Goal: Information Seeking & Learning: Learn about a topic

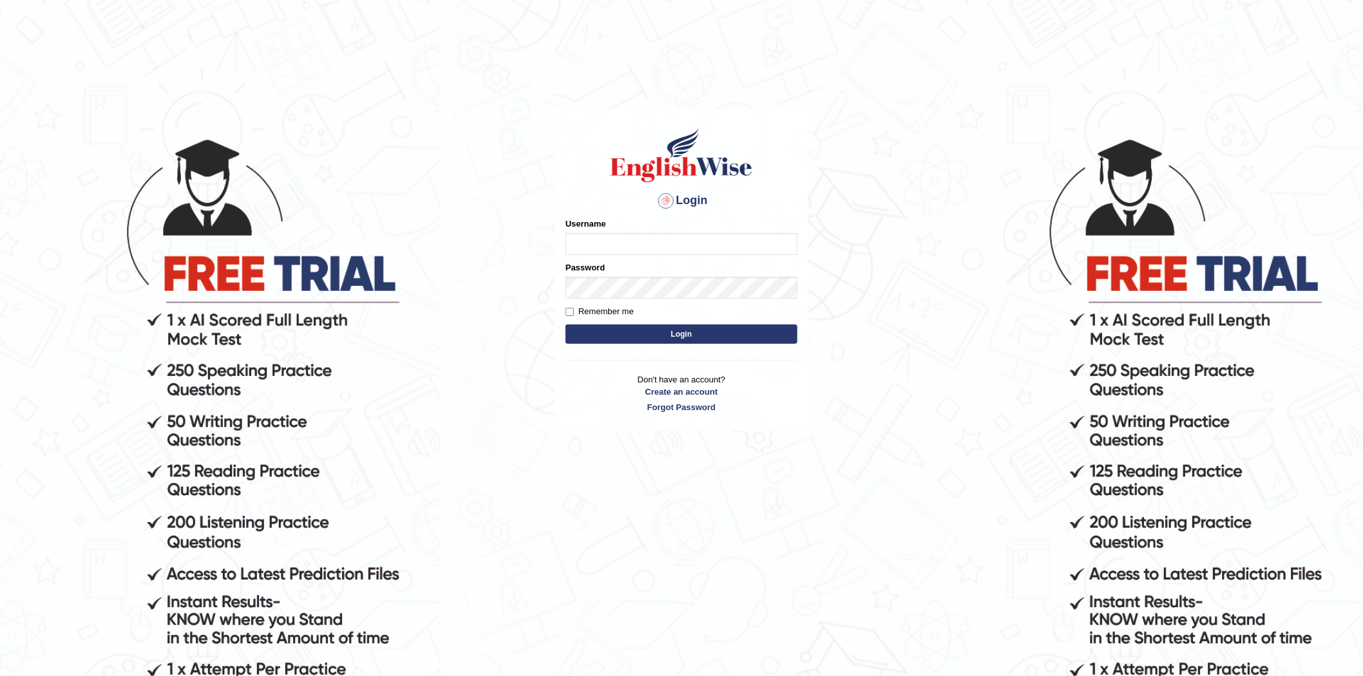
drag, startPoint x: 0, startPoint y: 0, endPoint x: 623, endPoint y: 247, distance: 670.1
click at [623, 247] on input "Username" at bounding box center [681, 244] width 232 height 22
type input "Sanjay2567"
drag, startPoint x: 635, startPoint y: 247, endPoint x: 542, endPoint y: 256, distance: 93.2
click at [542, 256] on body "Login Please fix the following errors: Username Sanjay2567 Password Remember me…" at bounding box center [681, 406] width 1363 height 676
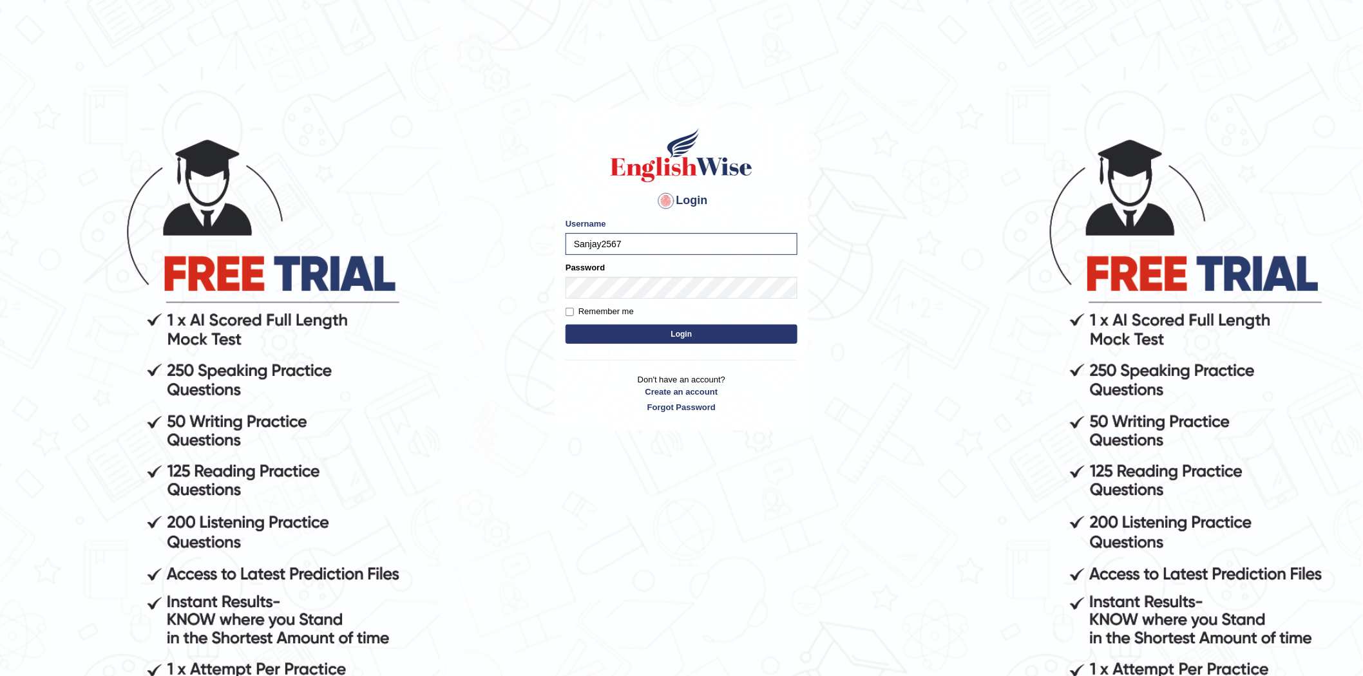
click at [683, 336] on button "Login" at bounding box center [681, 334] width 232 height 19
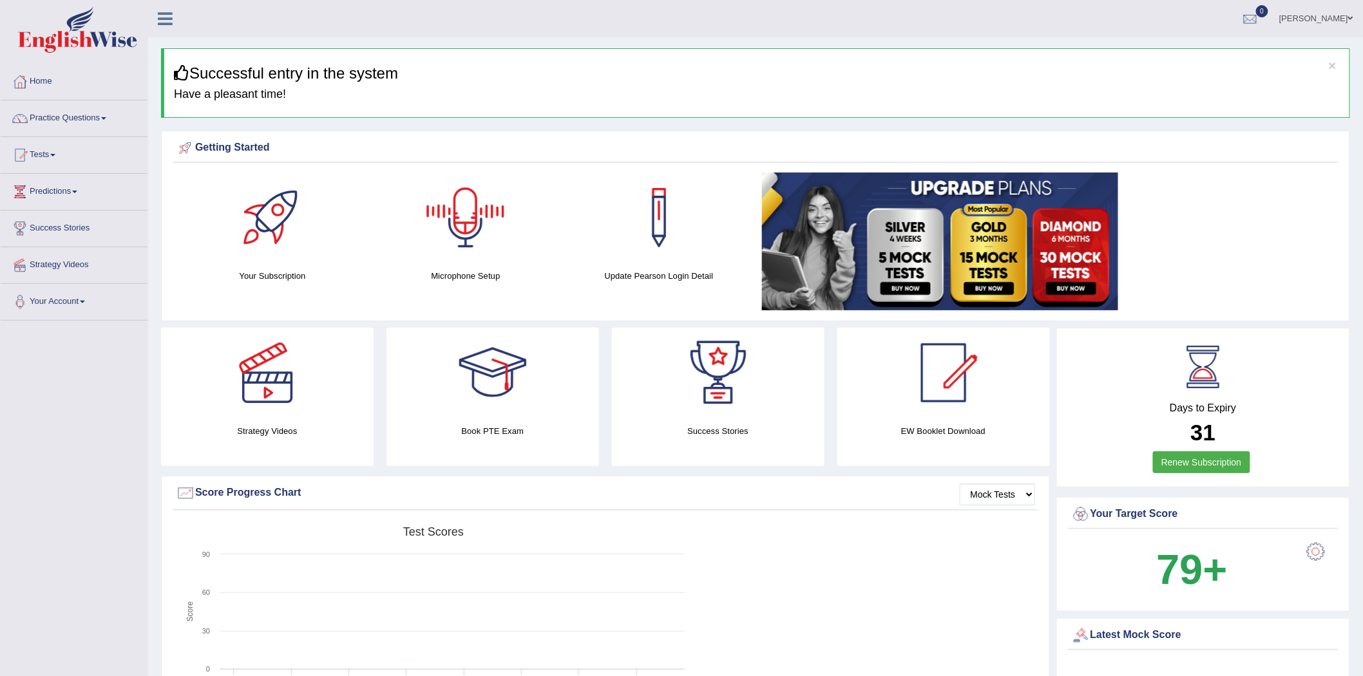
click at [461, 209] on div at bounding box center [466, 218] width 90 height 90
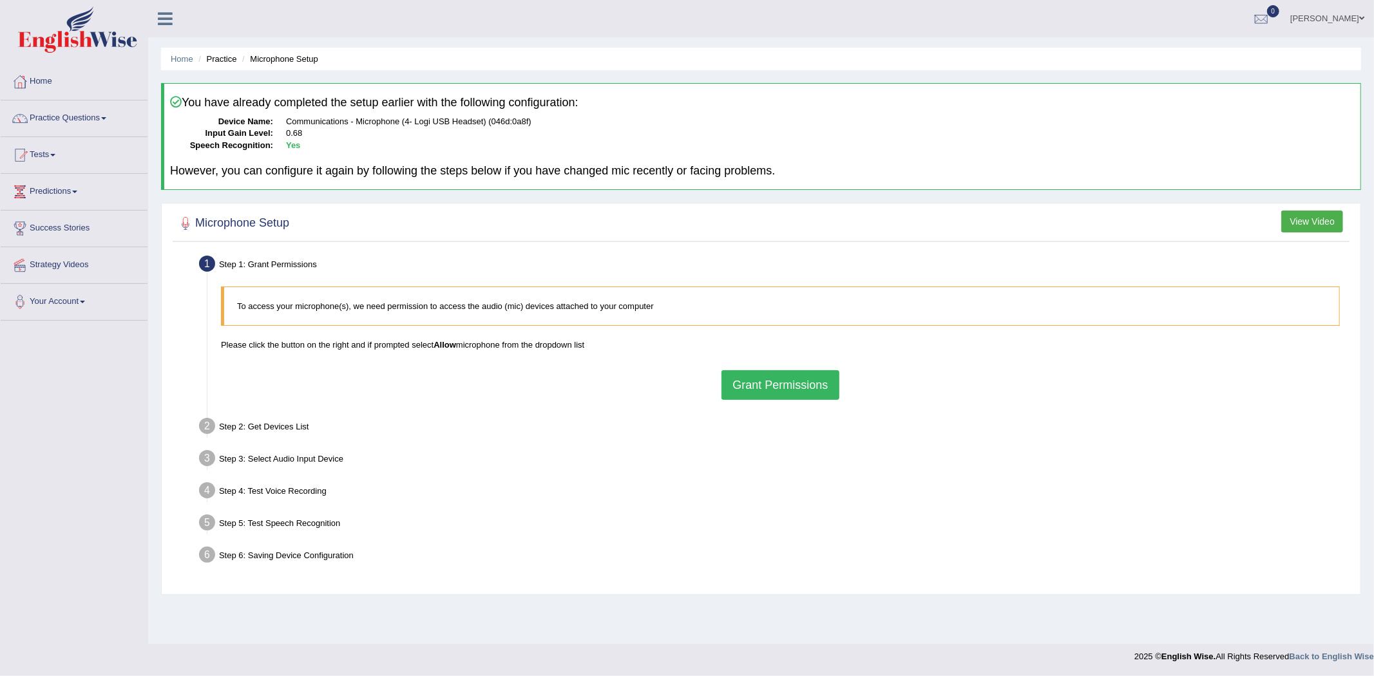
click at [783, 386] on button "Grant Permissions" at bounding box center [779, 385] width 117 height 30
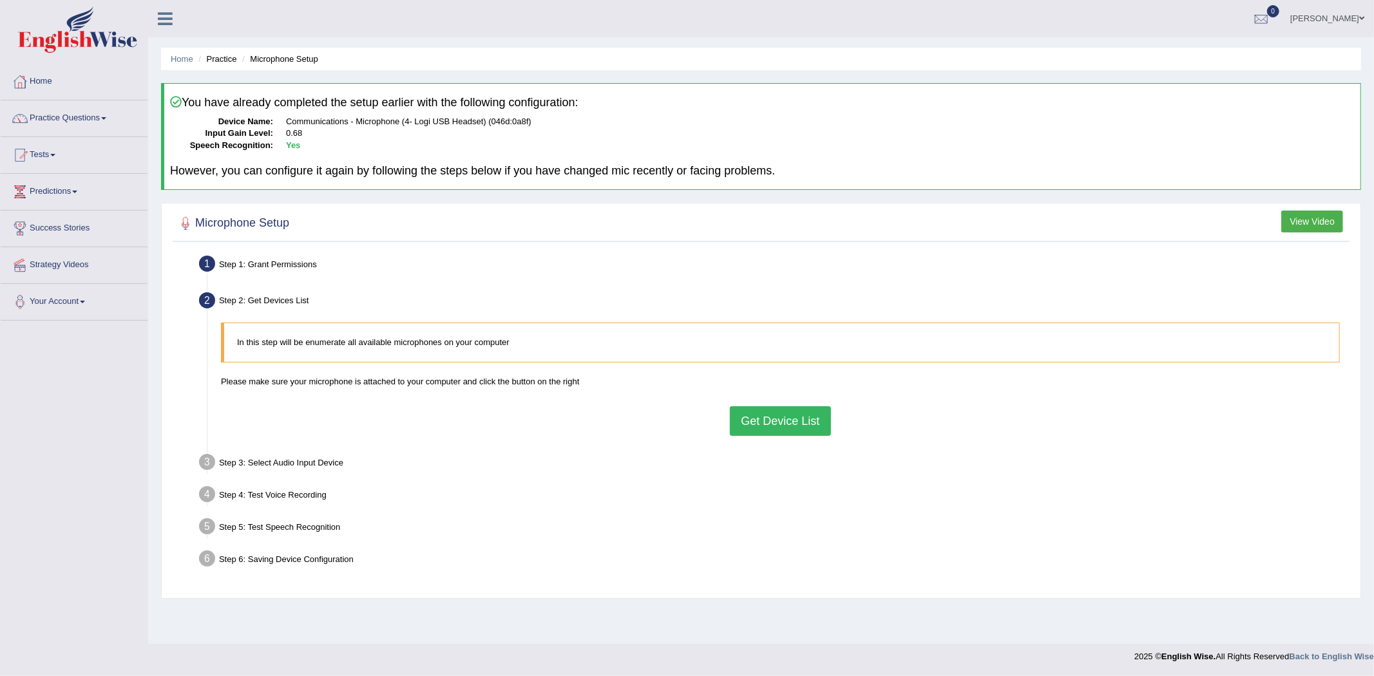
click at [774, 419] on button "Get Device List" at bounding box center [780, 421] width 100 height 30
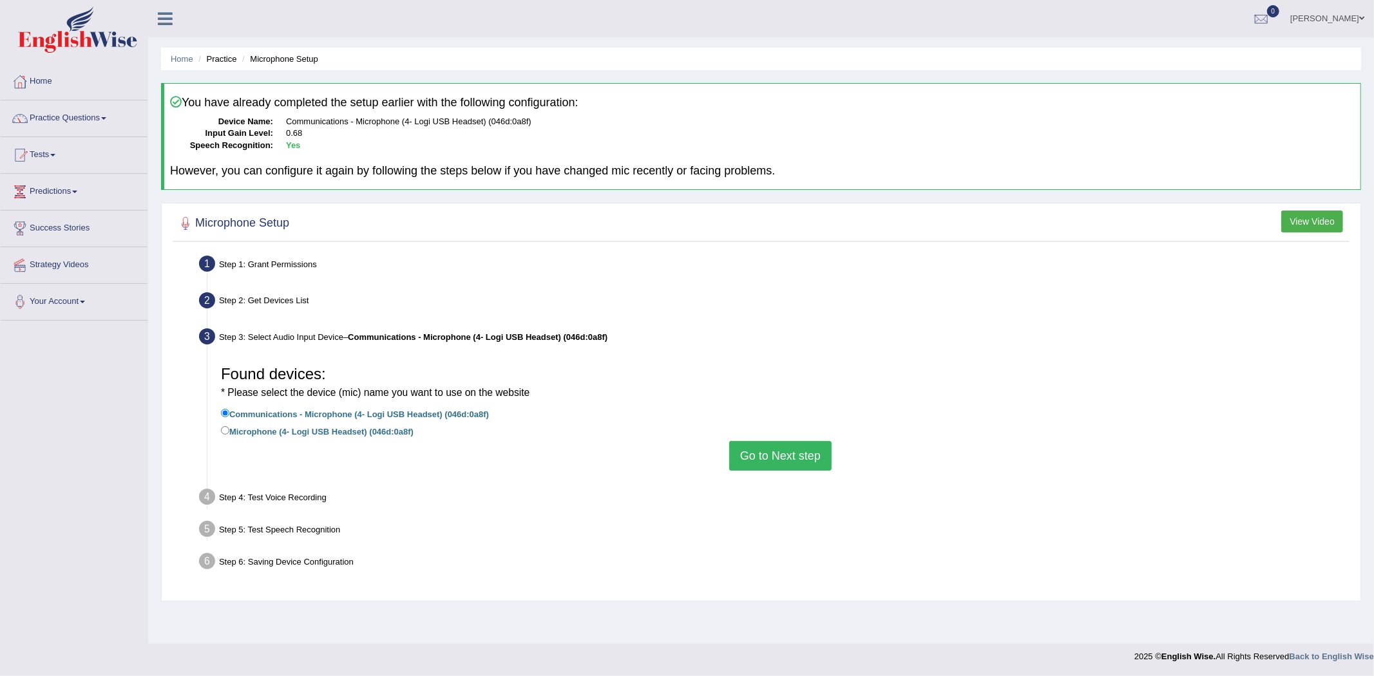
click at [776, 453] on button "Go to Next step" at bounding box center [780, 456] width 102 height 30
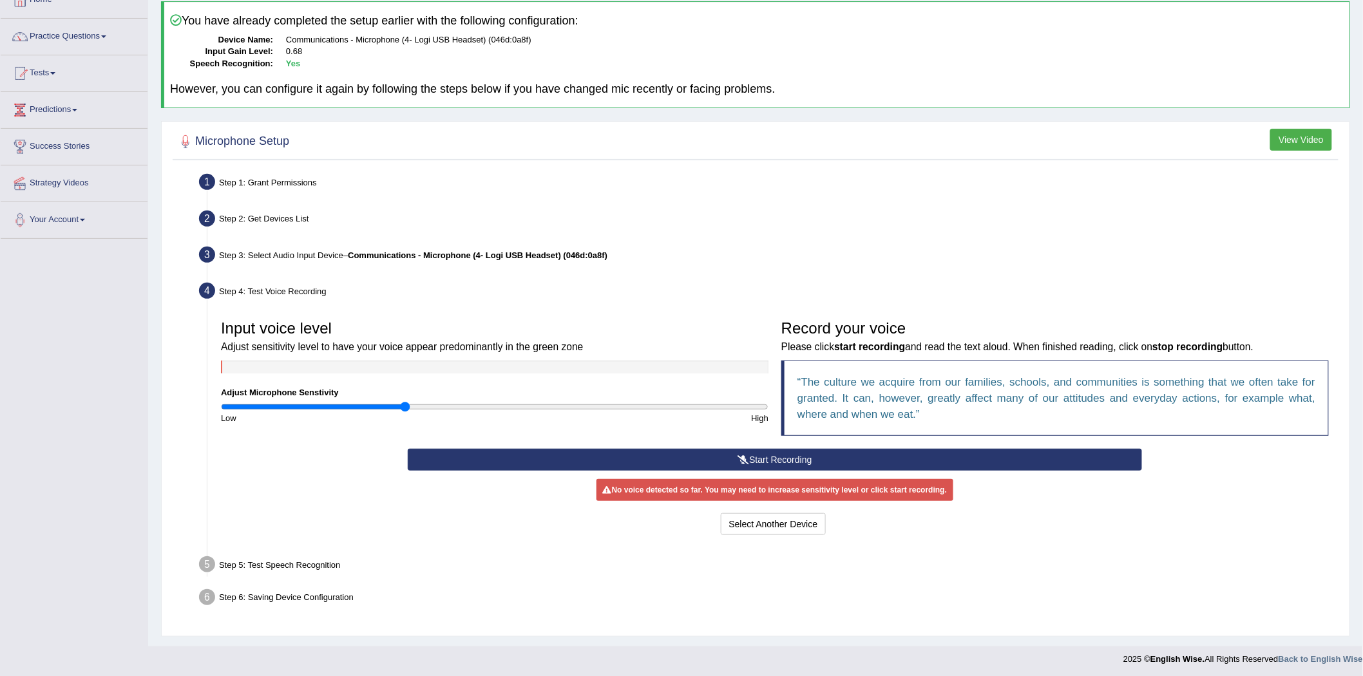
scroll to position [84, 0]
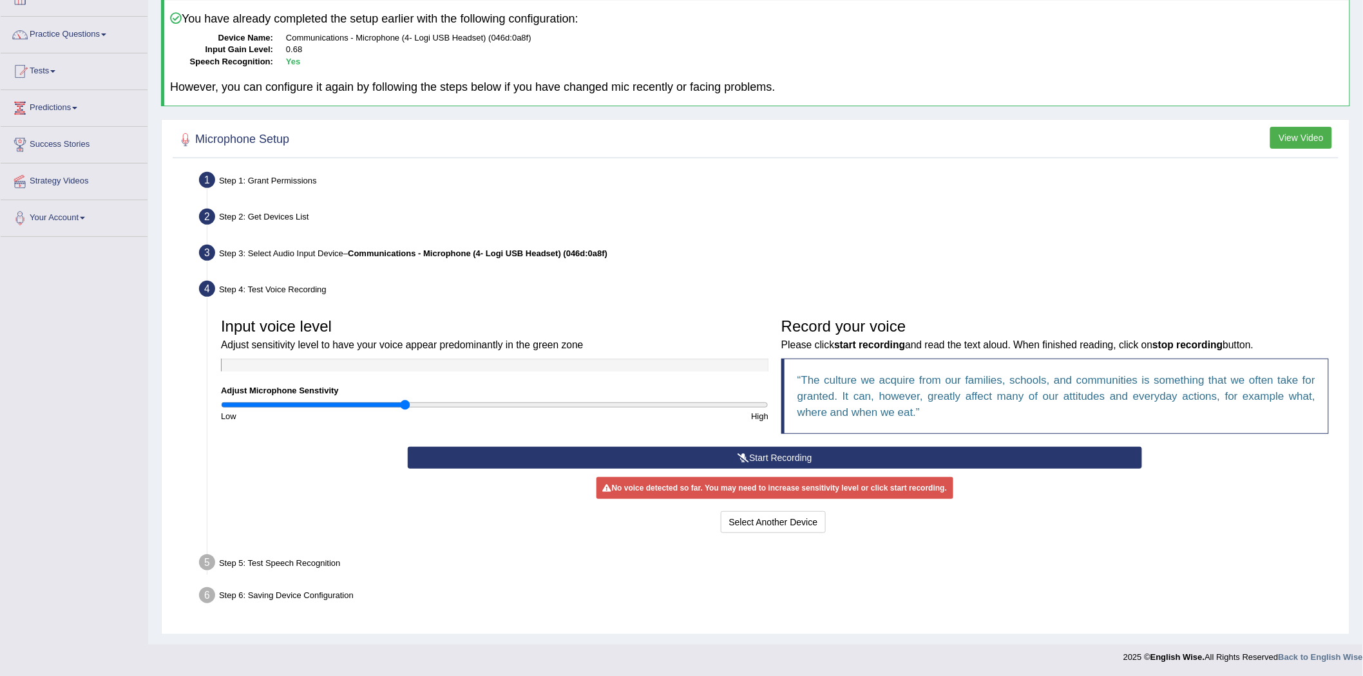
click at [786, 453] on button "Start Recording" at bounding box center [775, 458] width 734 height 22
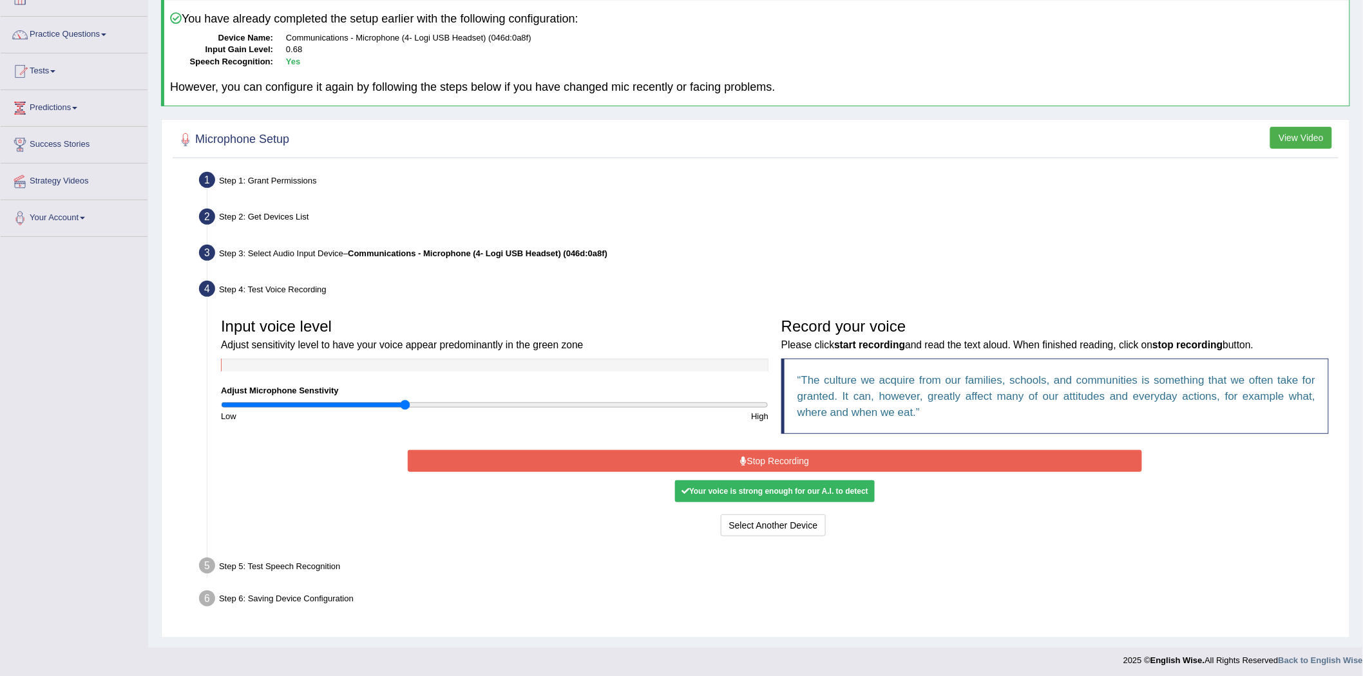
click at [779, 459] on button "Stop Recording" at bounding box center [775, 461] width 734 height 22
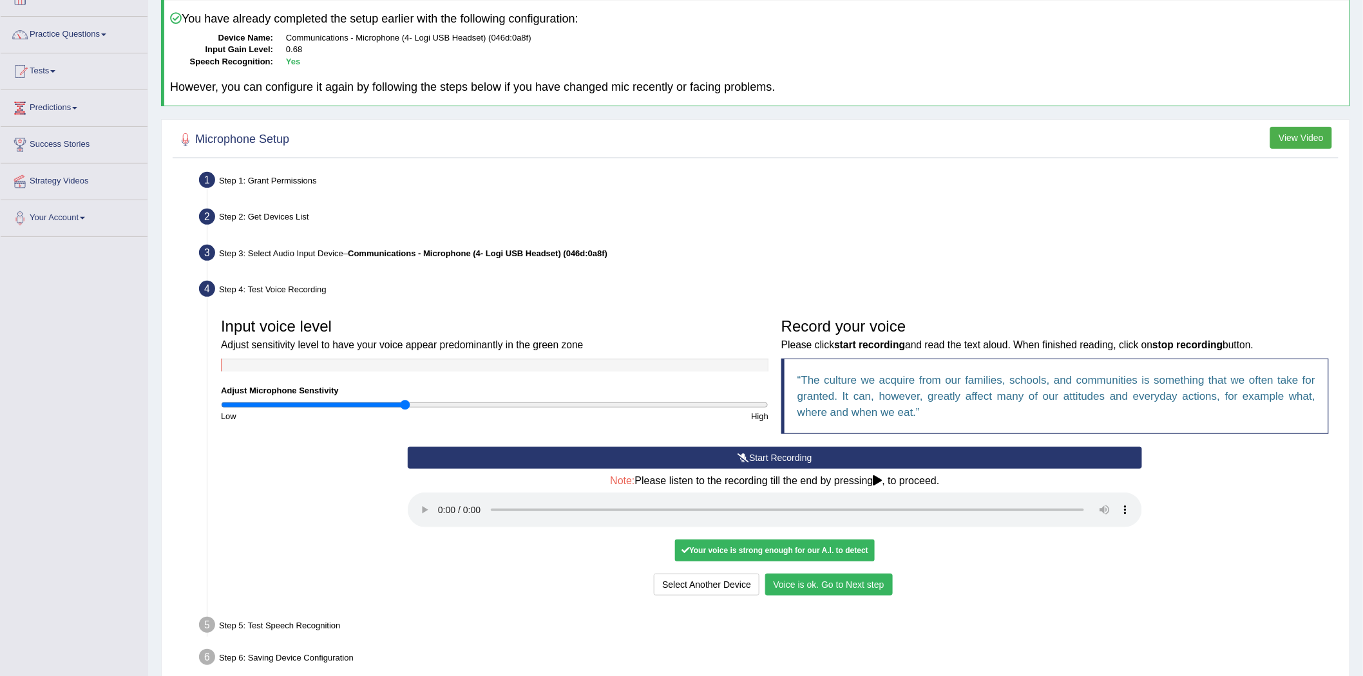
click at [826, 578] on button "Voice is ok. Go to Next step" at bounding box center [829, 585] width 128 height 22
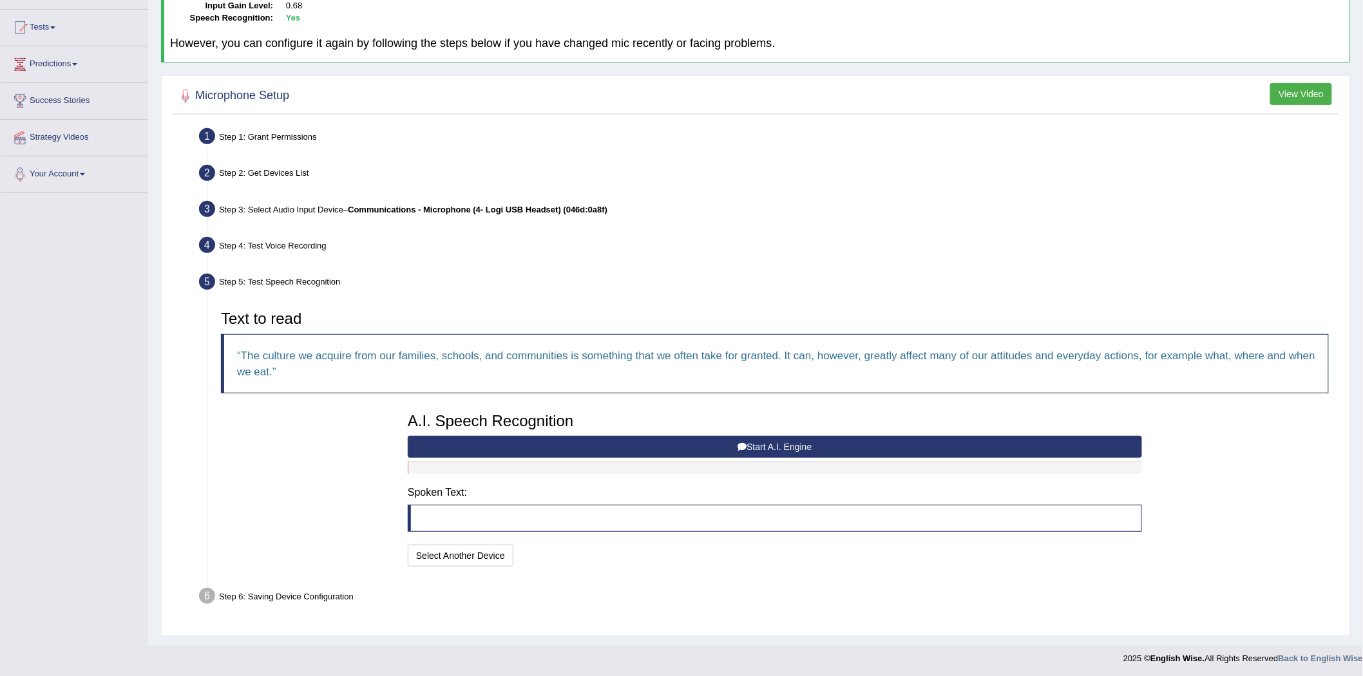
scroll to position [129, 0]
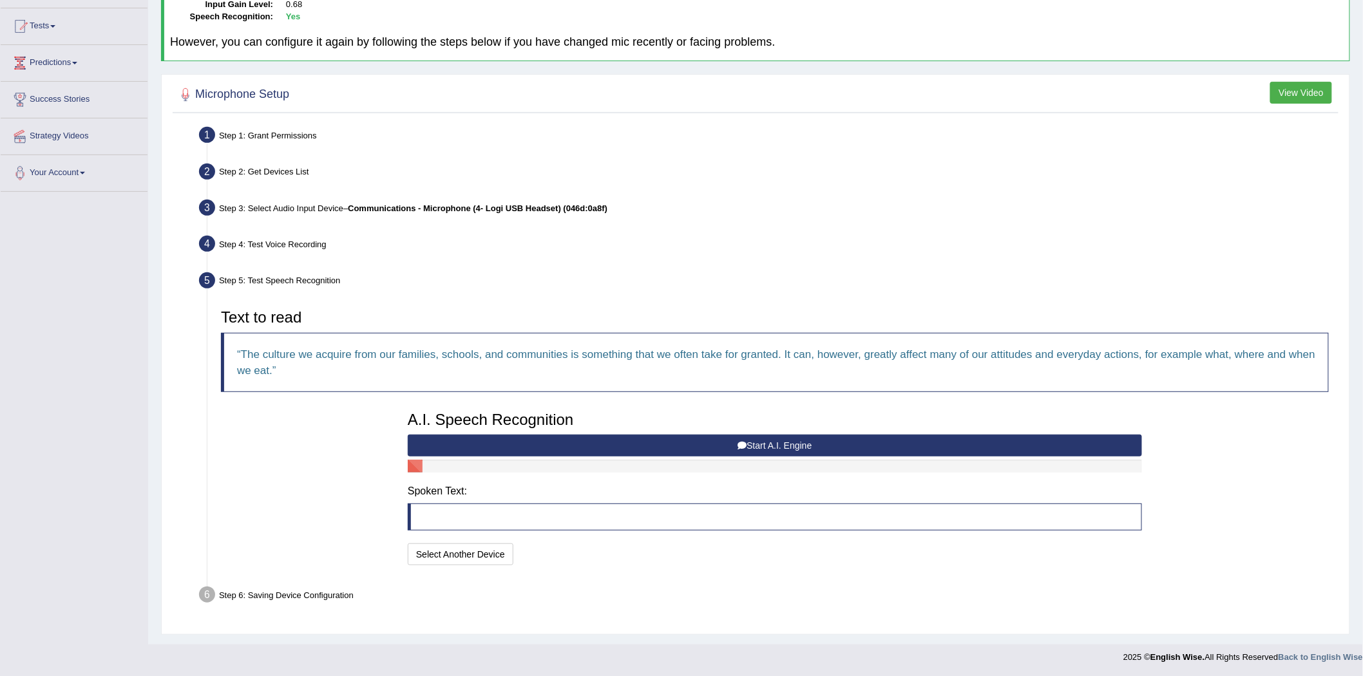
click at [781, 444] on button "Start A.I. Engine" at bounding box center [775, 446] width 734 height 22
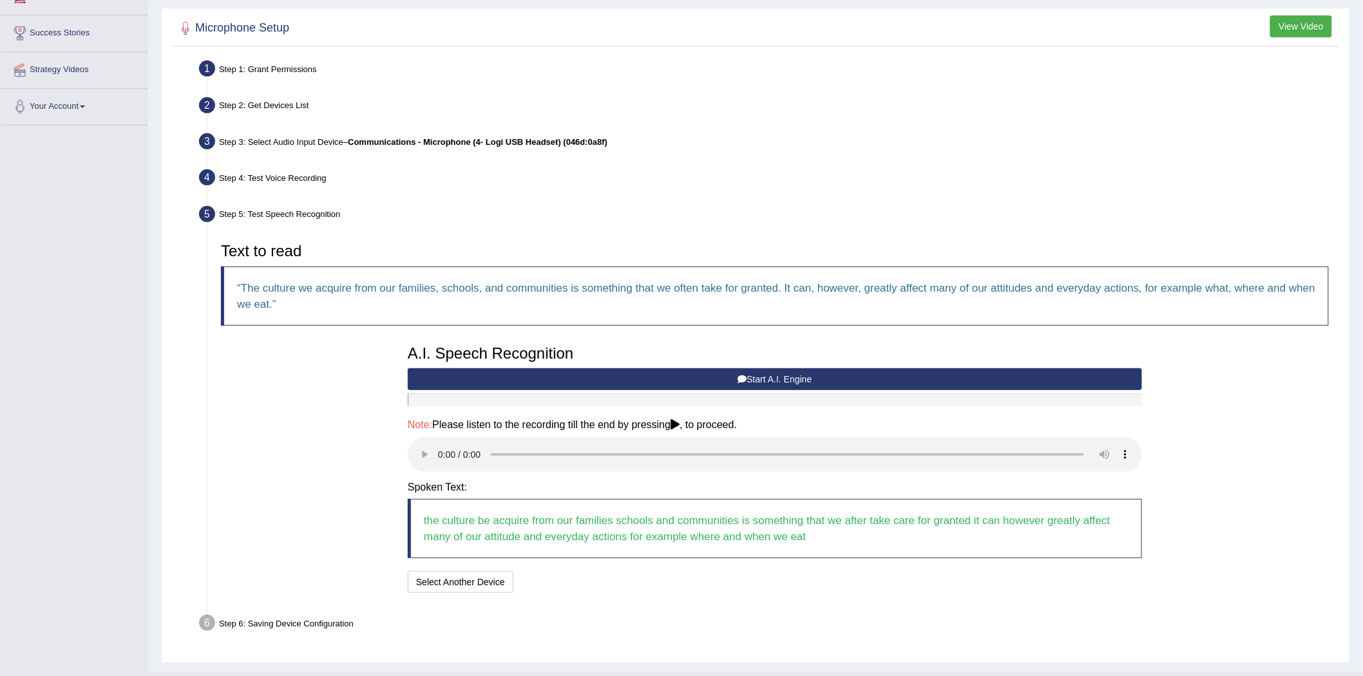
scroll to position [223, 0]
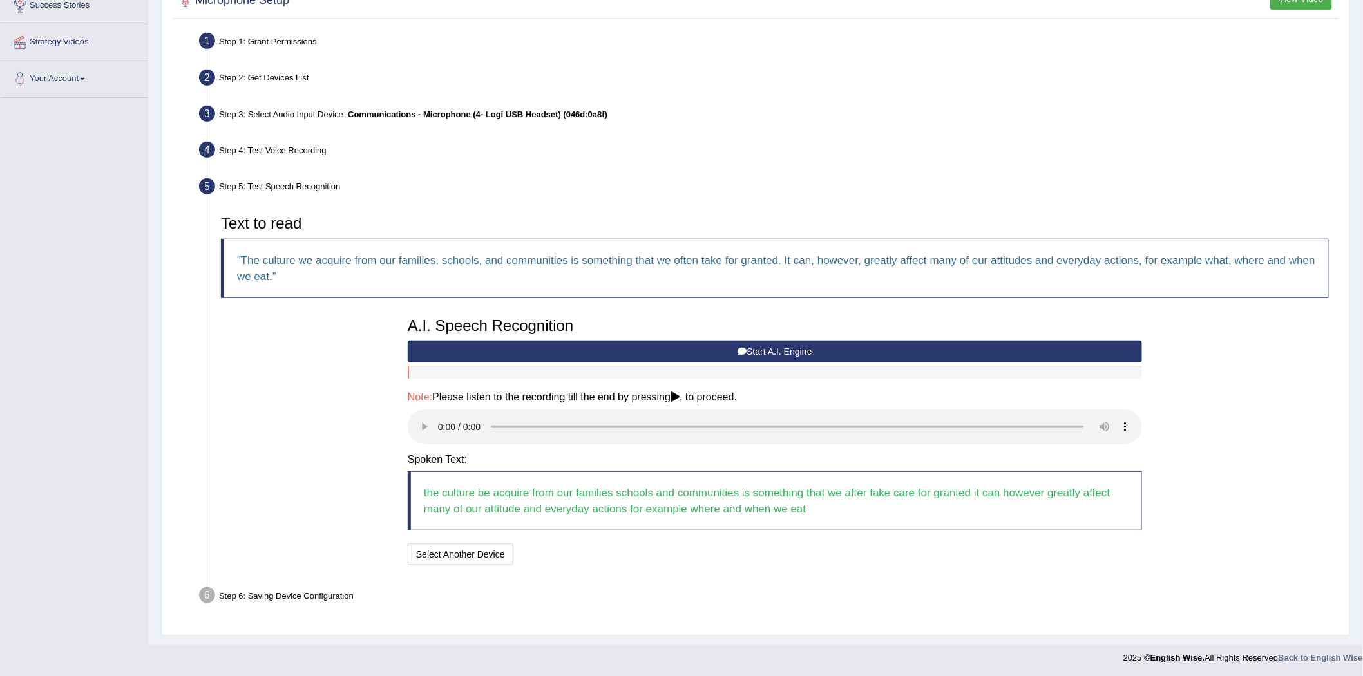
click at [260, 596] on div "Step 6: Saving Device Configuration" at bounding box center [768, 597] width 1150 height 28
click at [578, 551] on button "Speech is ok. Go to Last step" at bounding box center [585, 555] width 135 height 22
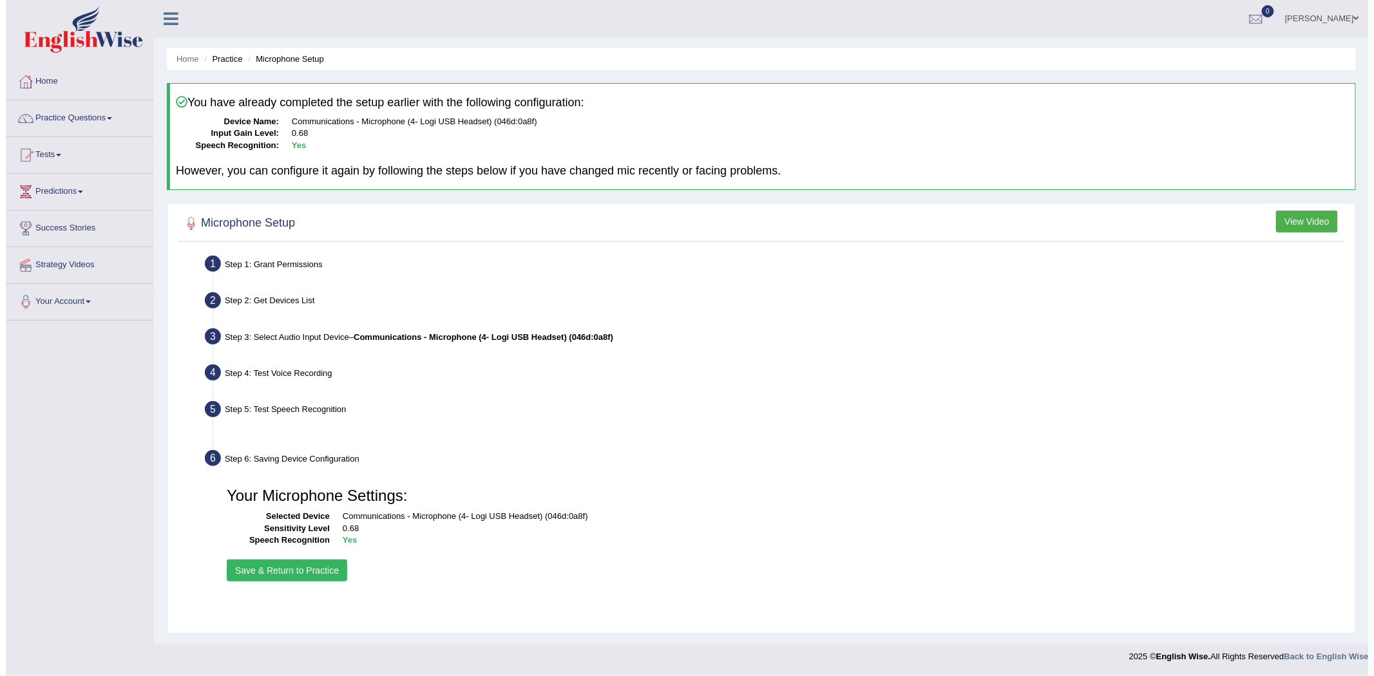
scroll to position [0, 0]
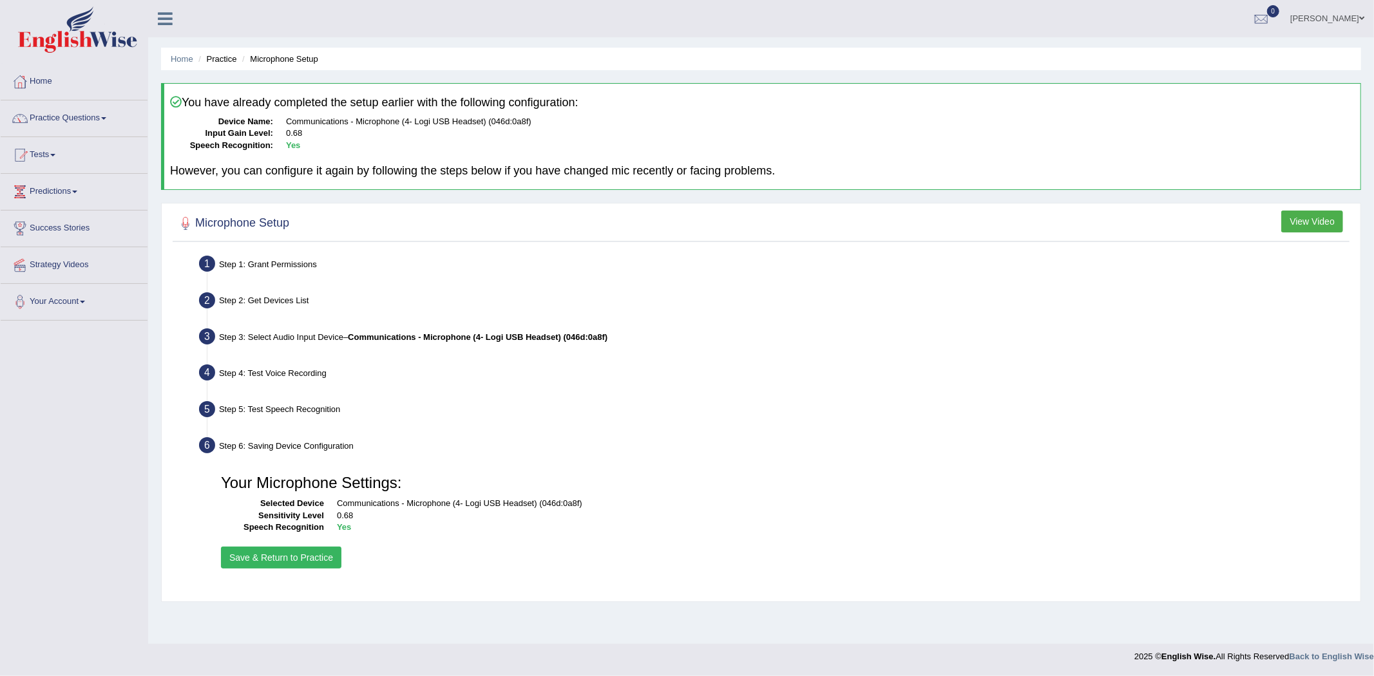
click at [287, 556] on button "Save & Return to Practice" at bounding box center [281, 558] width 120 height 22
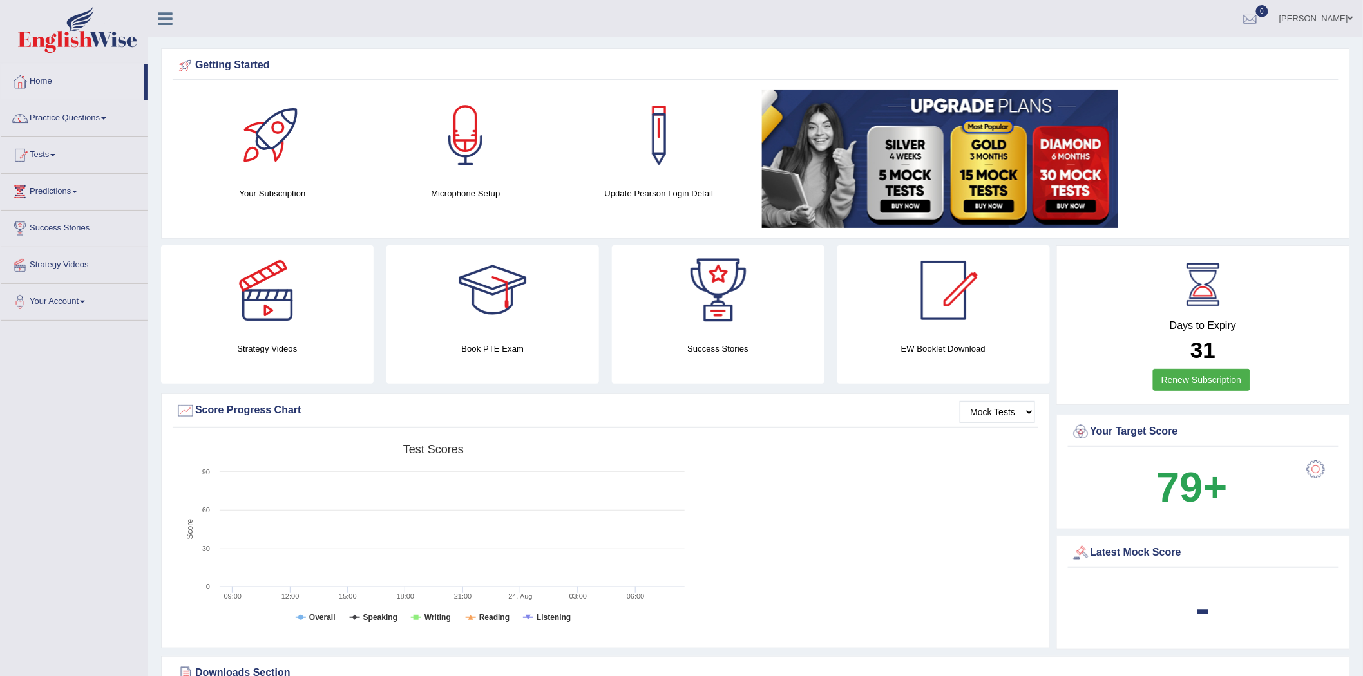
click at [107, 113] on link "Practice Questions" at bounding box center [74, 116] width 147 height 32
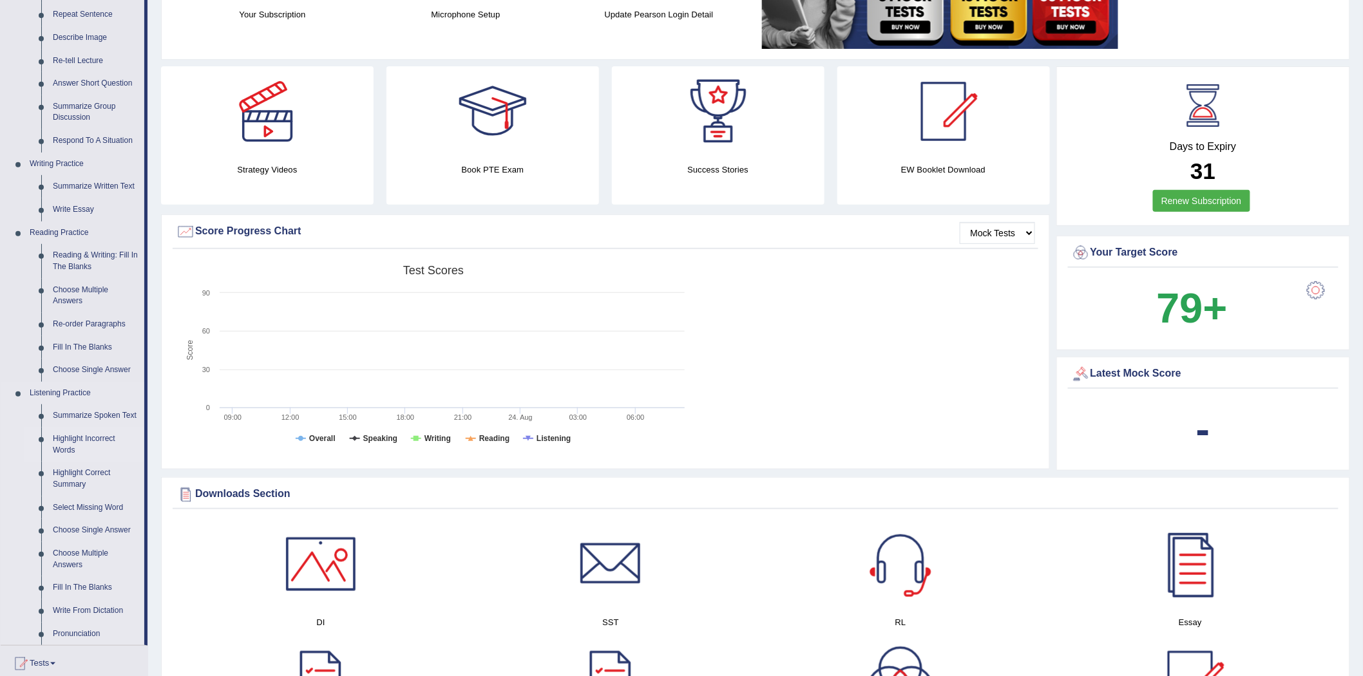
scroll to position [214, 0]
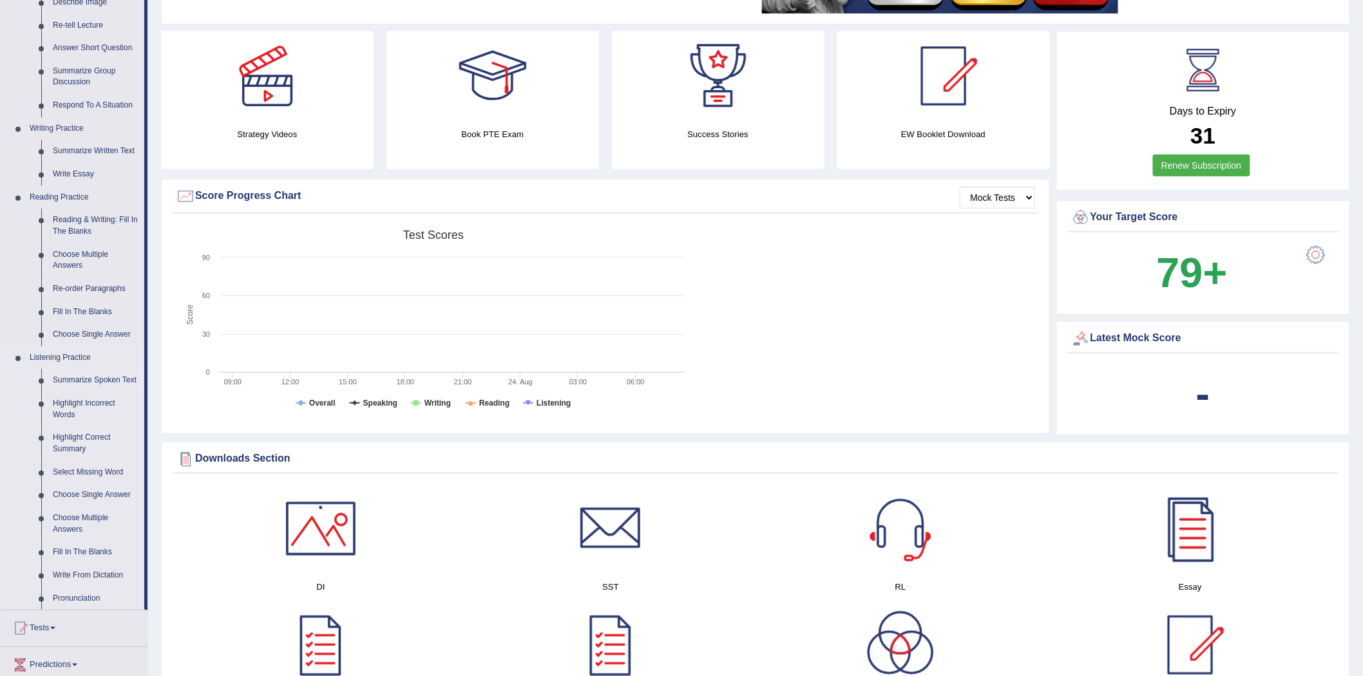
click at [102, 377] on link "Summarize Spoken Text" at bounding box center [95, 380] width 97 height 23
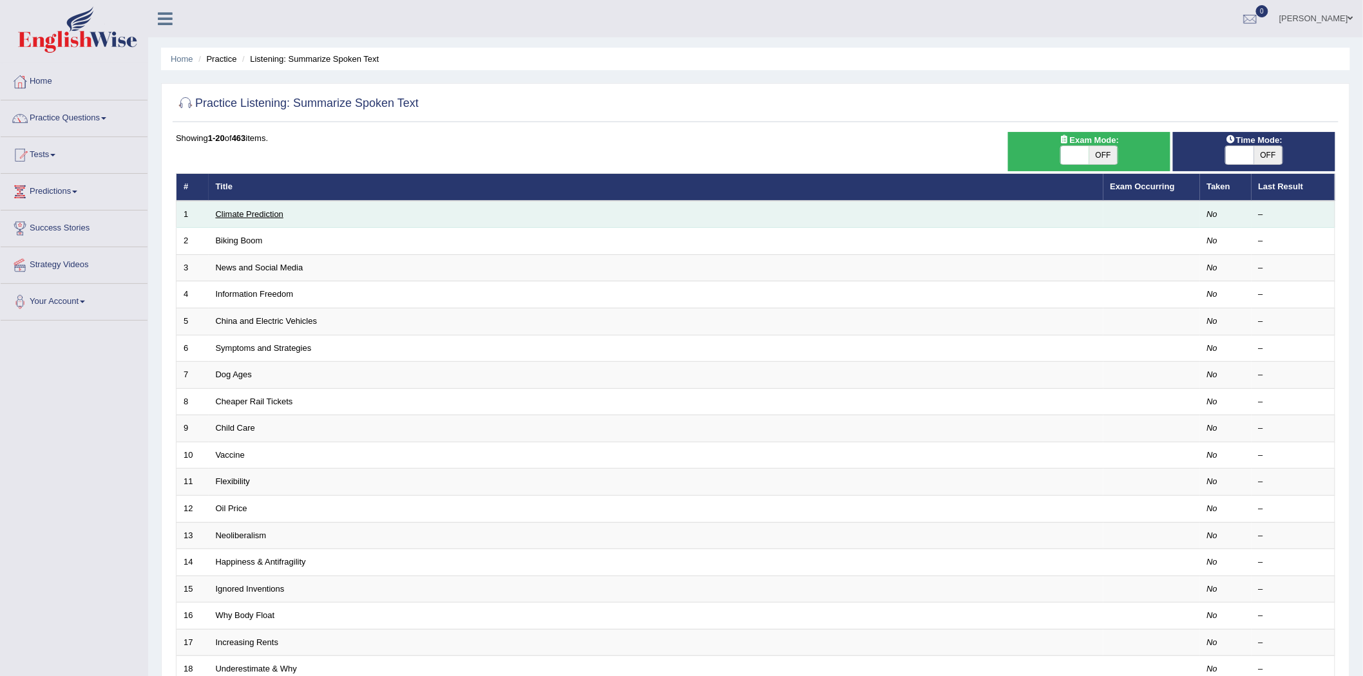
click at [262, 214] on link "Climate Prediction" at bounding box center [250, 214] width 68 height 10
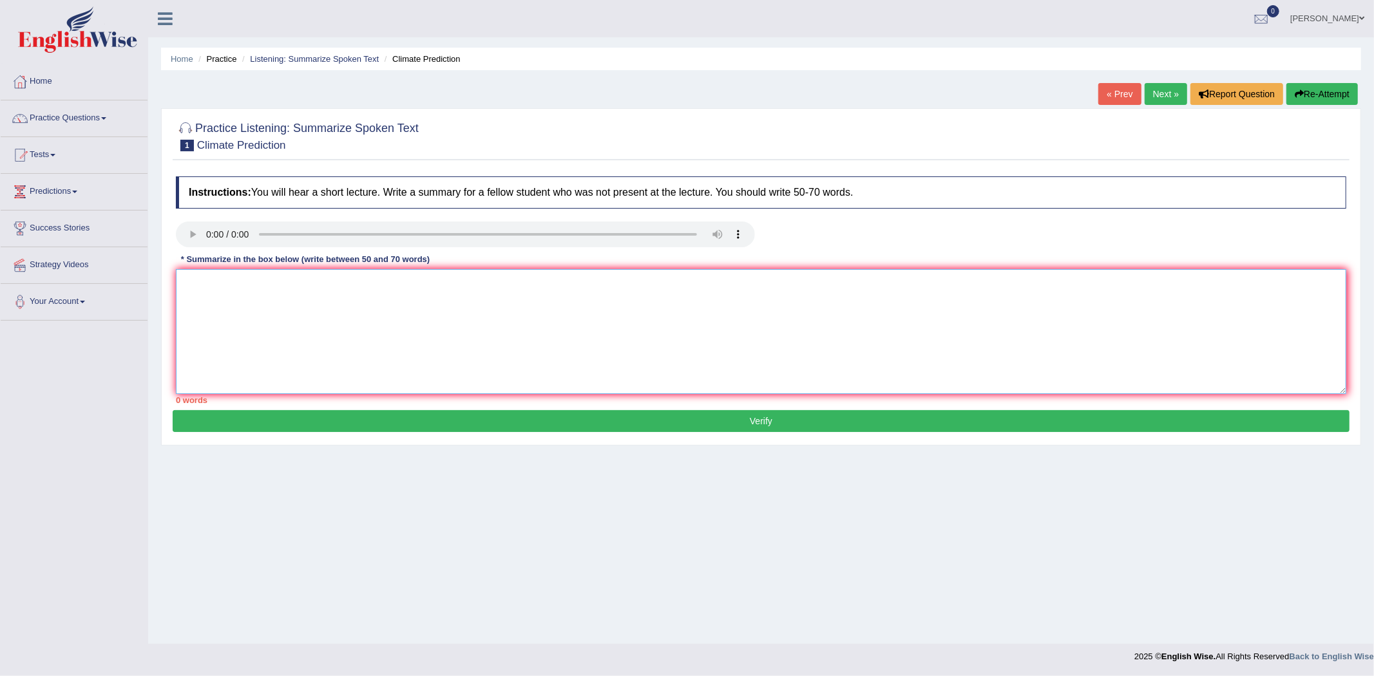
click at [229, 299] on textarea at bounding box center [761, 331] width 1170 height 125
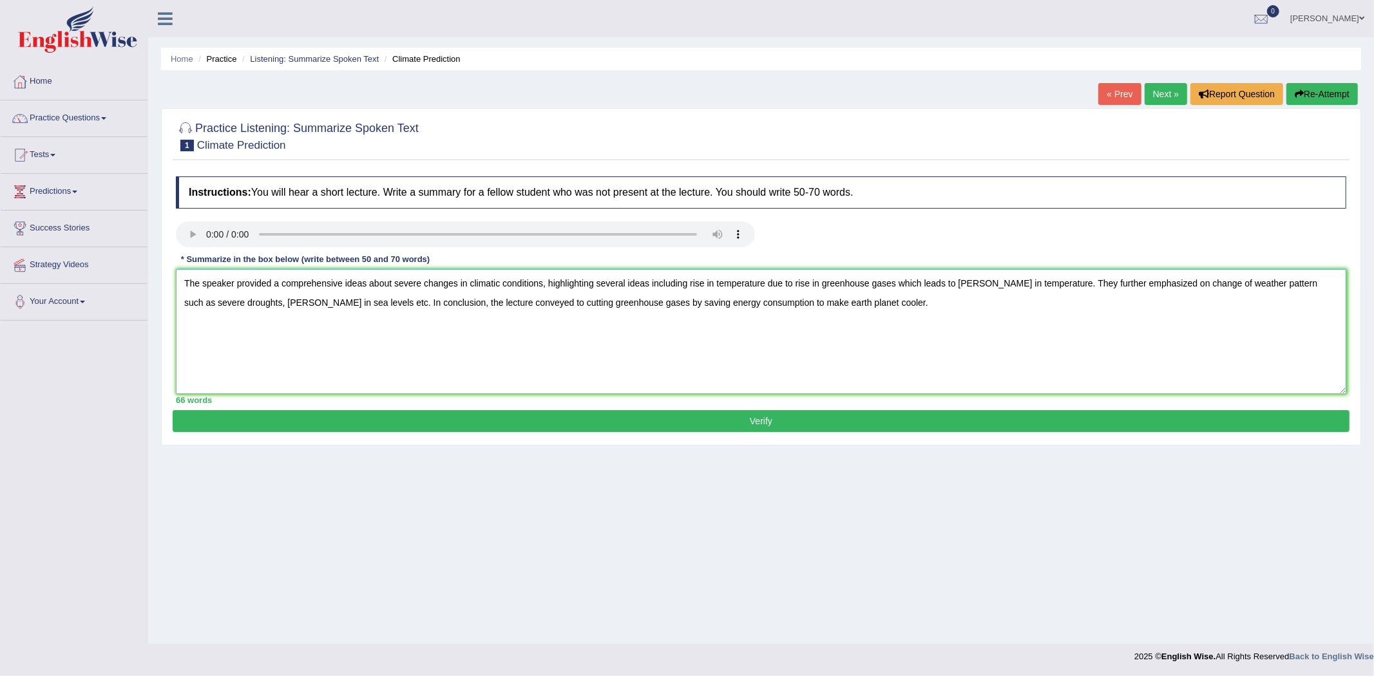
type textarea "The speaker provided a comprehensive ideas about severe changes in climatic con…"
click at [767, 425] on button "Verify" at bounding box center [761, 421] width 1177 height 22
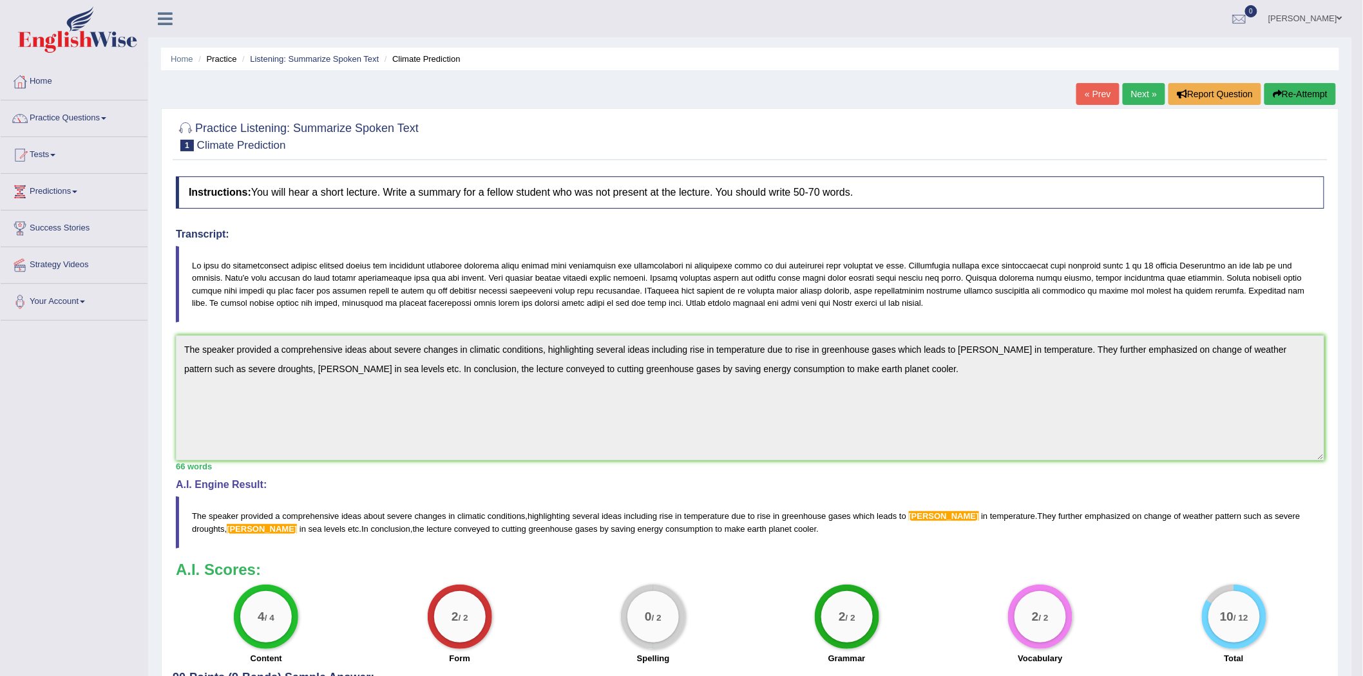
click at [227, 526] on span "ruise" at bounding box center [262, 529] width 70 height 10
click at [1132, 98] on link "Next »" at bounding box center [1144, 94] width 43 height 22
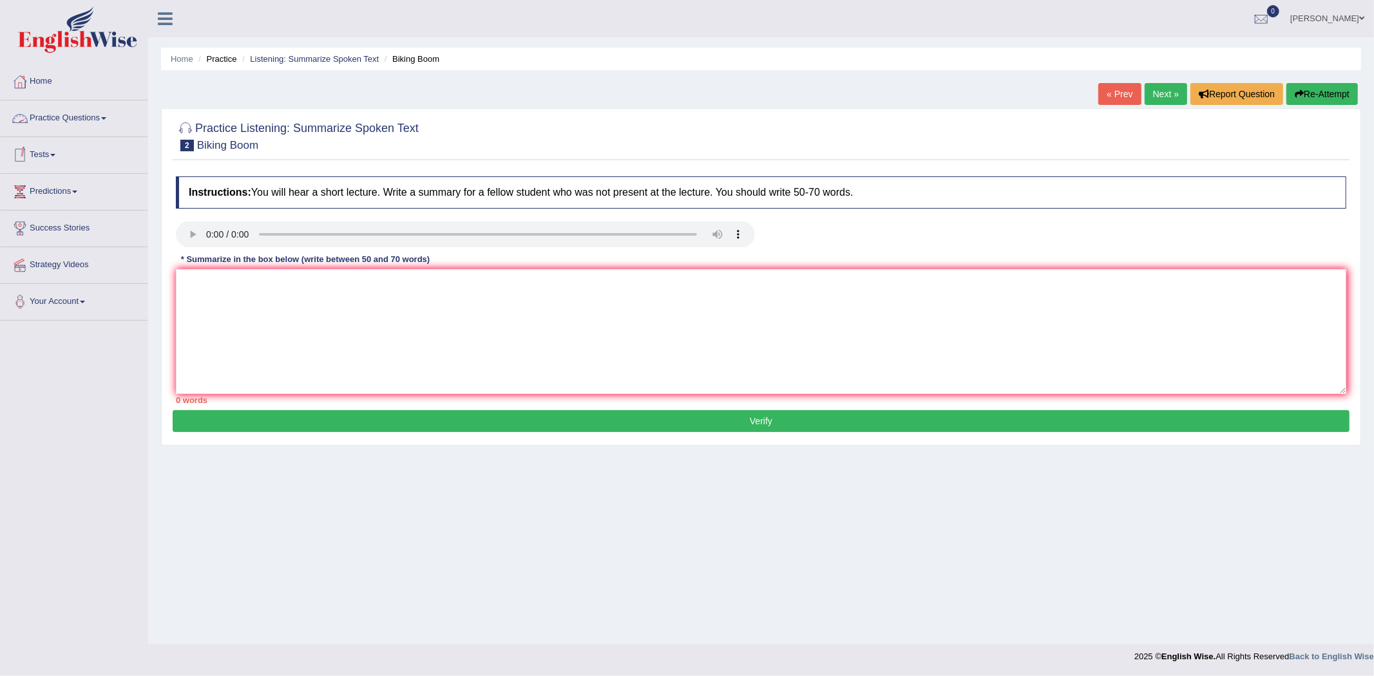
click at [84, 114] on link "Practice Questions" at bounding box center [74, 116] width 147 height 32
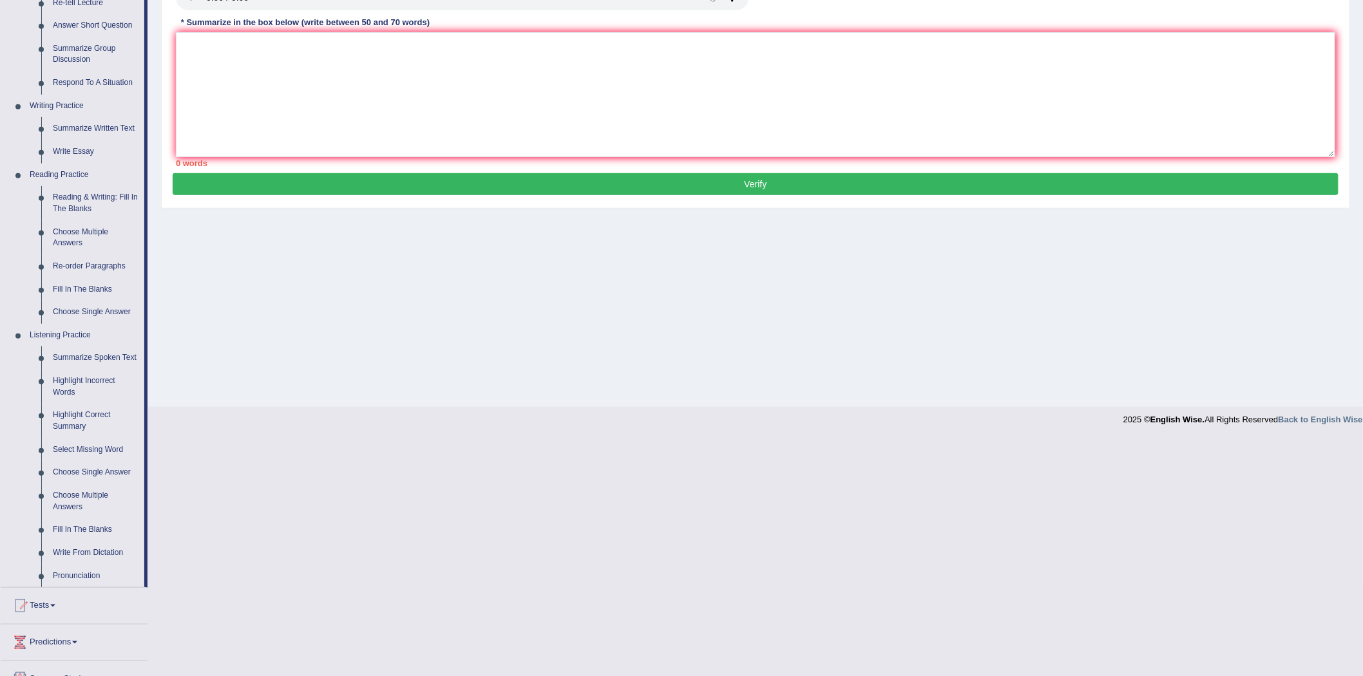
scroll to position [333, 0]
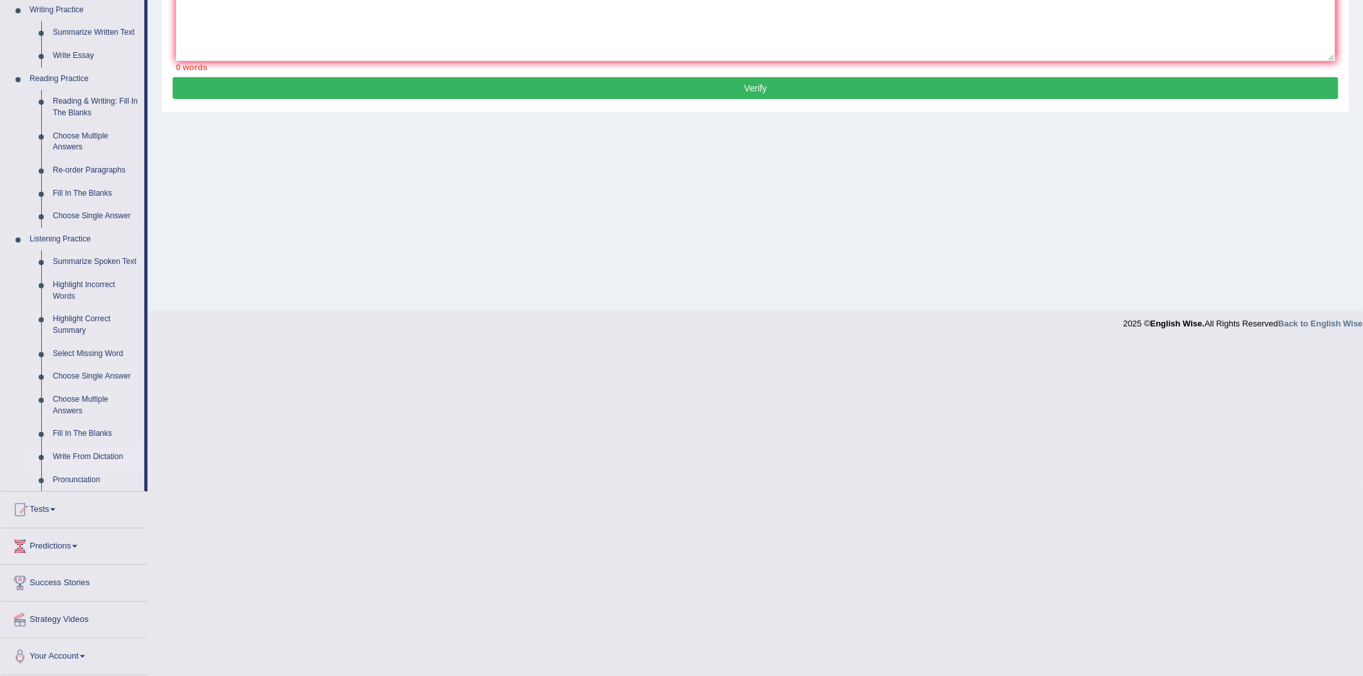
click at [74, 454] on link "Write From Dictation" at bounding box center [95, 457] width 97 height 23
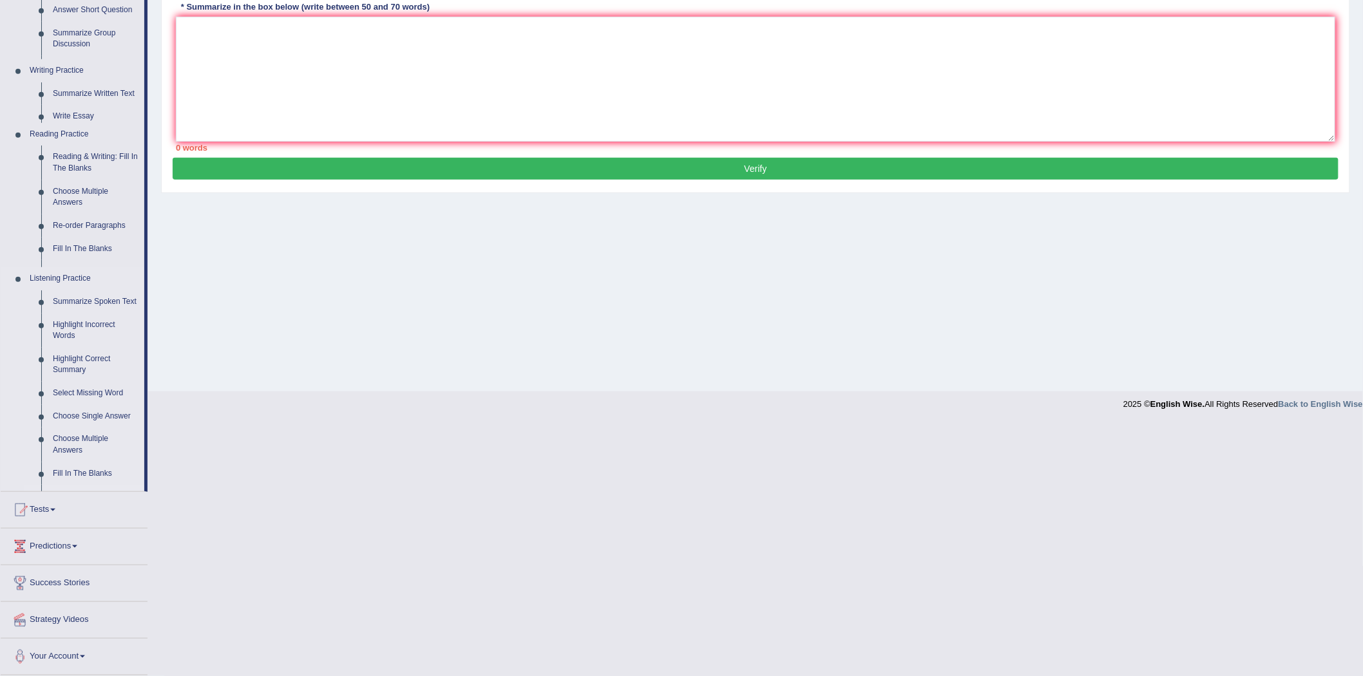
scroll to position [219, 0]
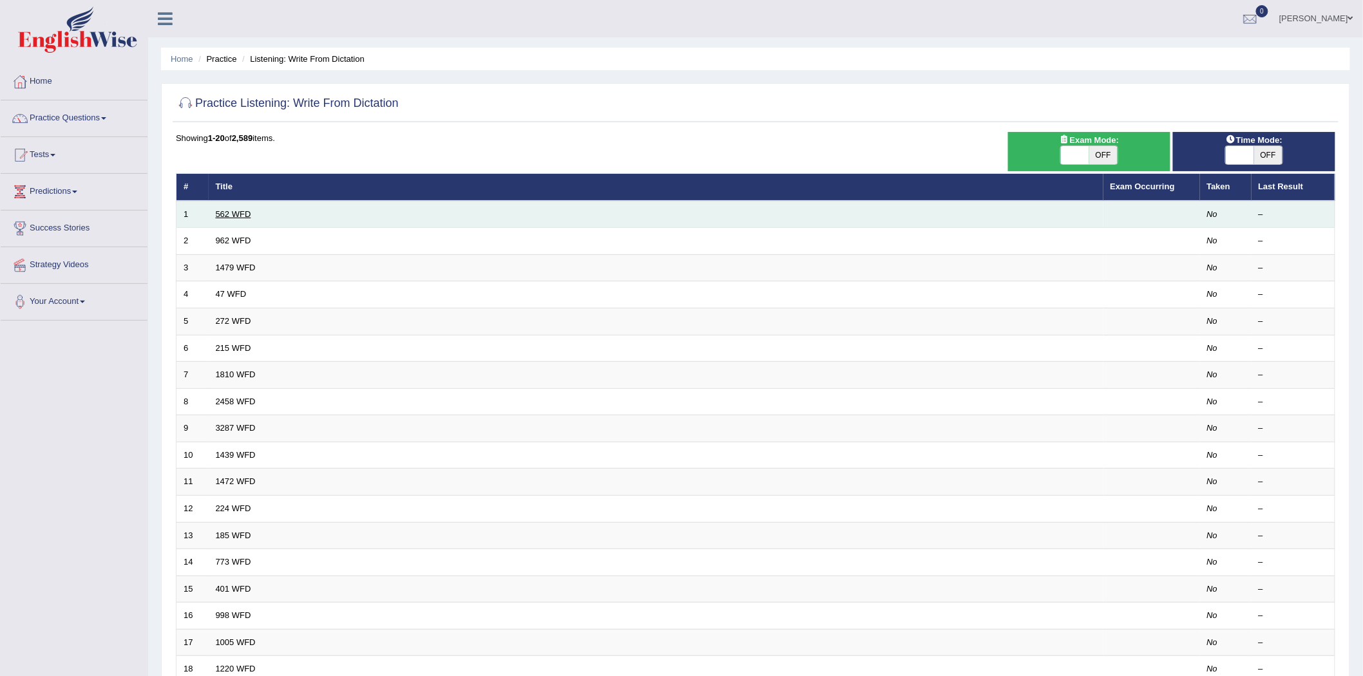
click at [229, 213] on link "562 WFD" at bounding box center [233, 214] width 35 height 10
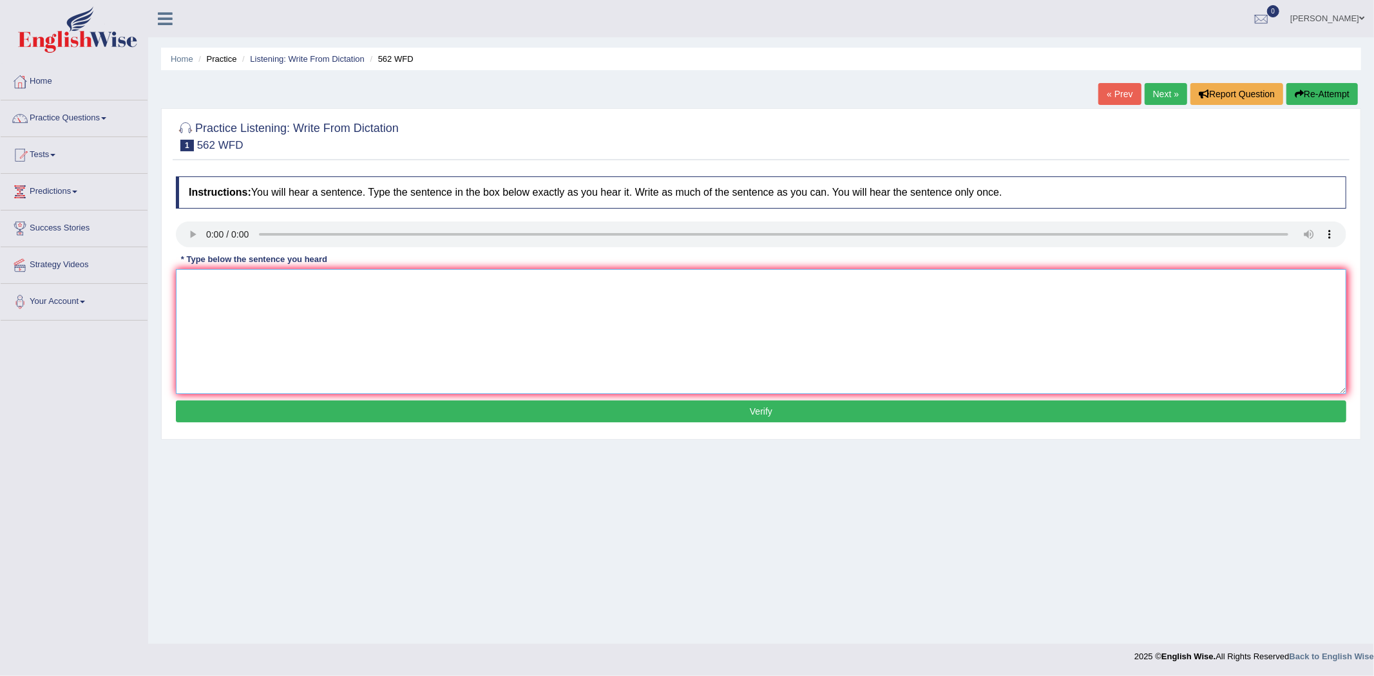
click at [338, 289] on textarea at bounding box center [761, 331] width 1170 height 125
click at [228, 296] on textarea at bounding box center [761, 331] width 1170 height 125
click at [218, 299] on textarea at bounding box center [761, 331] width 1170 height 125
type textarea "The gap between the ratch and pore now decreased."
click at [776, 413] on button "Verify" at bounding box center [761, 412] width 1170 height 22
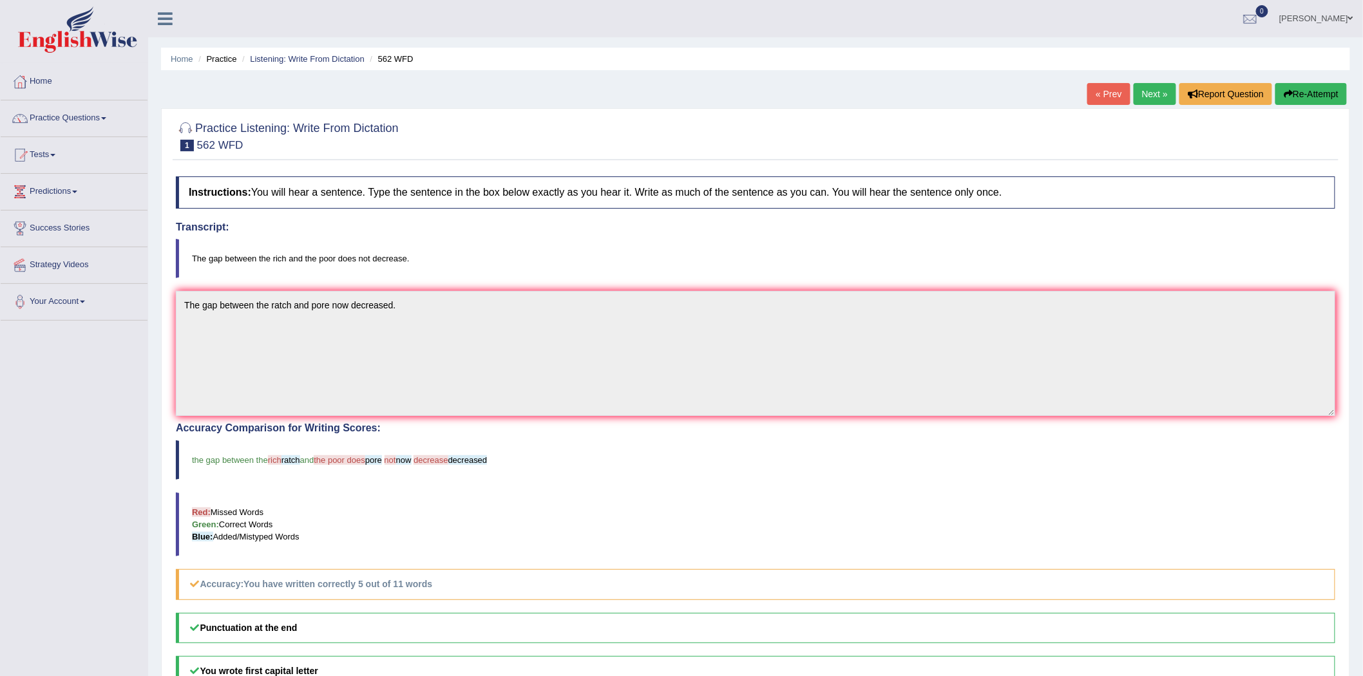
click at [1297, 89] on button "Re-Attempt" at bounding box center [1310, 94] width 71 height 22
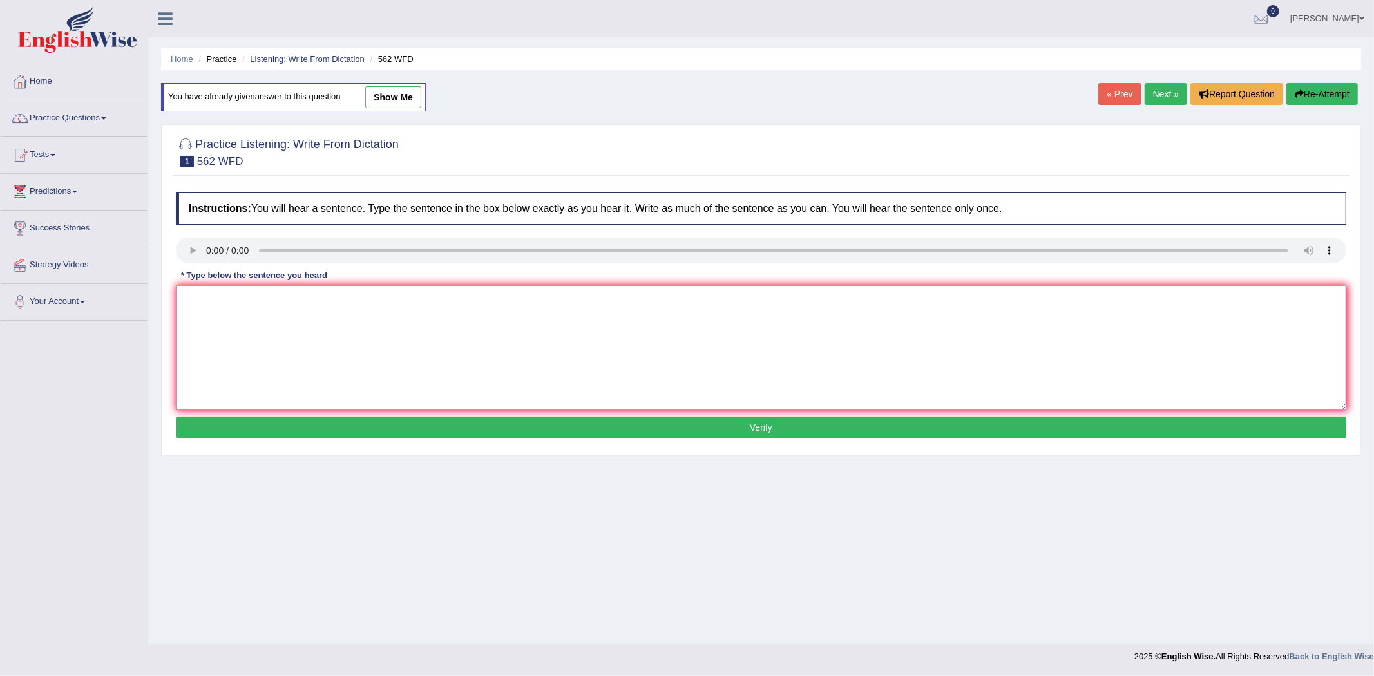
click at [246, 303] on textarea at bounding box center [761, 347] width 1170 height 125
type textarea "The gap between the rich and poor doen not decreased."
click at [760, 430] on button "Verify" at bounding box center [761, 428] width 1170 height 22
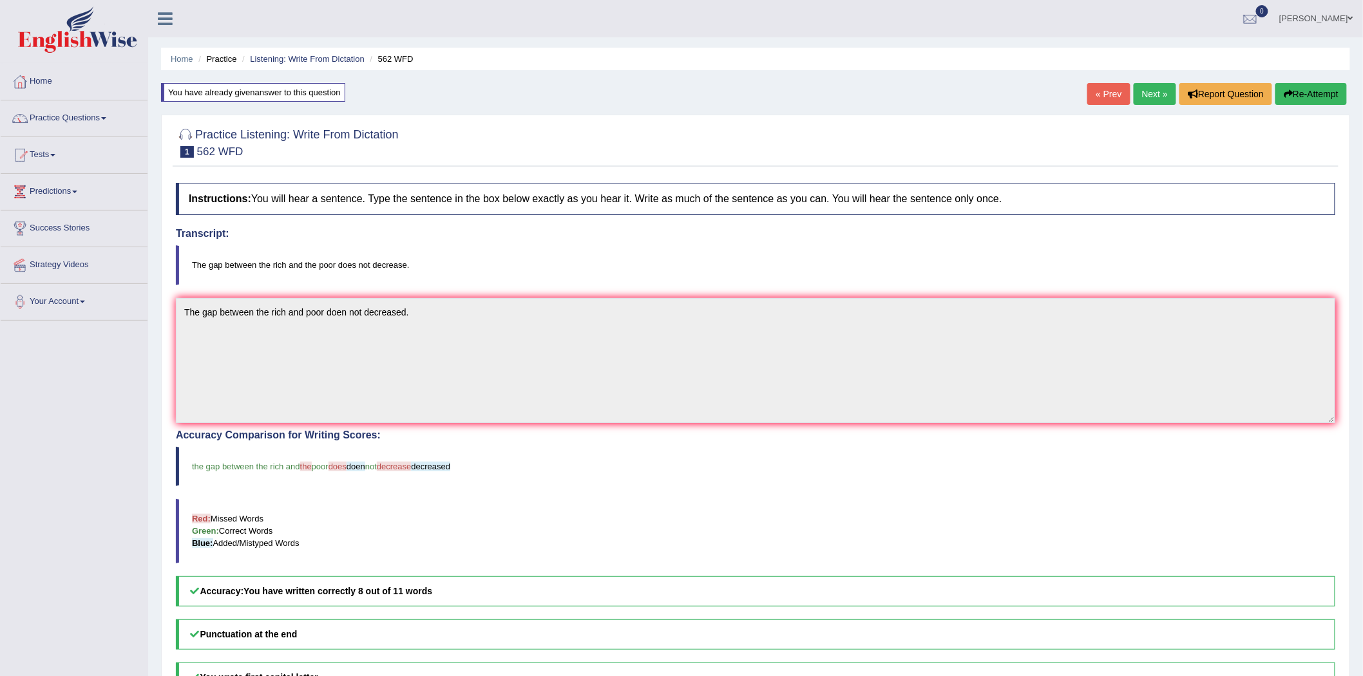
click at [1286, 90] on icon "button" at bounding box center [1288, 94] width 9 height 9
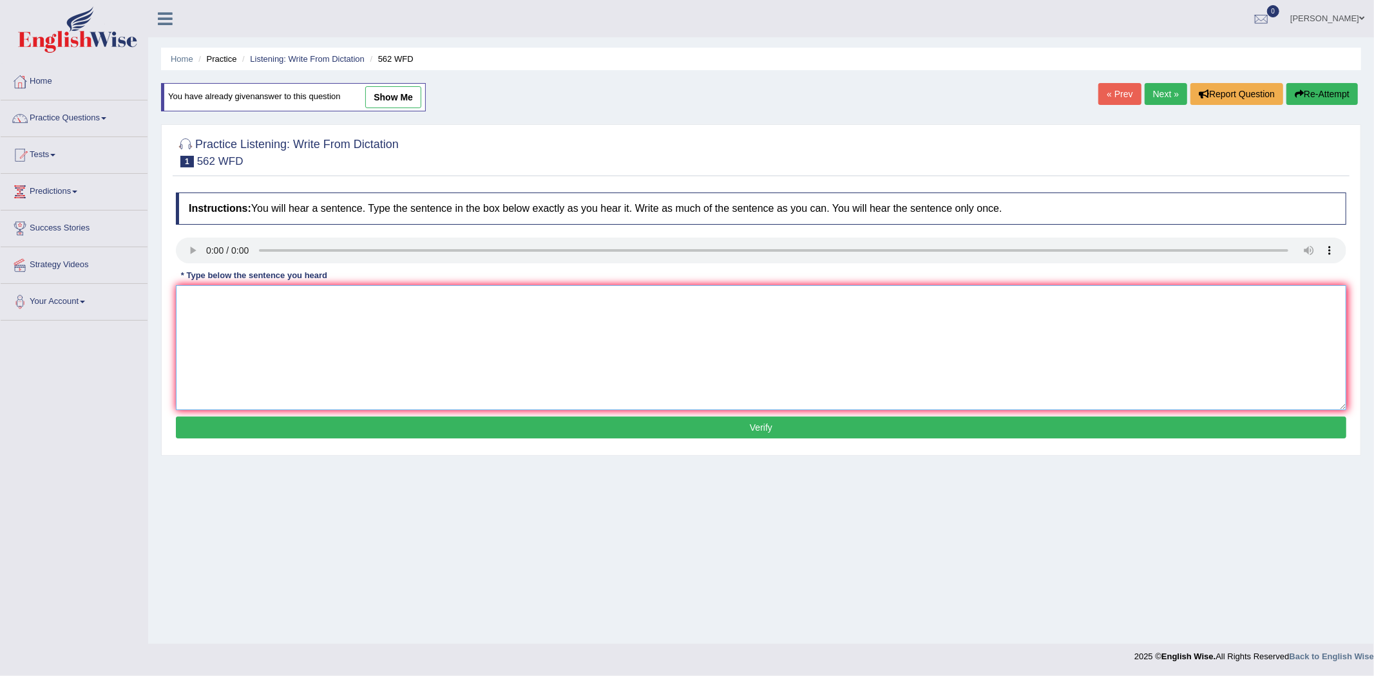
click at [310, 330] on textarea at bounding box center [761, 347] width 1170 height 125
click at [322, 334] on textarea at bounding box center [761, 347] width 1170 height 125
type textarea "The gap between the rich and poor does not decrease decreased."
click at [748, 428] on button "Verify" at bounding box center [761, 428] width 1170 height 22
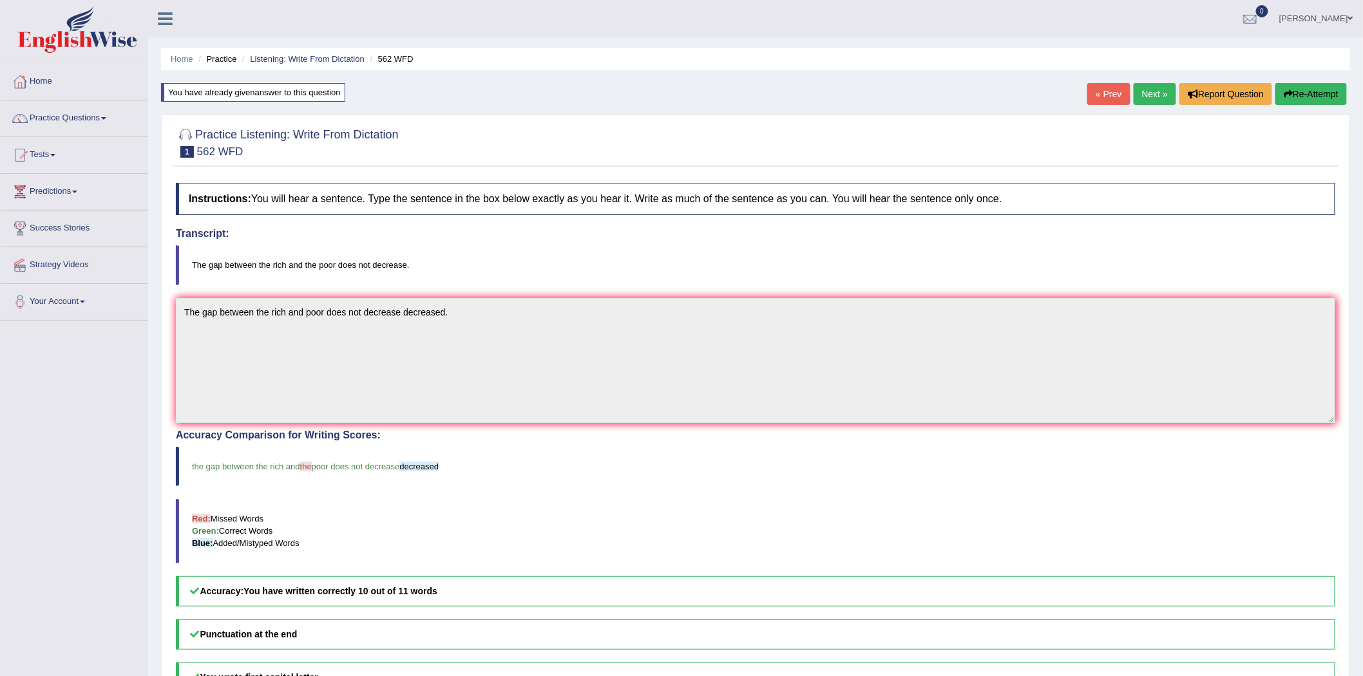
click at [1294, 98] on button "Re-Attempt" at bounding box center [1310, 94] width 71 height 22
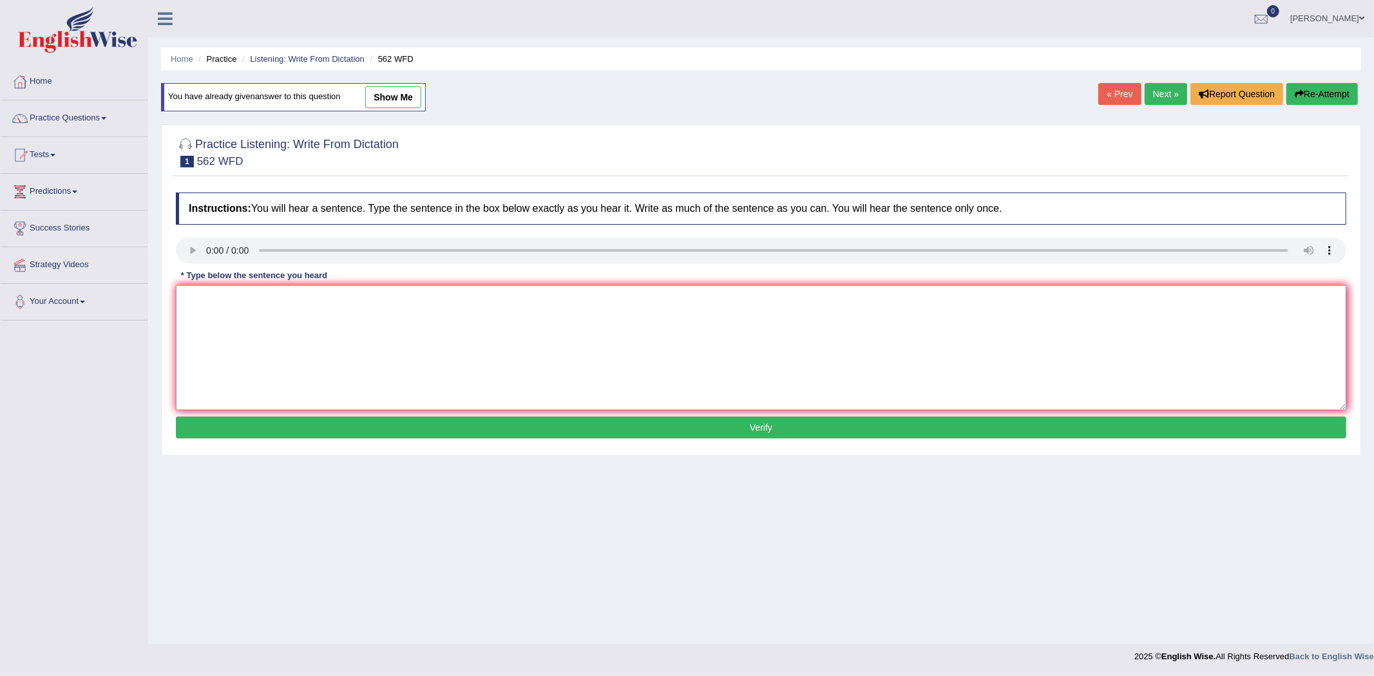
click at [258, 323] on textarea at bounding box center [761, 347] width 1170 height 125
type textarea "The gap between the rich and the poor does not decrease."
click at [732, 423] on button "Verify" at bounding box center [761, 428] width 1170 height 22
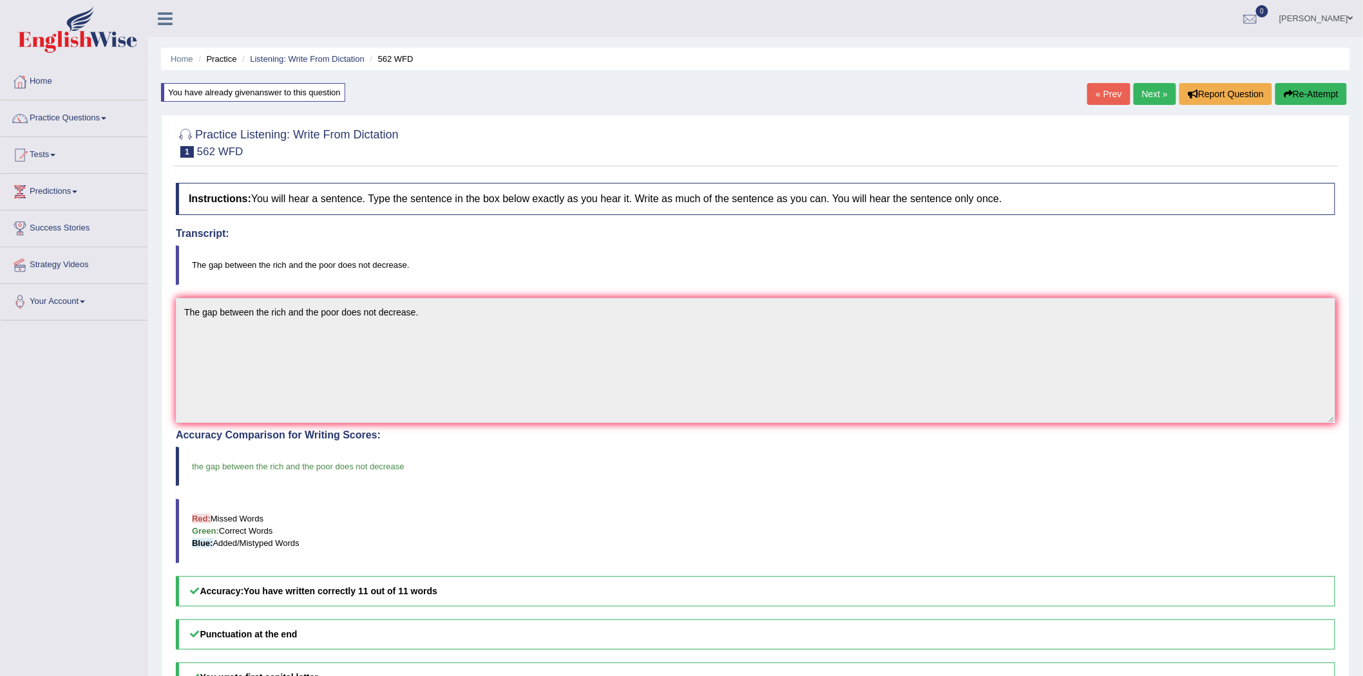
click at [1150, 88] on link "Next »" at bounding box center [1154, 94] width 43 height 22
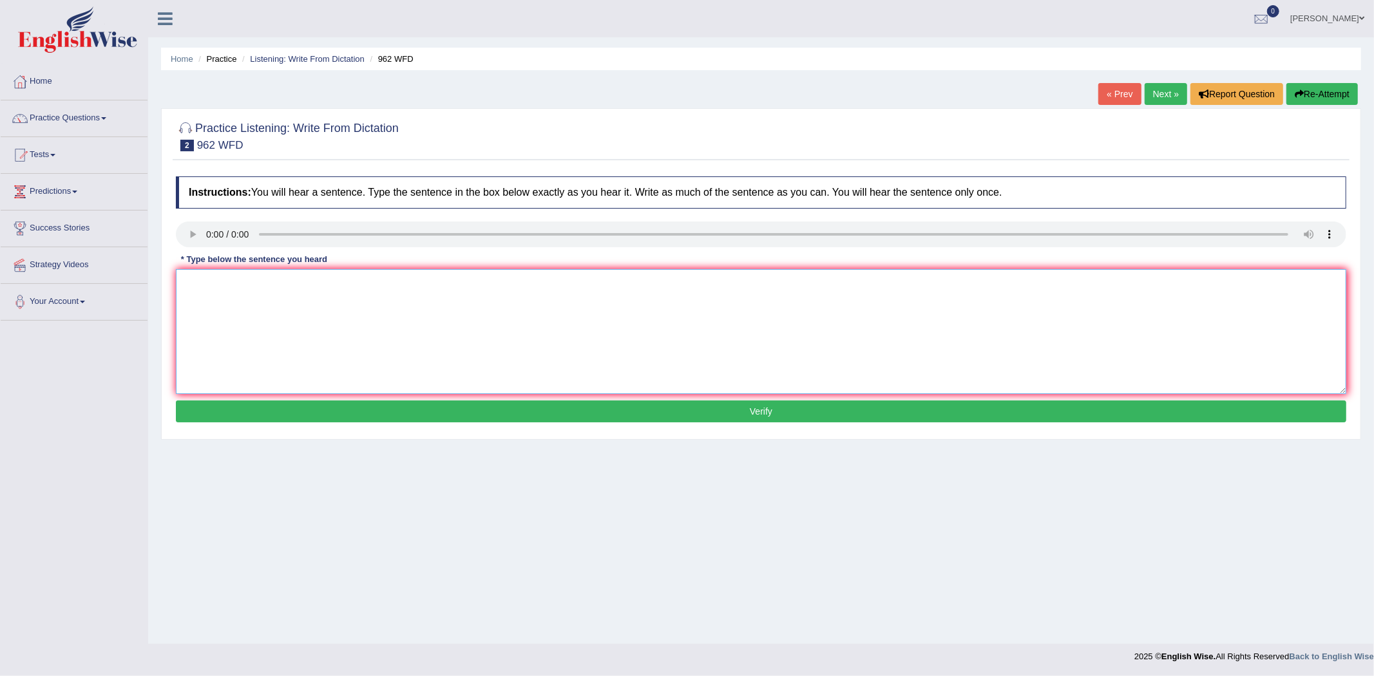
click at [326, 310] on textarea at bounding box center [761, 331] width 1170 height 125
click at [310, 292] on textarea at bounding box center [761, 331] width 1170 height 125
type textarea "If you have any questions about the exam, please raise your hand."
click at [750, 412] on button "Verify" at bounding box center [761, 412] width 1170 height 22
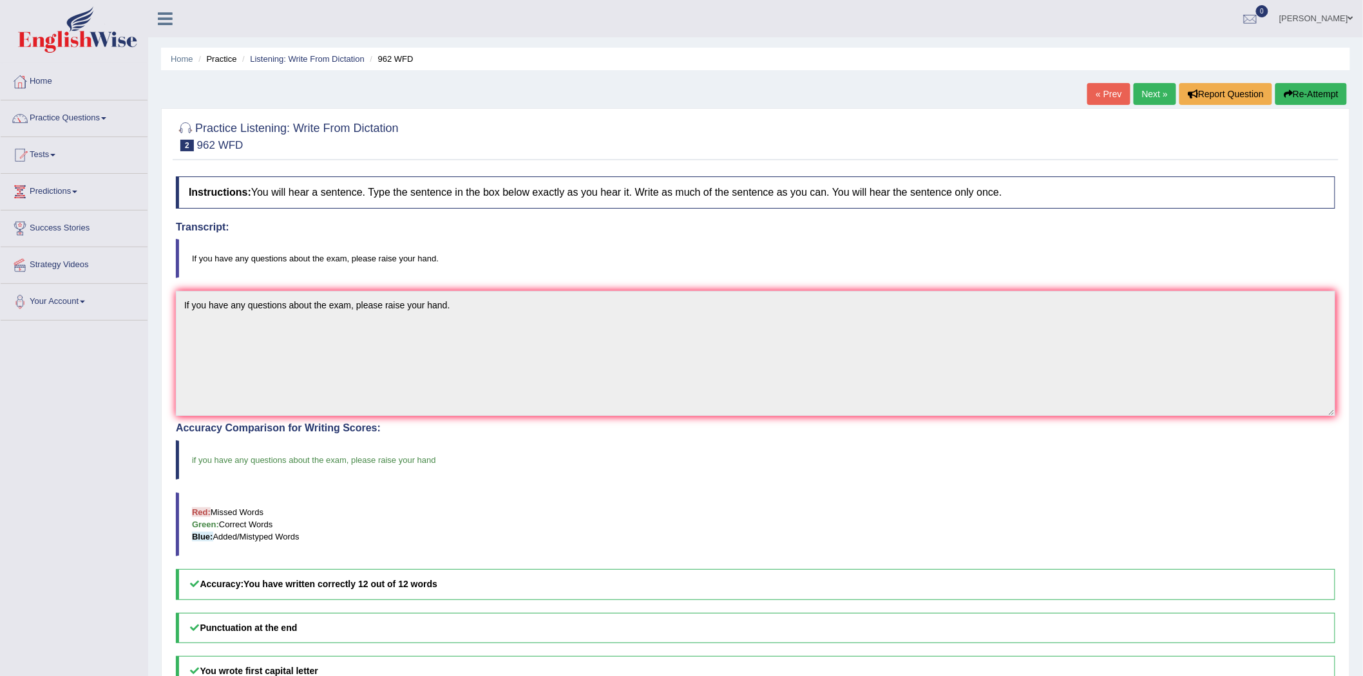
click at [1143, 97] on link "Next »" at bounding box center [1154, 94] width 43 height 22
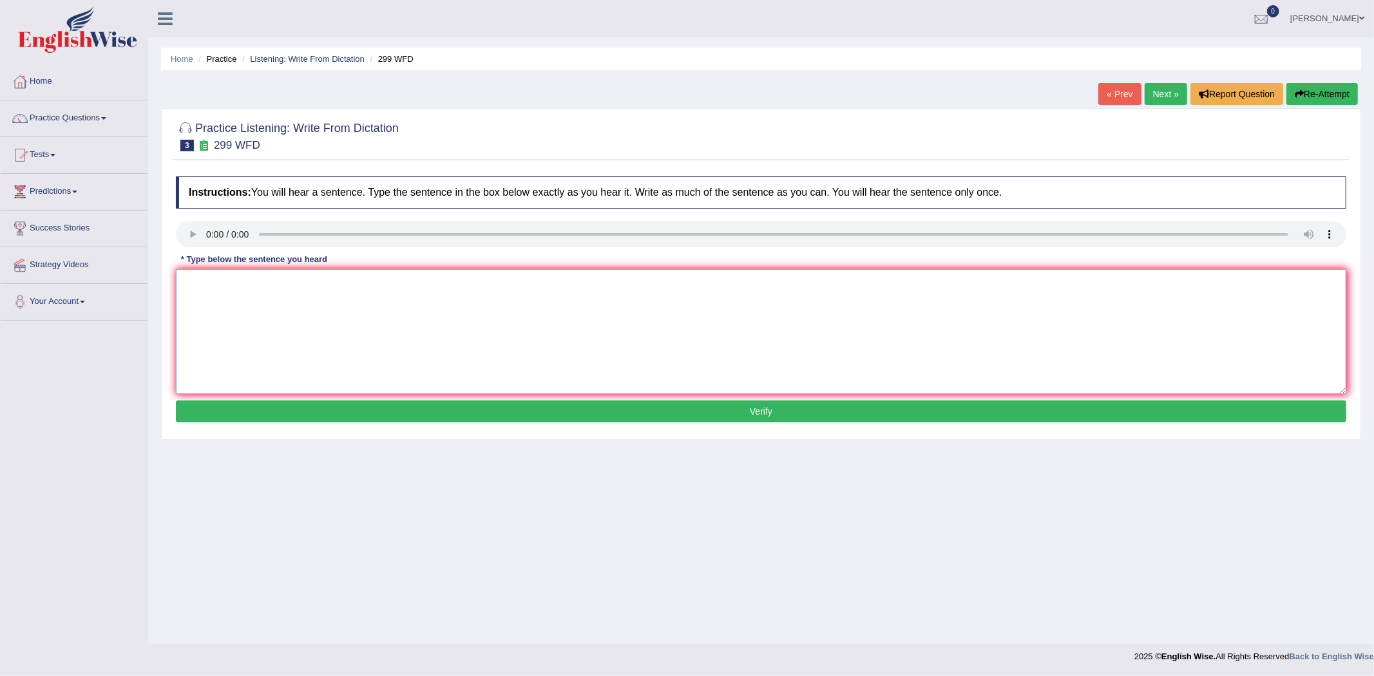
click at [381, 289] on textarea at bounding box center [761, 331] width 1170 height 125
type textarea "Student representtive will be visitning the classes with the boarding forms."
click at [737, 410] on button "Verify" at bounding box center [761, 412] width 1170 height 22
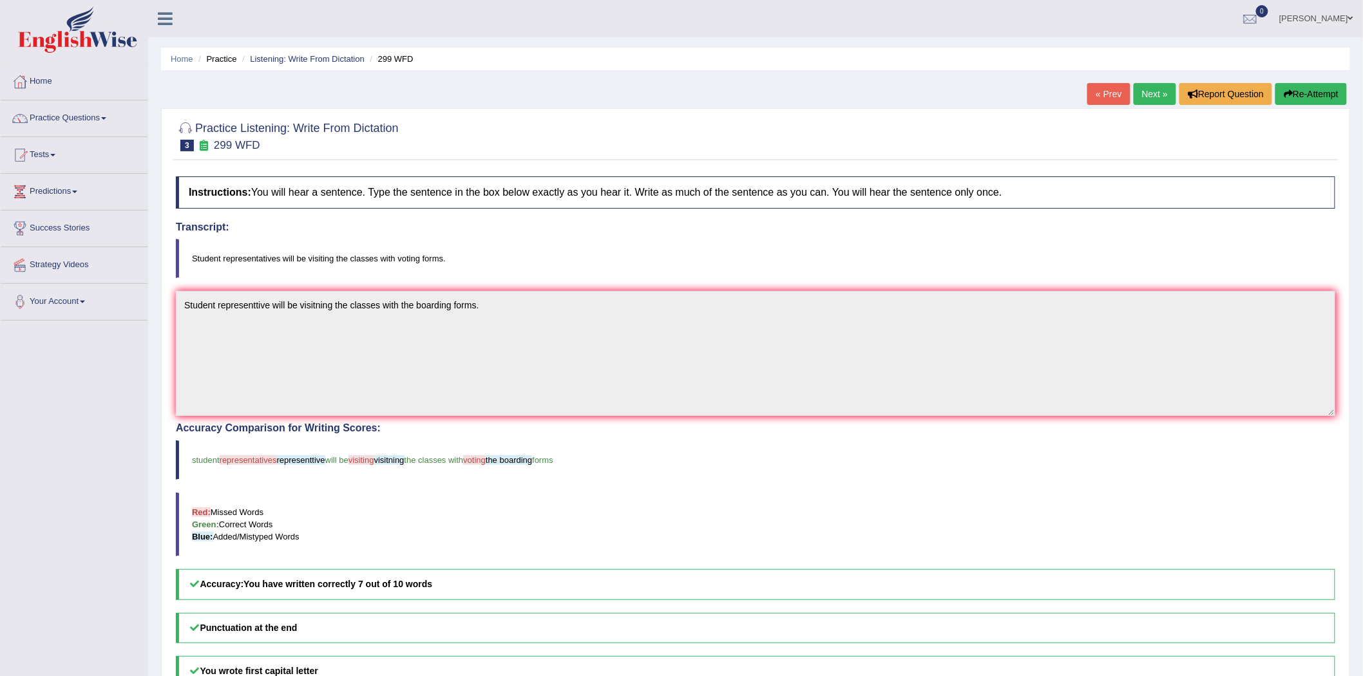
click at [1155, 87] on link "Next »" at bounding box center [1154, 94] width 43 height 22
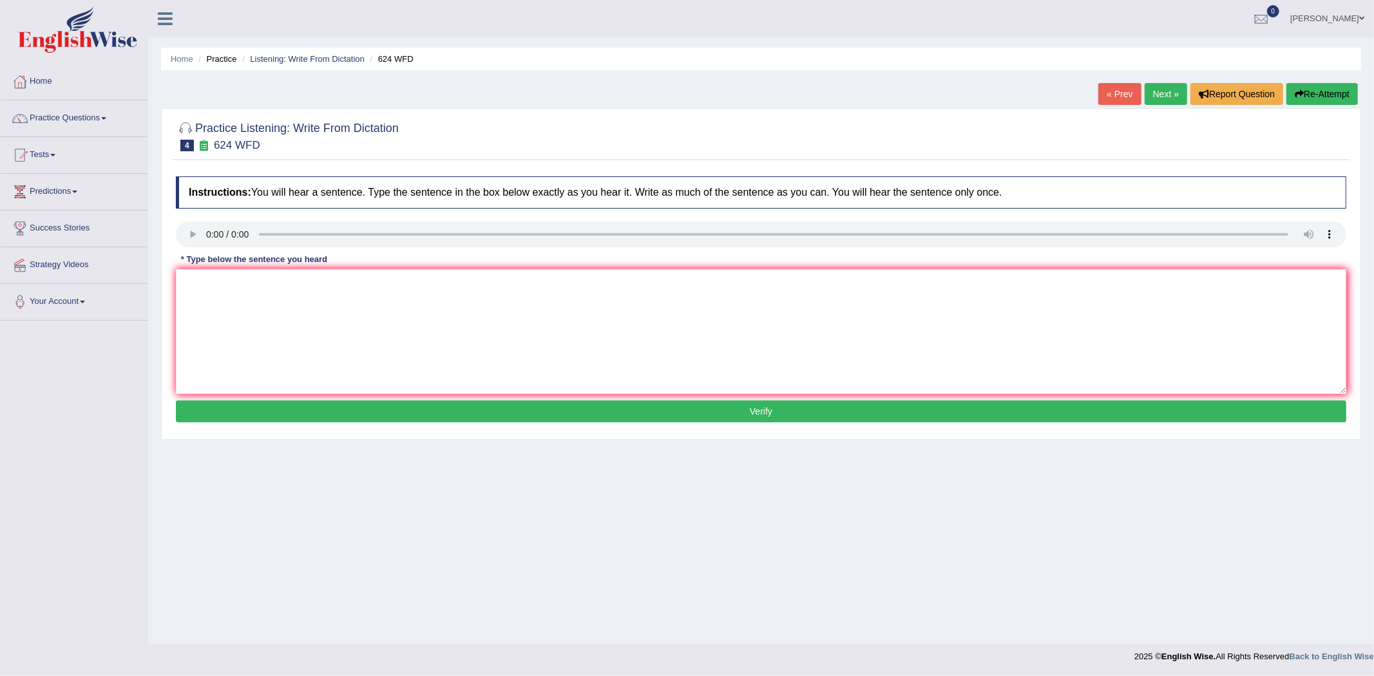
click at [1125, 93] on link "« Prev" at bounding box center [1119, 94] width 43 height 22
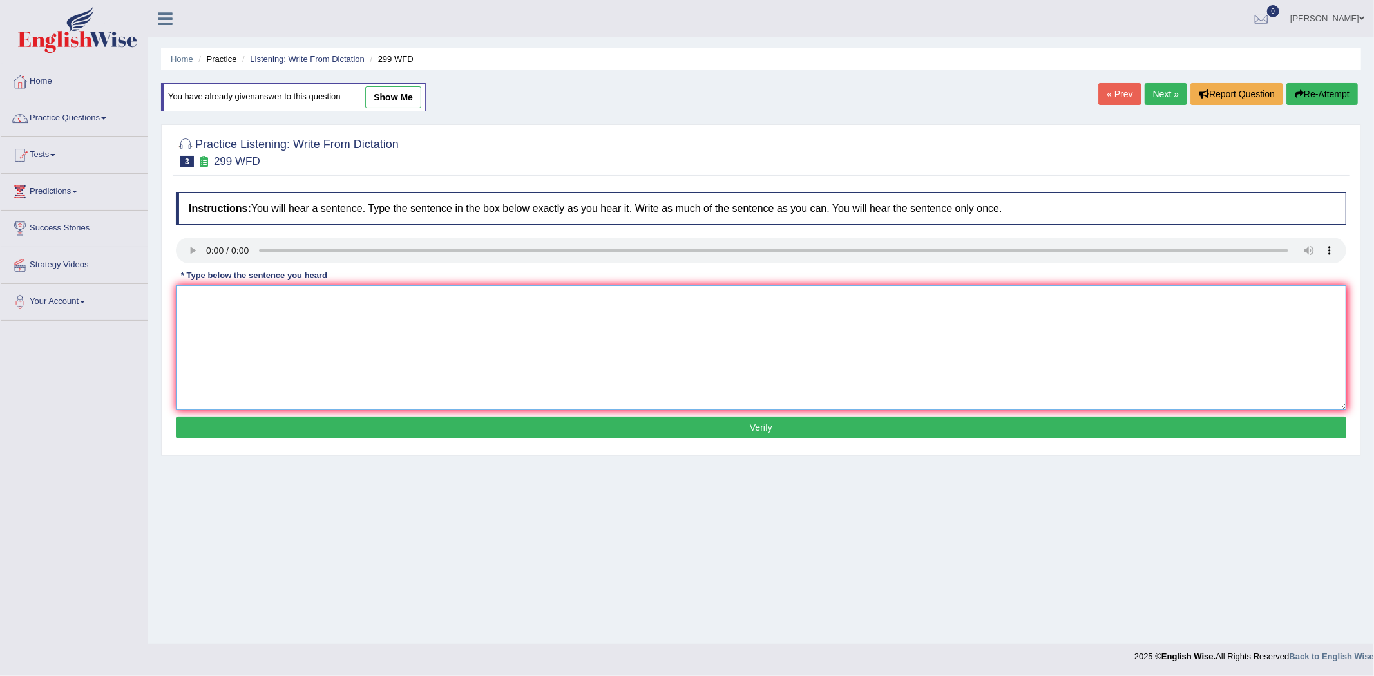
click at [255, 309] on textarea at bounding box center [761, 347] width 1170 height 125
type textarea "Student representative representatives will be visiting the classes with boardi…"
click at [782, 425] on button "Verify" at bounding box center [761, 428] width 1170 height 22
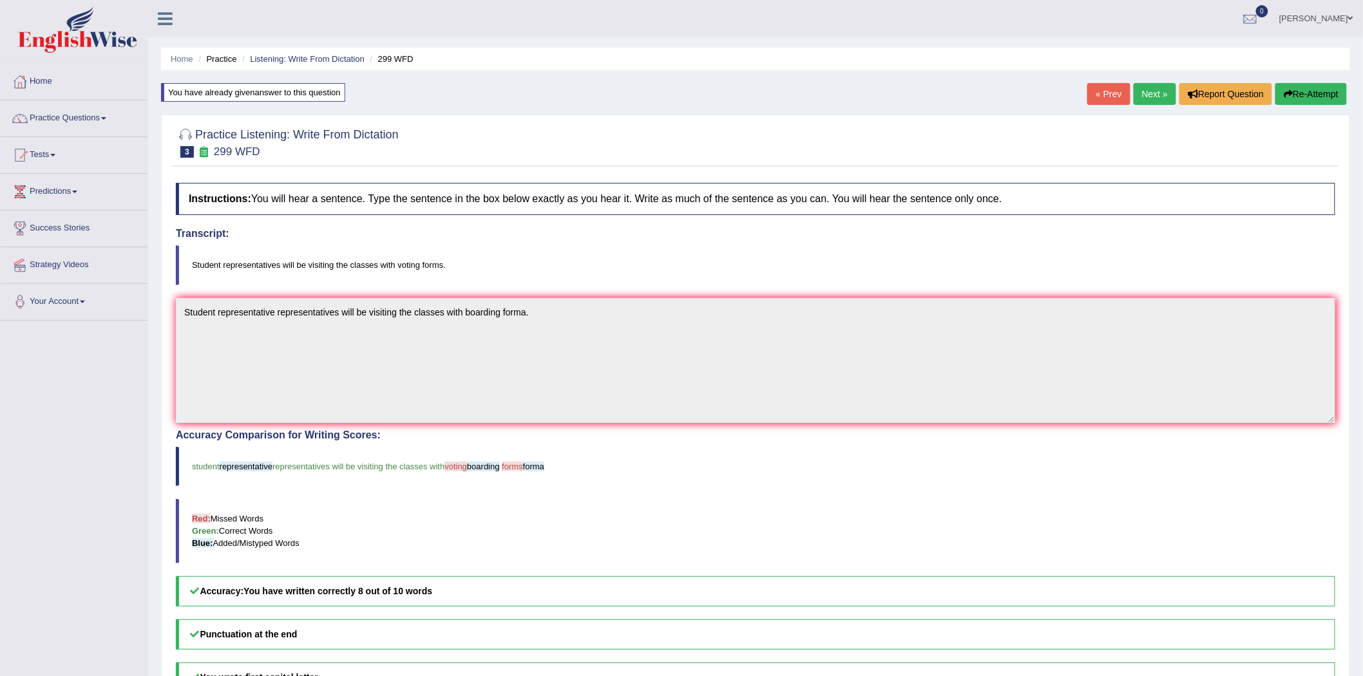
click at [1156, 95] on link "Next »" at bounding box center [1154, 94] width 43 height 22
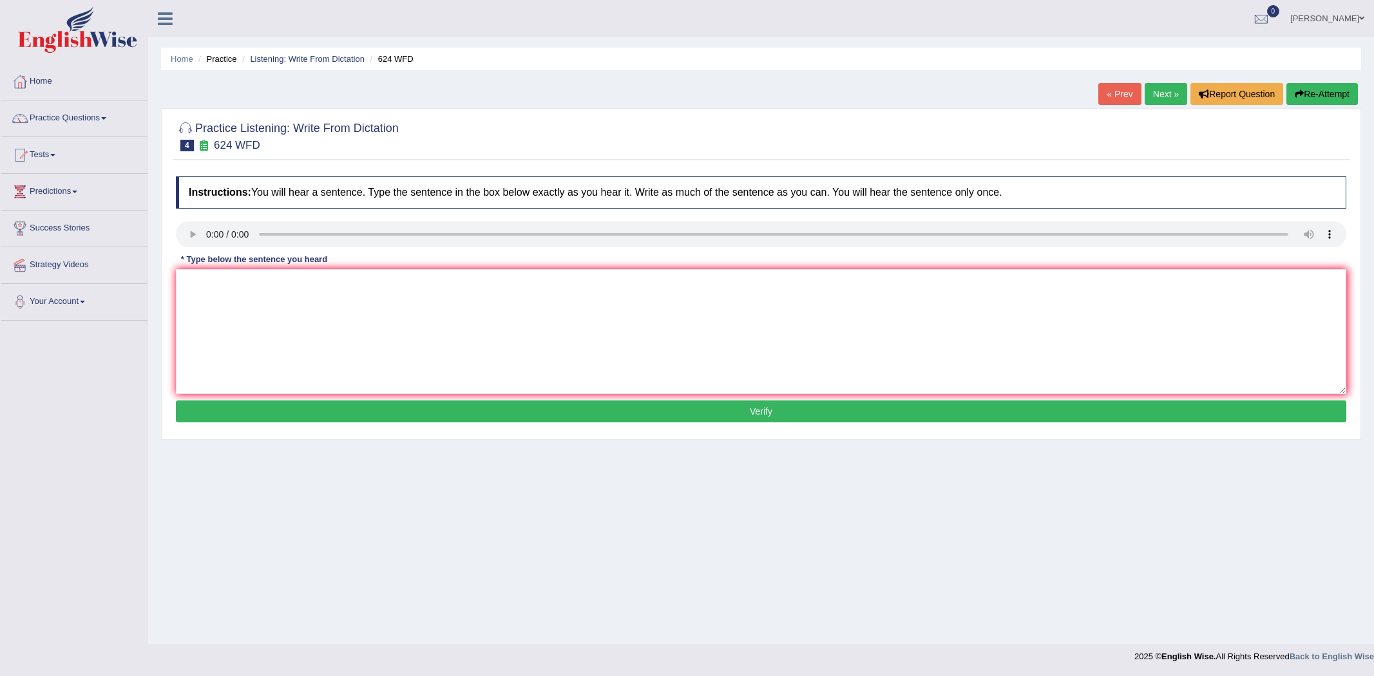
click at [1116, 95] on link "« Prev" at bounding box center [1119, 94] width 43 height 22
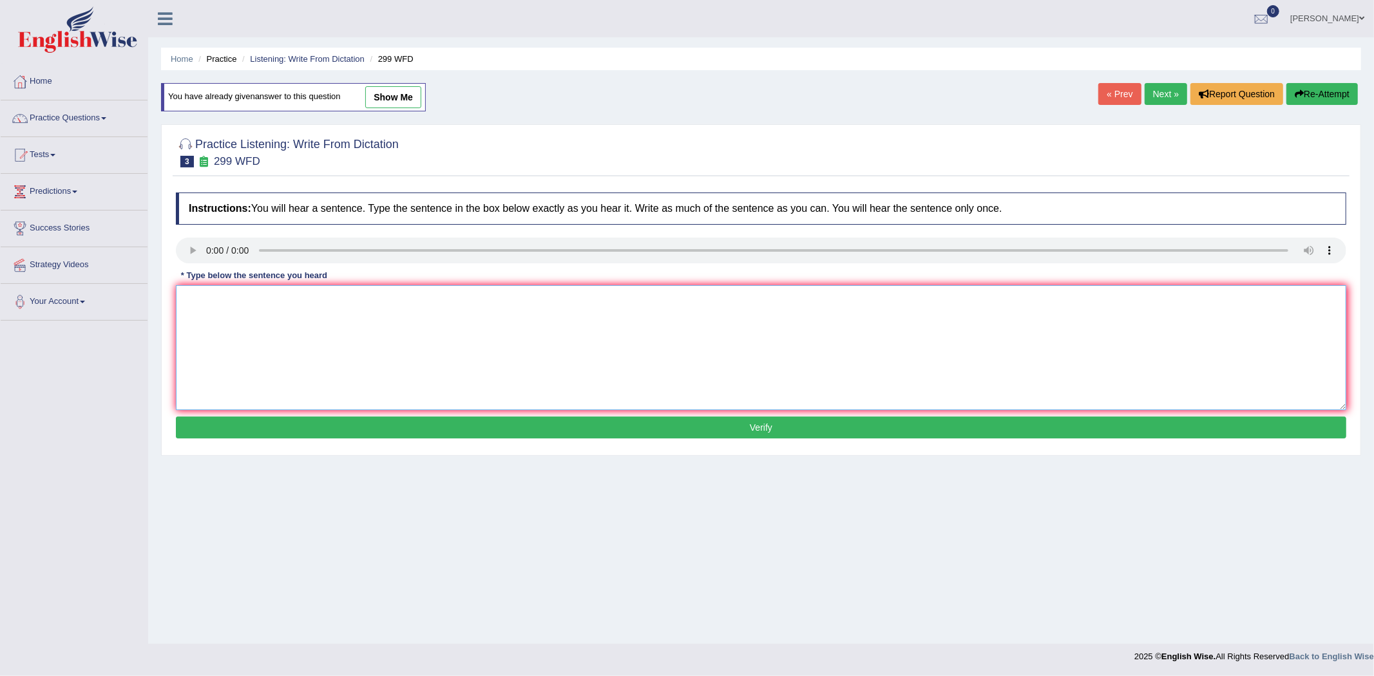
click at [294, 342] on textarea at bounding box center [761, 347] width 1170 height 125
type textarea "Student representative will be visitng the classes with voting forms."
click at [772, 427] on button "Verify" at bounding box center [761, 428] width 1170 height 22
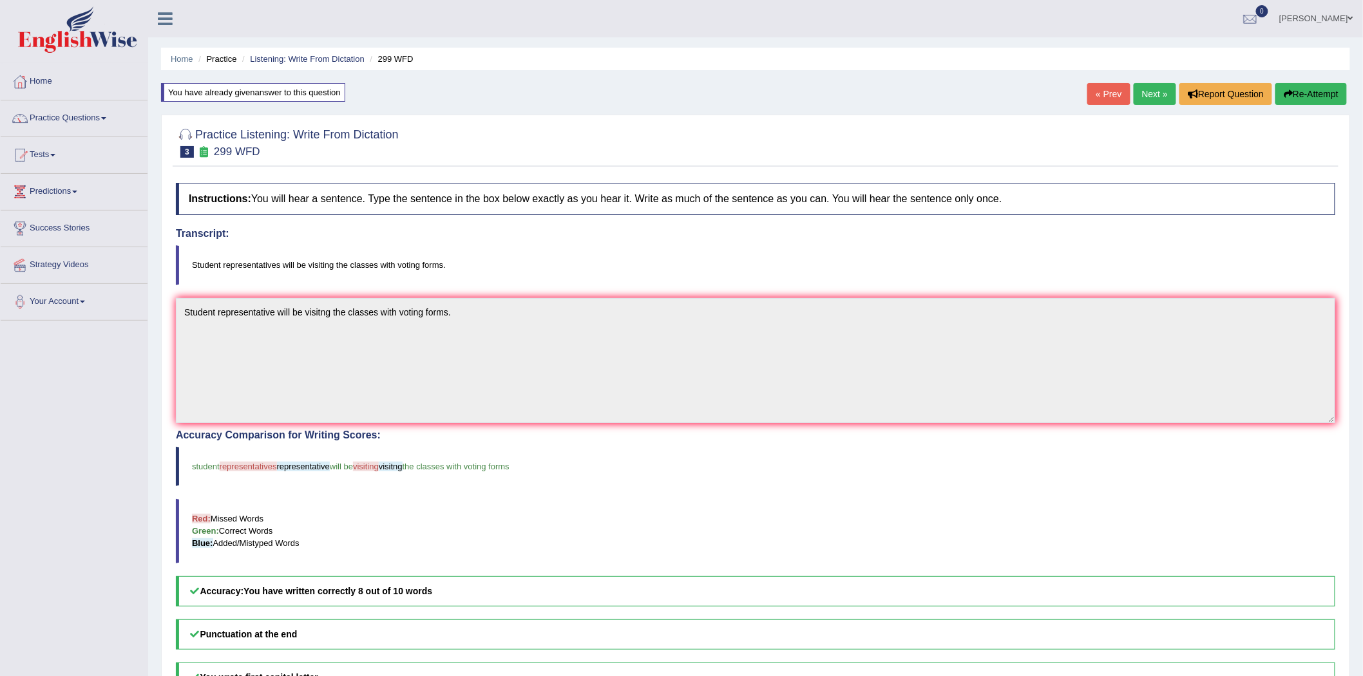
click at [1318, 91] on button "Re-Attempt" at bounding box center [1310, 94] width 71 height 22
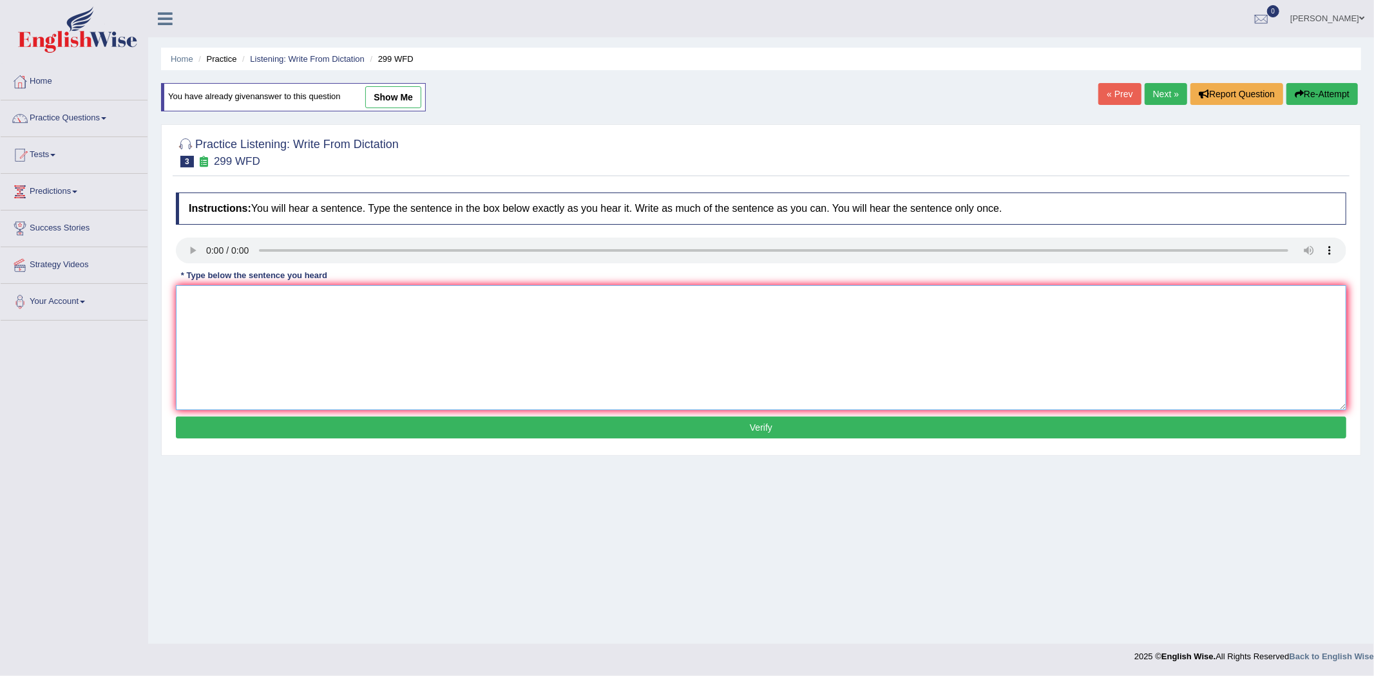
click at [281, 325] on textarea at bounding box center [761, 347] width 1170 height 125
type textarea "Student representatives will be visiting the classes with voting forms."
click at [767, 427] on button "Verify" at bounding box center [761, 428] width 1170 height 22
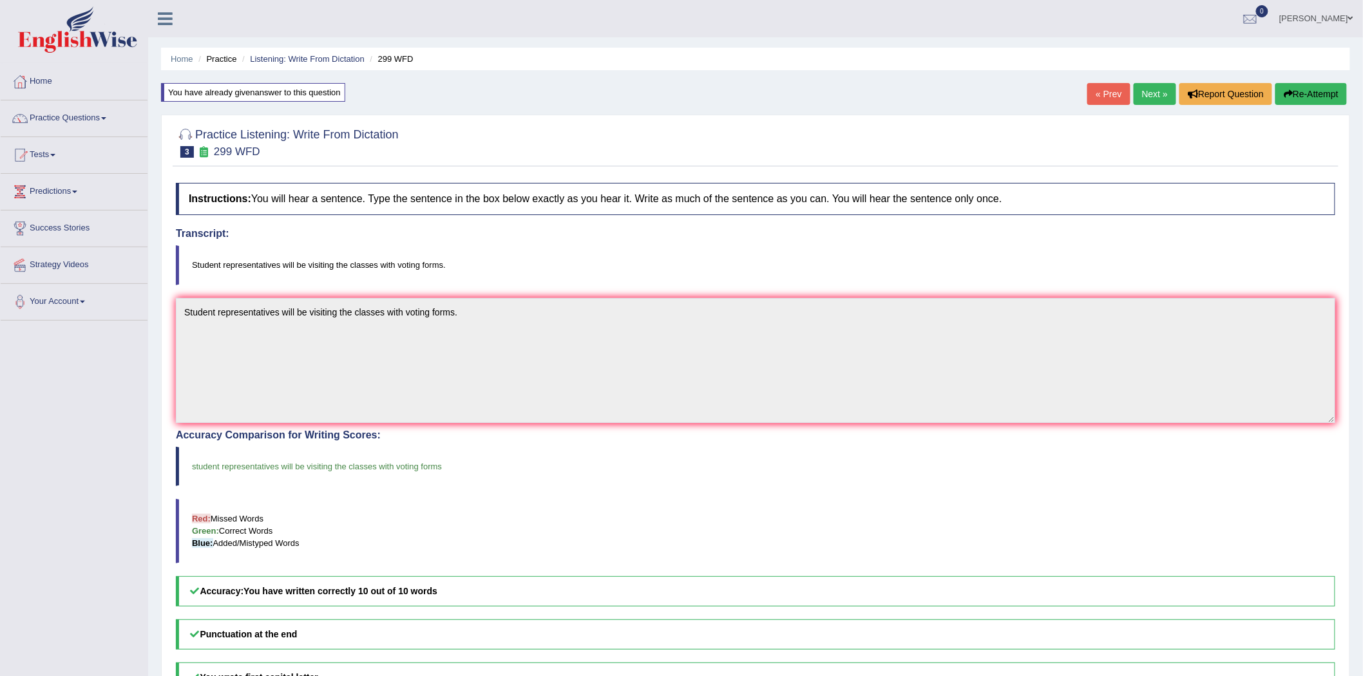
click at [1150, 99] on link "Next »" at bounding box center [1154, 94] width 43 height 22
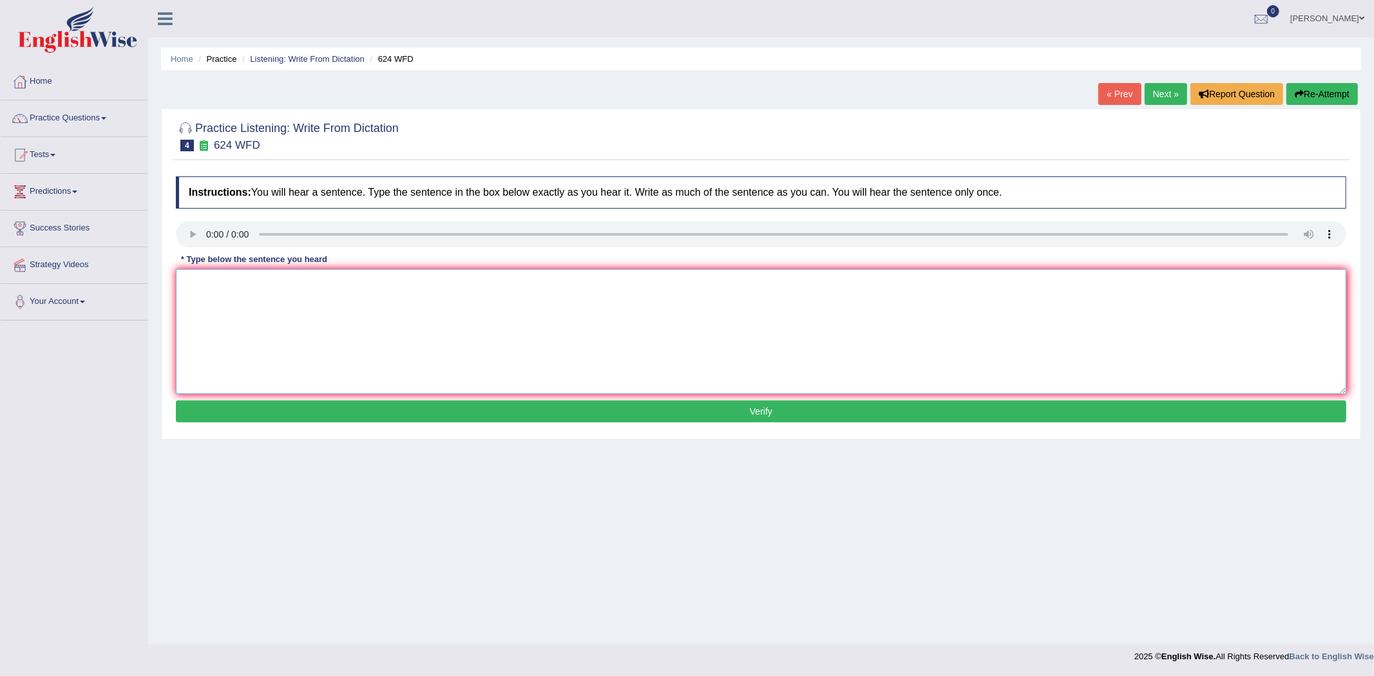
click at [245, 287] on textarea at bounding box center [761, 331] width 1170 height 125
click at [263, 284] on textarea "Our courses course help to" at bounding box center [761, 331] width 1170 height 125
click at [330, 288] on textarea "Our courses course is help to" at bounding box center [761, 331] width 1170 height 125
type textarea "Our courses course is help to improve critical thinking and forms."
click at [771, 410] on button "Verify" at bounding box center [761, 412] width 1170 height 22
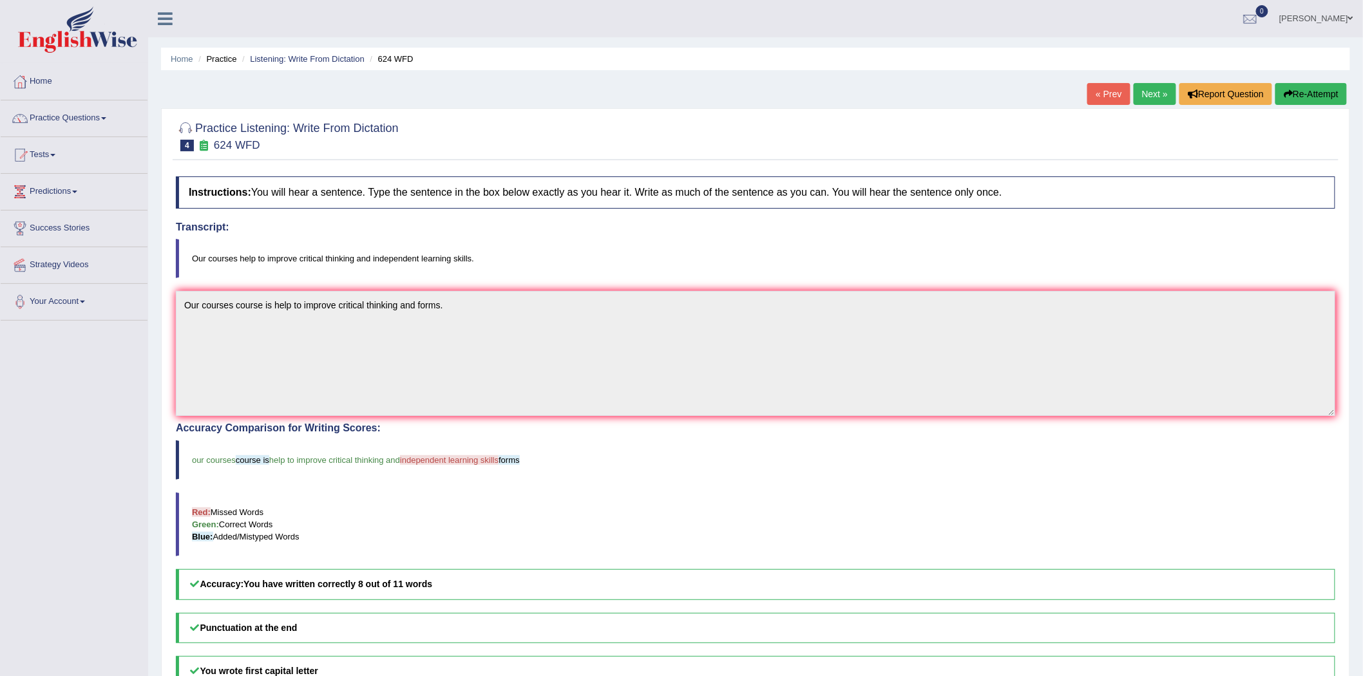
click at [1309, 88] on button "Re-Attempt" at bounding box center [1310, 94] width 71 height 22
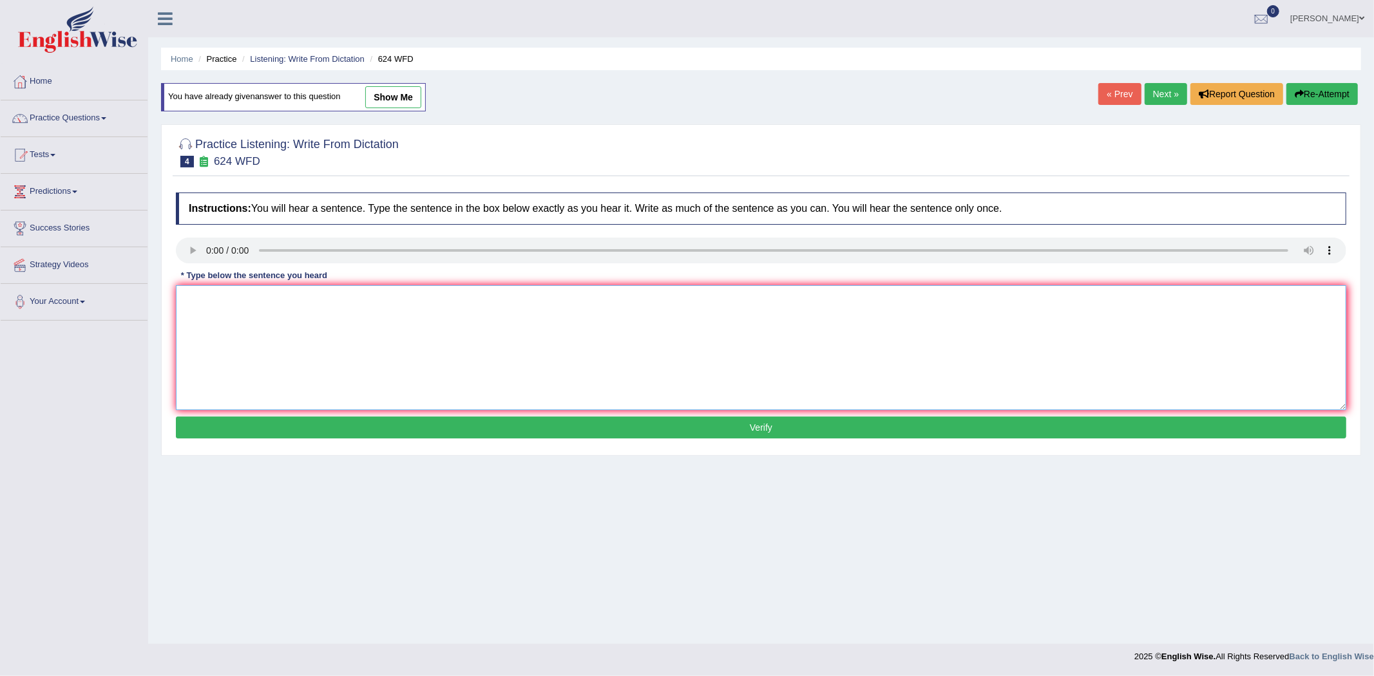
click at [307, 308] on textarea at bounding box center [761, 347] width 1170 height 125
type textarea "Our courses help to improve critical thinking and independent learning skills."
click at [768, 429] on button "Verify" at bounding box center [761, 428] width 1170 height 22
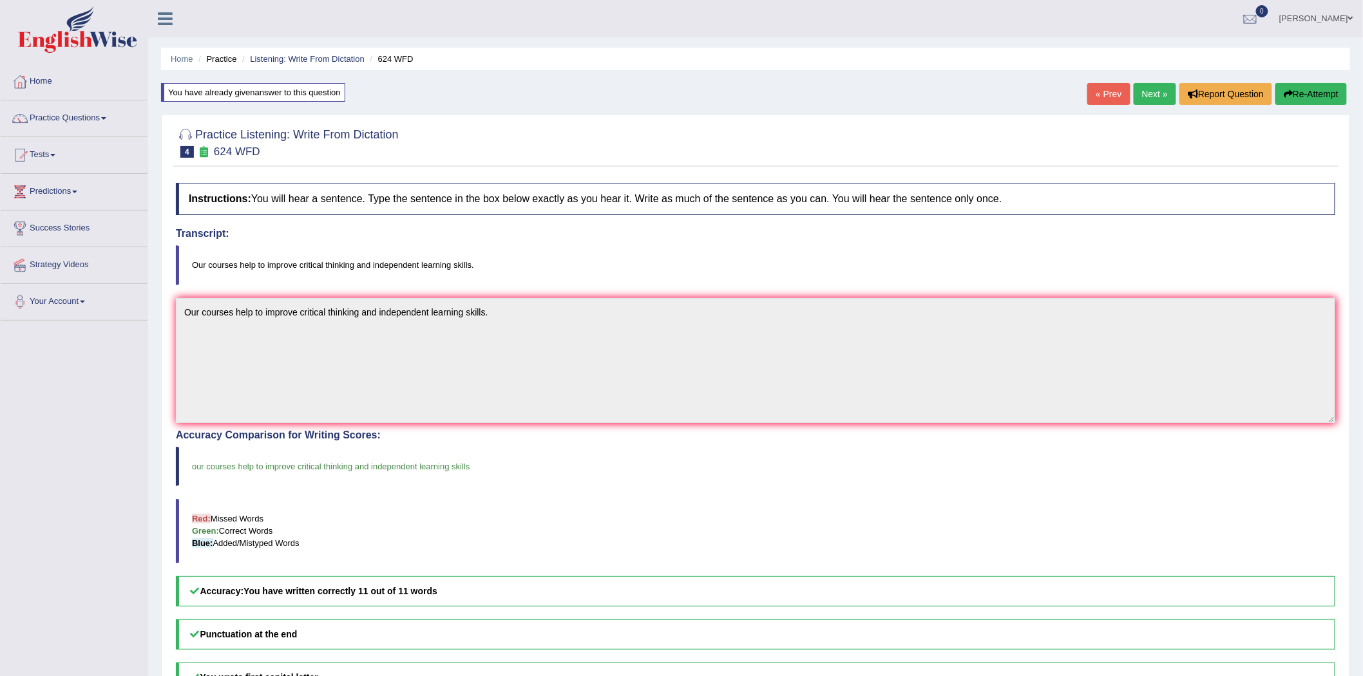
click at [1150, 87] on link "Next »" at bounding box center [1154, 94] width 43 height 22
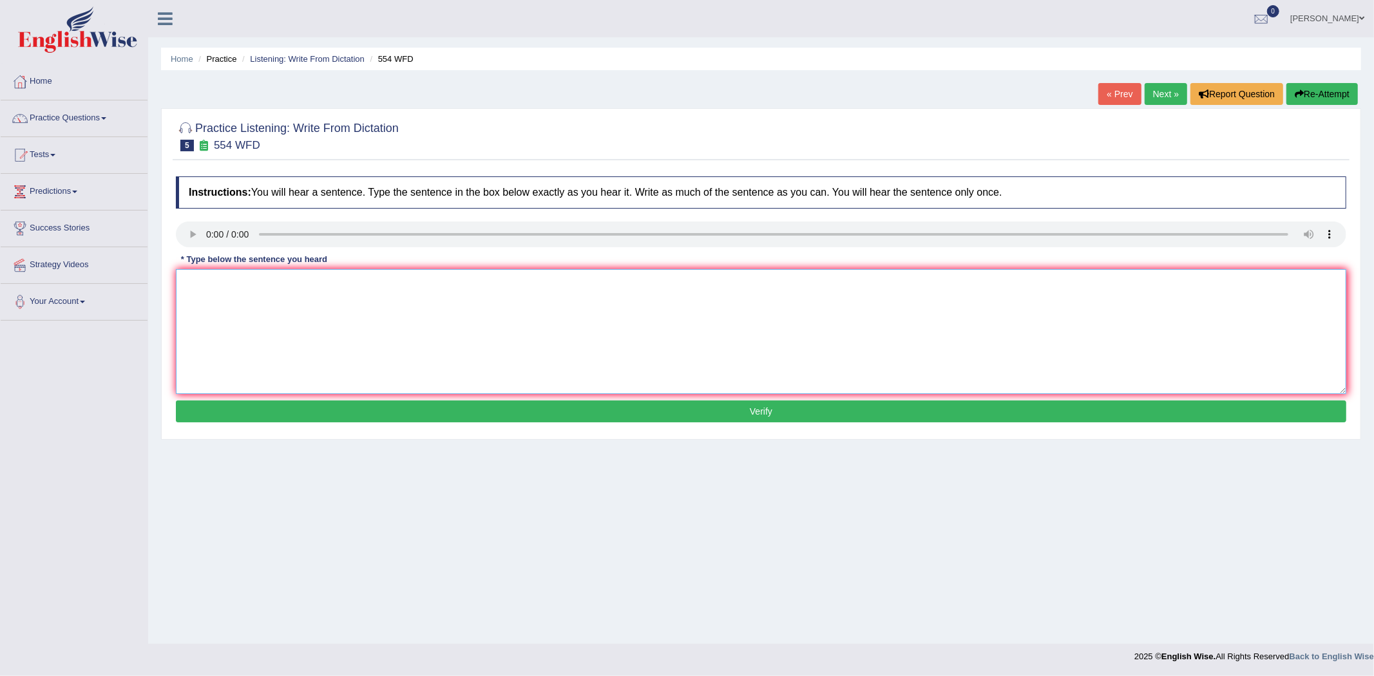
click at [262, 287] on textarea at bounding box center [761, 331] width 1170 height 125
type textarea "We are able to work in a team."
click at [752, 411] on button "Verify" at bounding box center [761, 412] width 1170 height 22
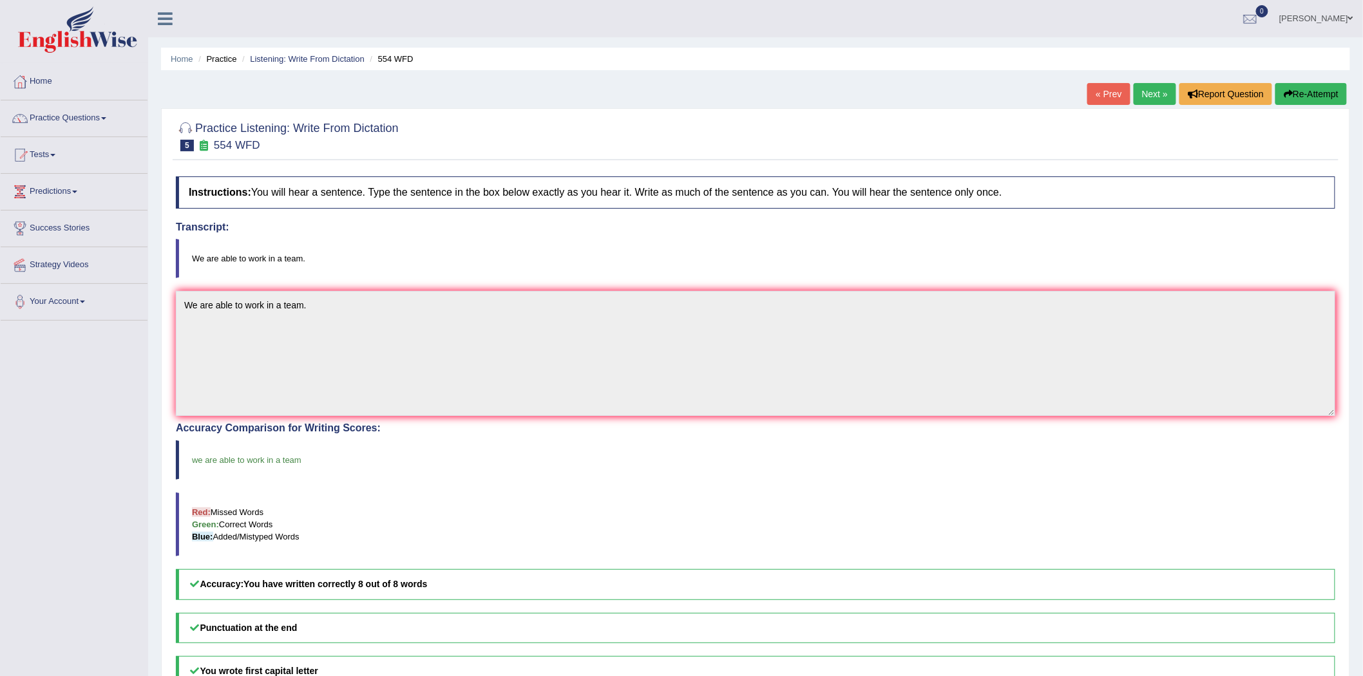
click at [1148, 95] on link "Next »" at bounding box center [1154, 94] width 43 height 22
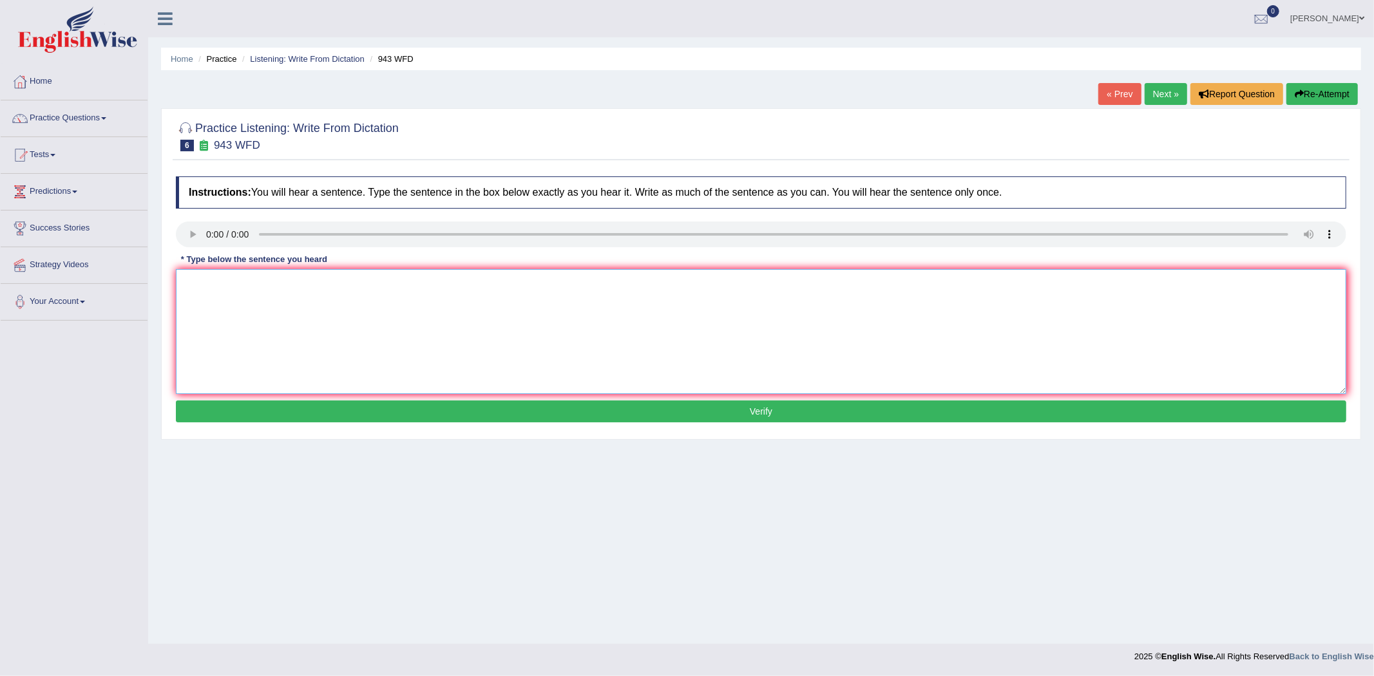
click at [294, 301] on textarea at bounding box center [761, 331] width 1170 height 125
type textarea "Forming method acoss the world greatly developed recently."
click at [776, 417] on button "Verify" at bounding box center [761, 412] width 1170 height 22
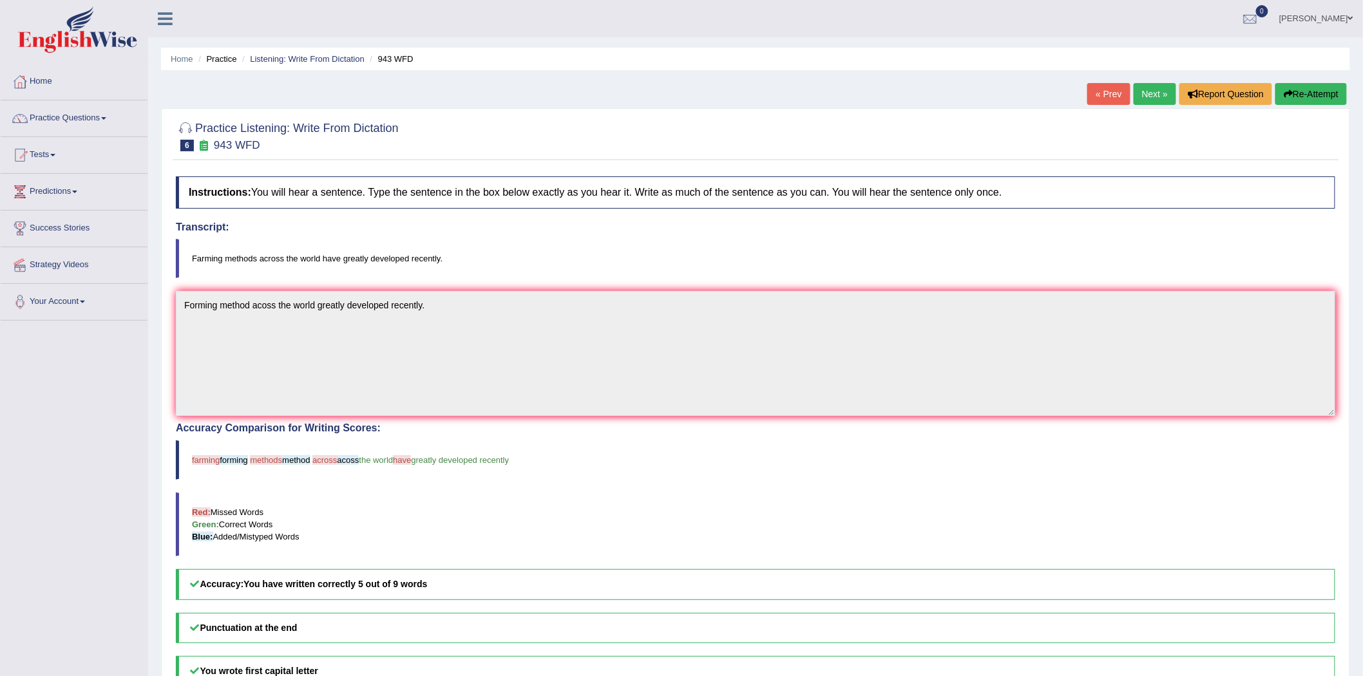
click at [1311, 94] on button "Re-Attempt" at bounding box center [1310, 94] width 71 height 22
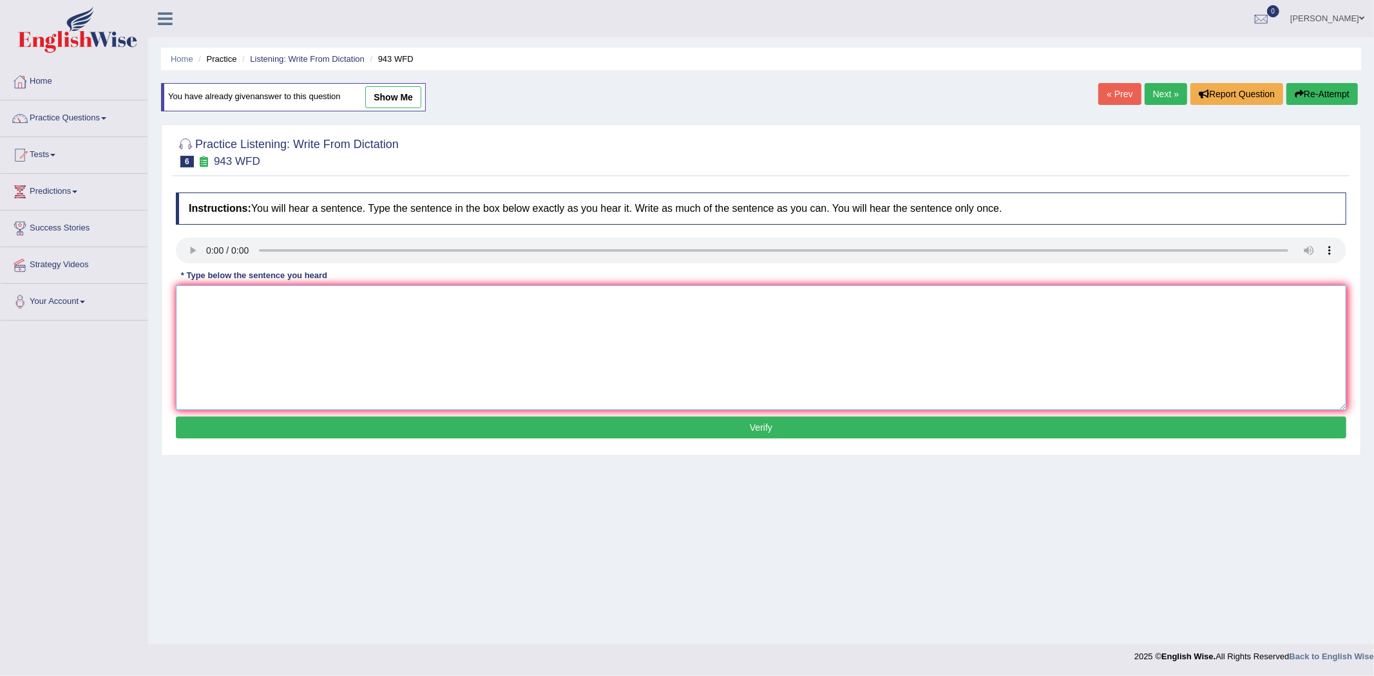
click at [267, 331] on textarea at bounding box center [761, 347] width 1170 height 125
type textarea "farming methods across the world have greatly developed recently"
click at [757, 430] on button "Verify" at bounding box center [761, 428] width 1170 height 22
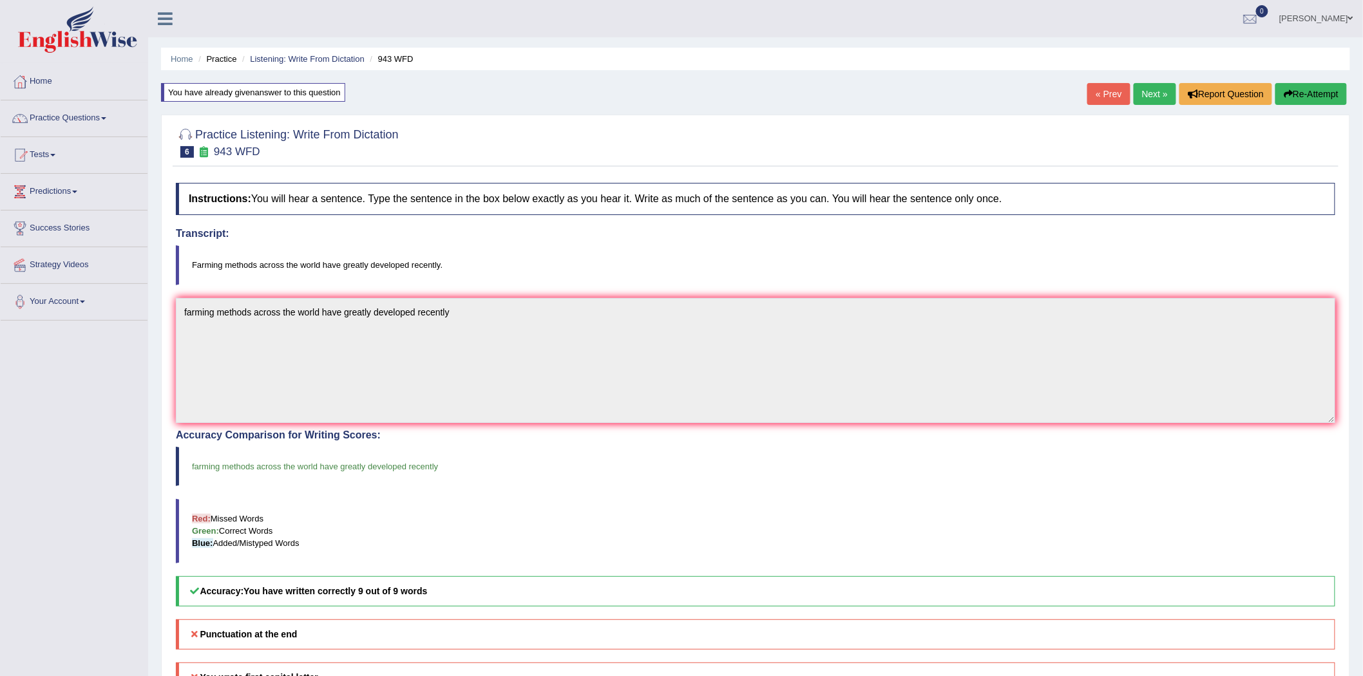
click at [1311, 95] on button "Re-Attempt" at bounding box center [1310, 94] width 71 height 22
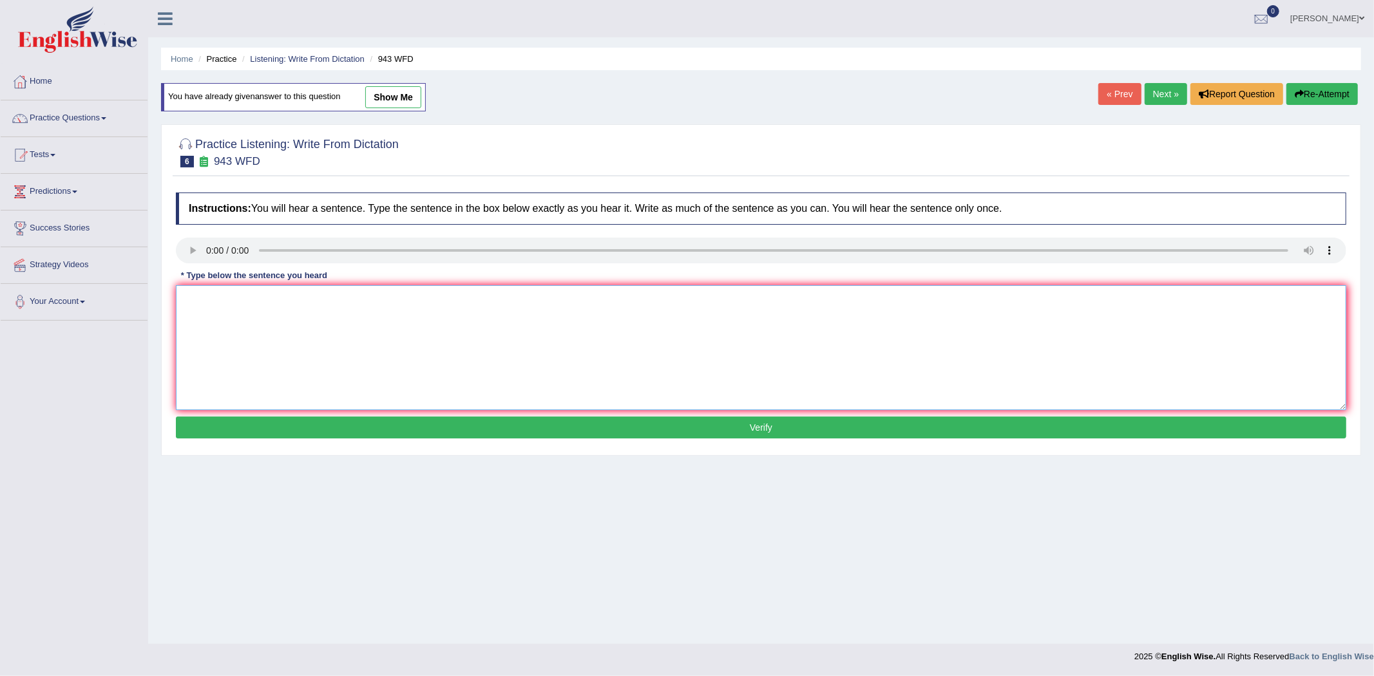
click at [273, 317] on textarea at bounding box center [761, 347] width 1170 height 125
type textarea "Farming methods across the world have greatly developed recently."
click at [763, 430] on button "Verify" at bounding box center [761, 428] width 1170 height 22
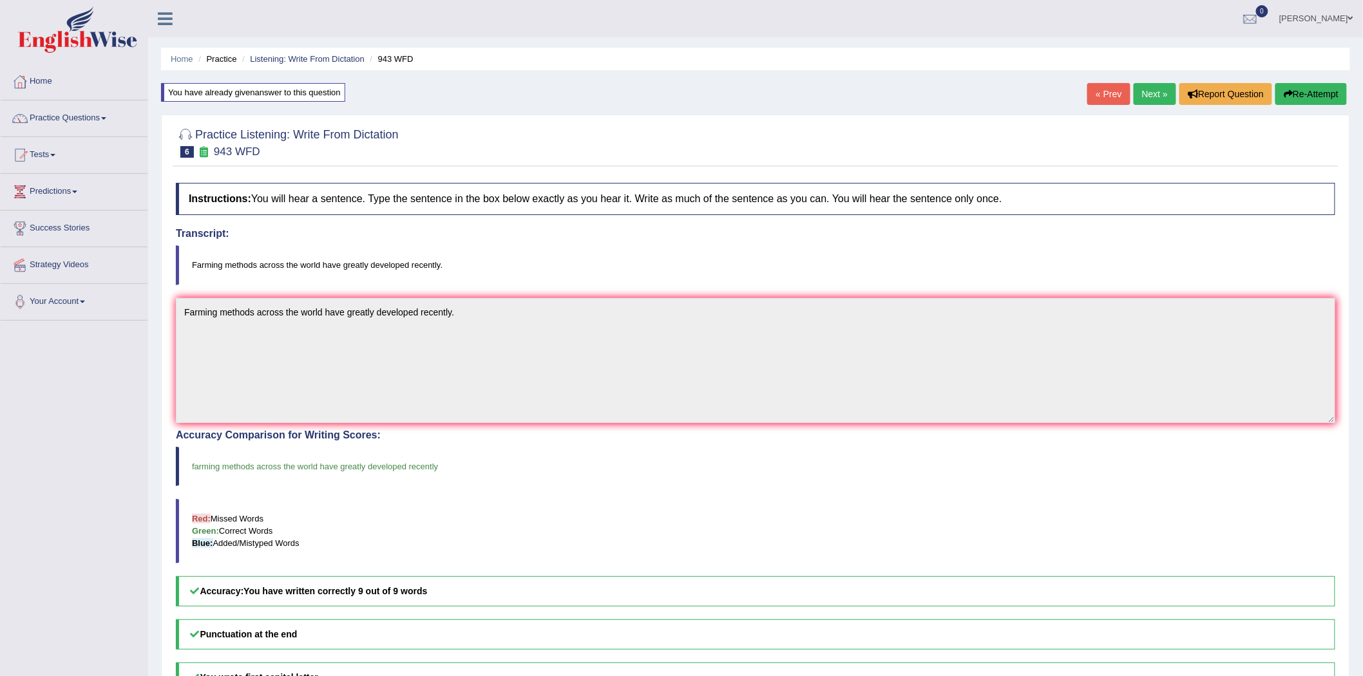
click at [1150, 97] on link "Next »" at bounding box center [1154, 94] width 43 height 22
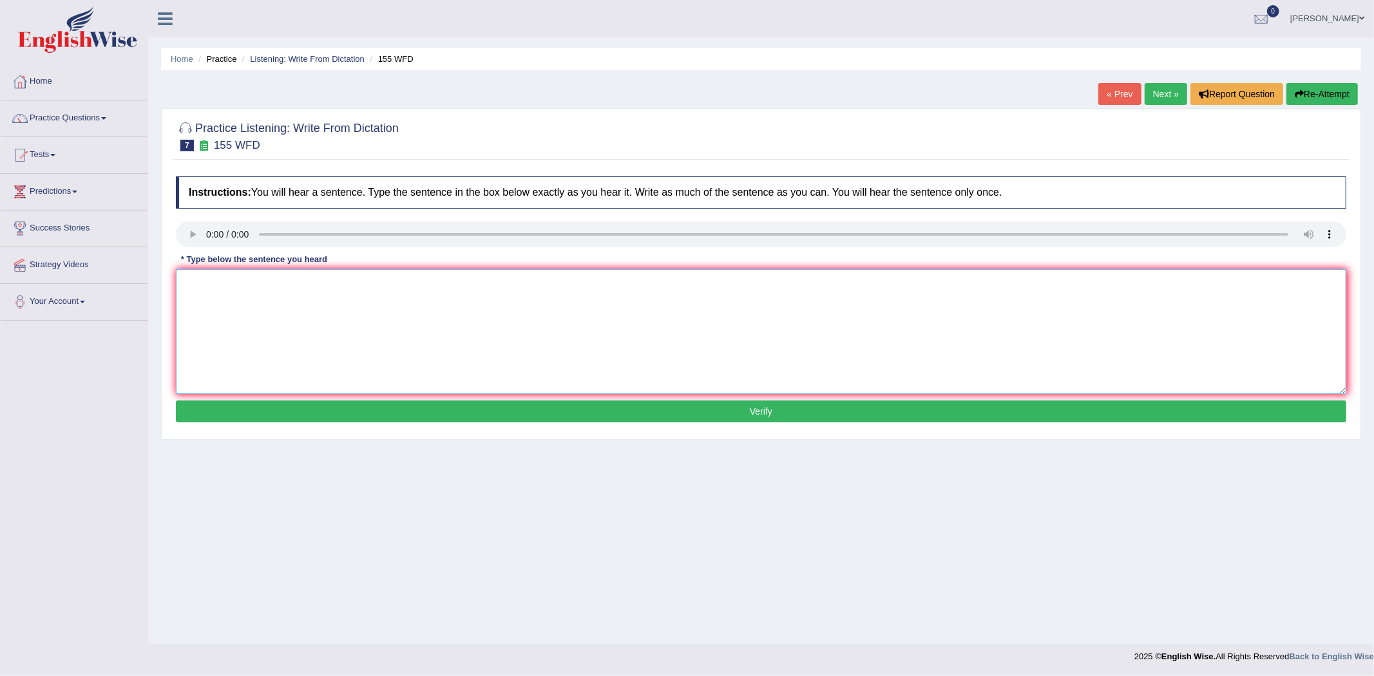
click at [275, 307] on textarea at bounding box center [761, 331] width 1170 height 125
type textarea "Important details in the arguments argument are missing in the summary."
click at [754, 409] on button "Verify" at bounding box center [761, 412] width 1170 height 22
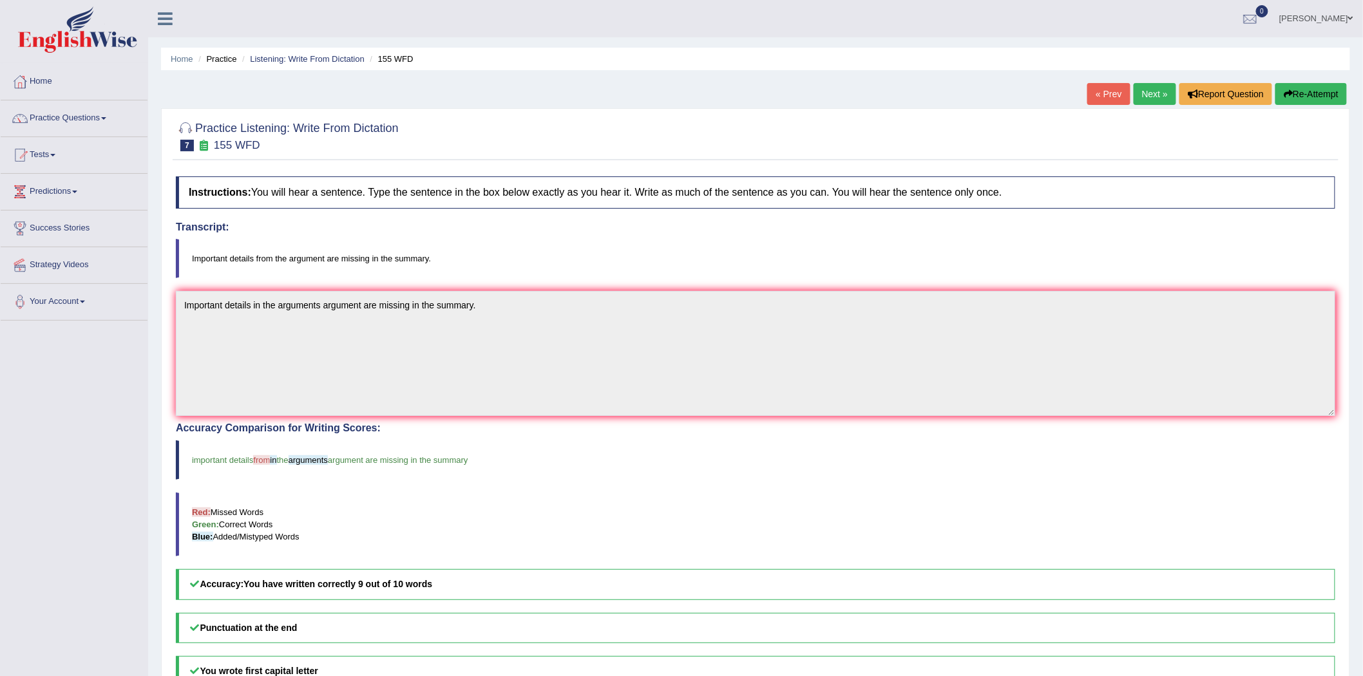
click at [1311, 100] on button "Re-Attempt" at bounding box center [1310, 94] width 71 height 22
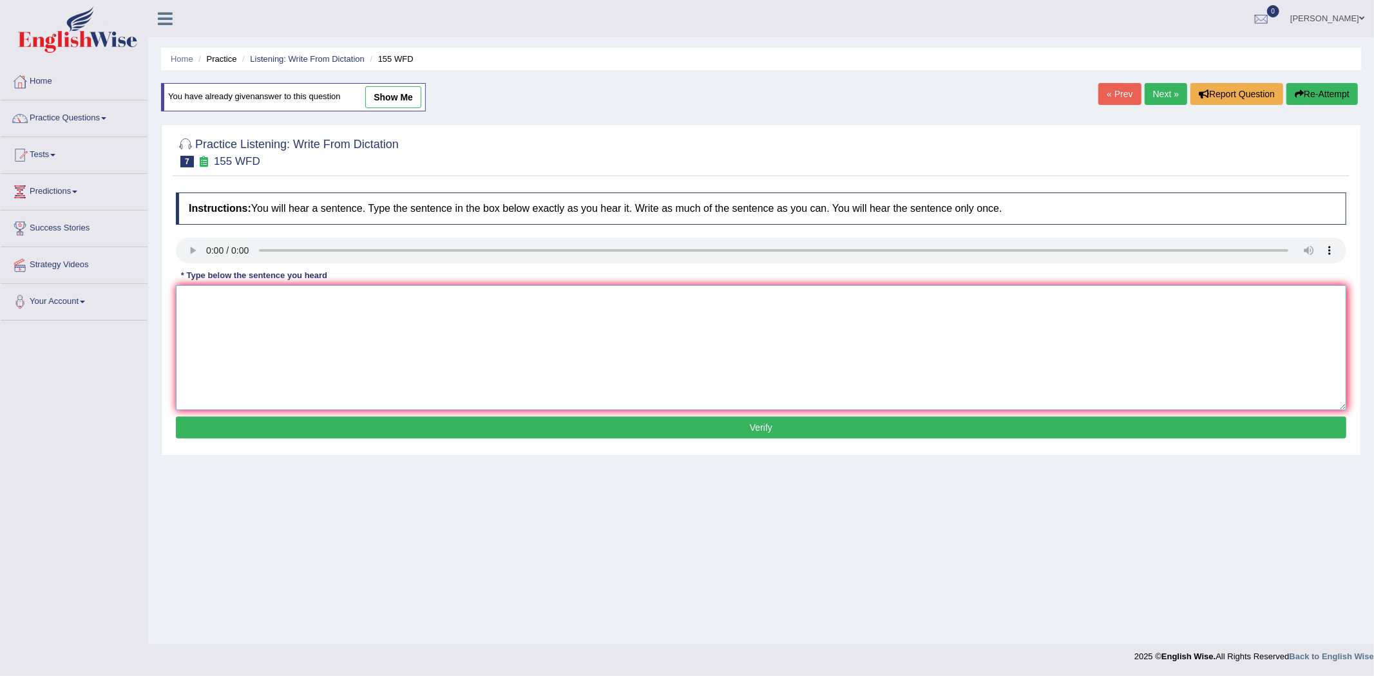
click at [276, 316] on textarea at bounding box center [761, 347] width 1170 height 125
type textarea "Important details from the arguments argument are missing in the summary."
click at [757, 426] on button "Verify" at bounding box center [761, 428] width 1170 height 22
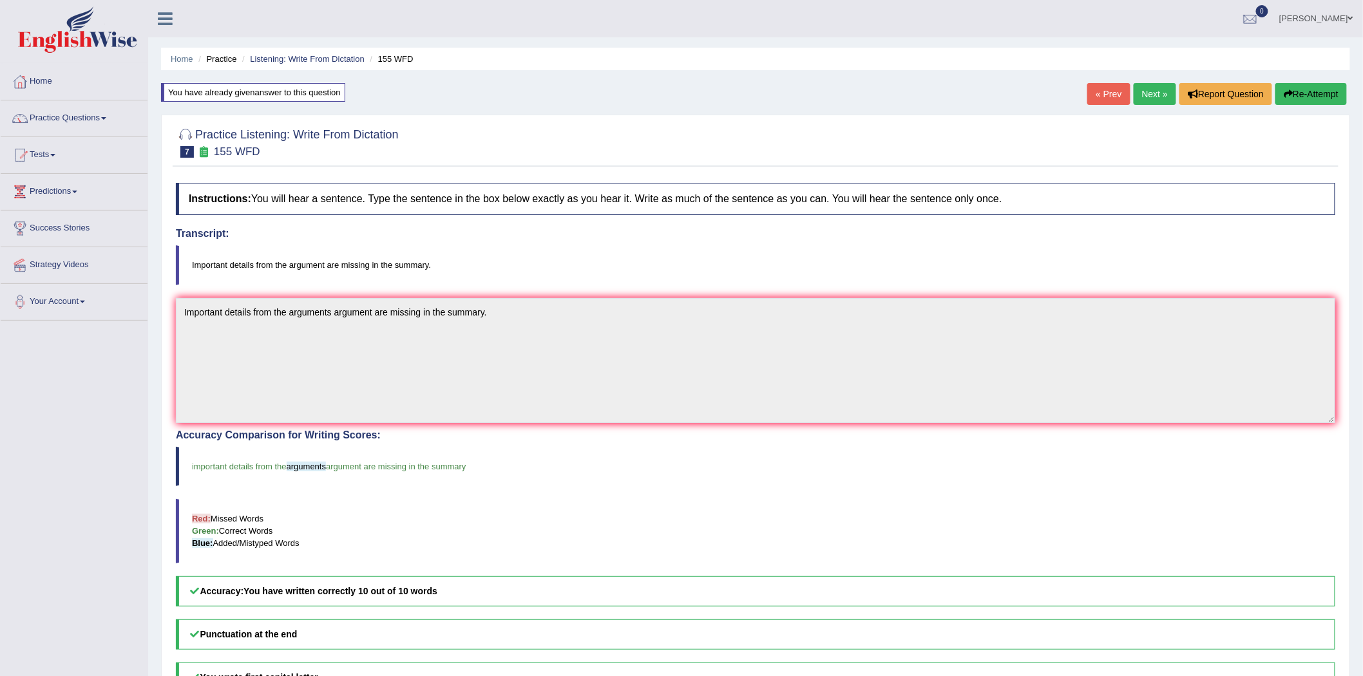
click at [1138, 88] on link "Next »" at bounding box center [1154, 94] width 43 height 22
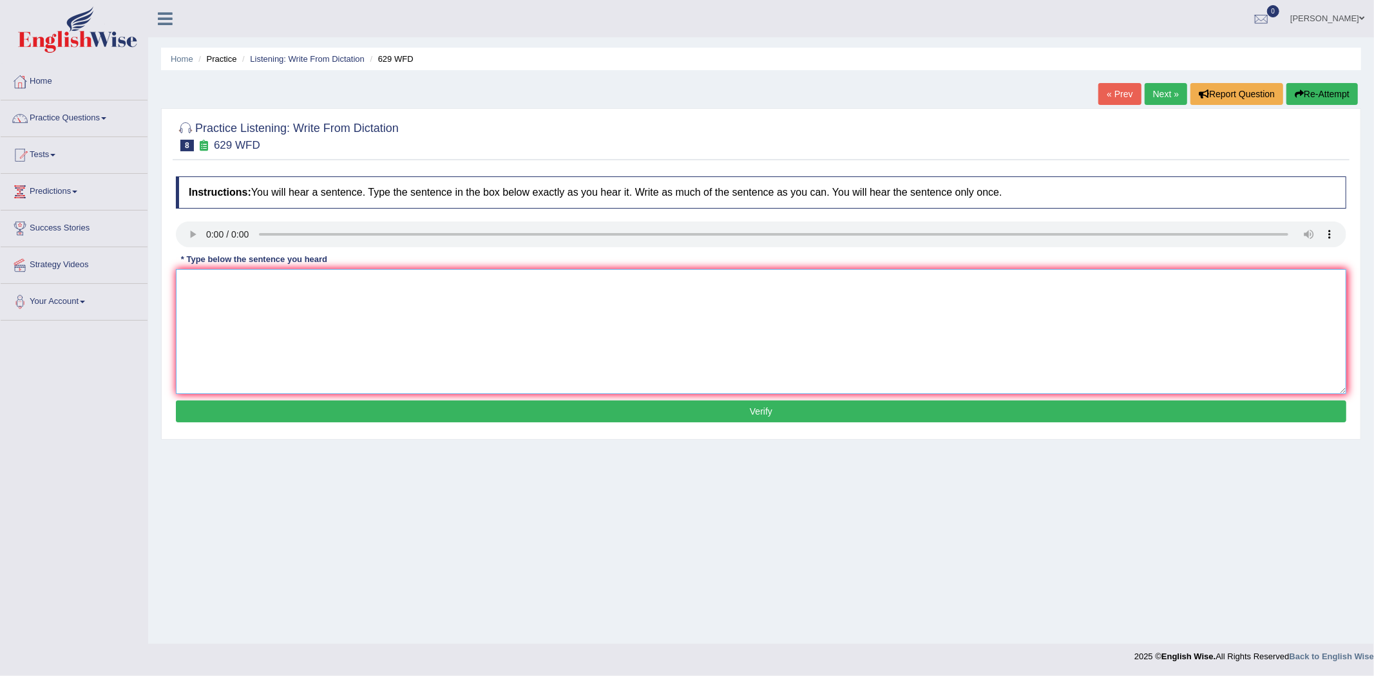
click at [326, 322] on textarea at bounding box center [761, 331] width 1170 height 125
type textarea "Please provide the report to support your idea ideas argument arguments."
click at [732, 411] on button "Verify" at bounding box center [761, 412] width 1170 height 22
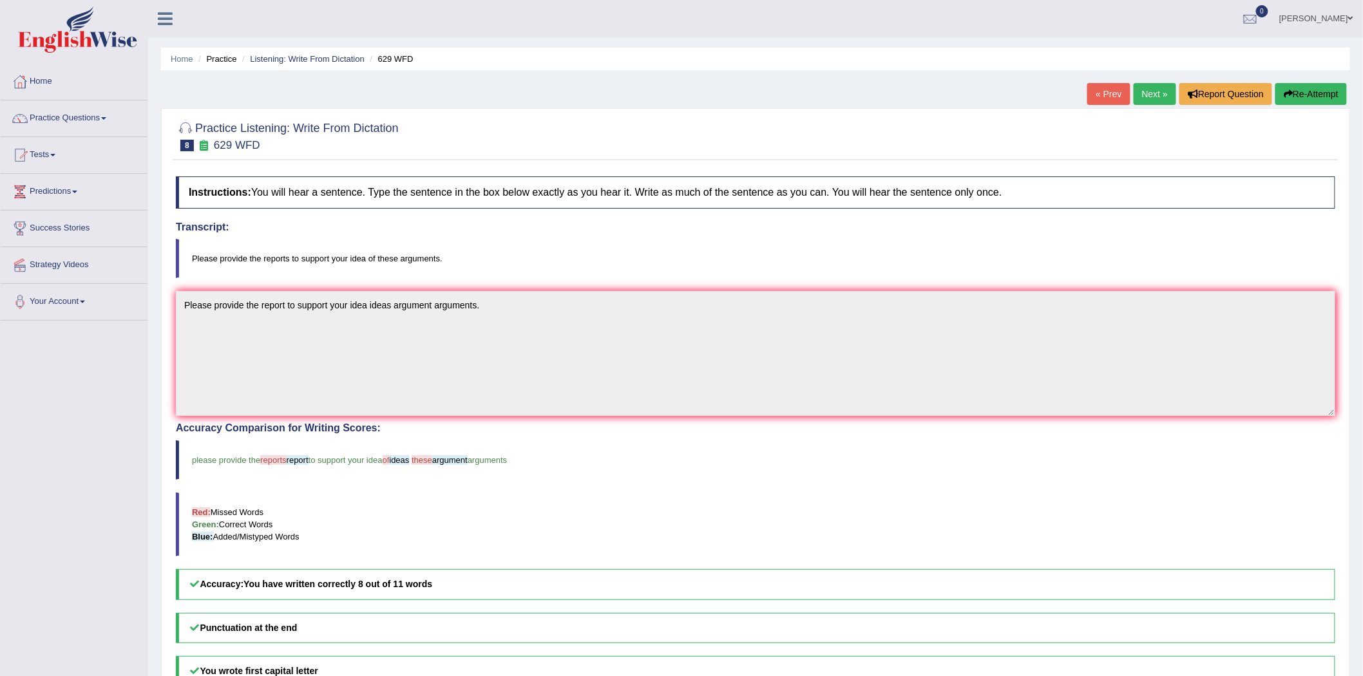
click at [1150, 94] on link "Next »" at bounding box center [1154, 94] width 43 height 22
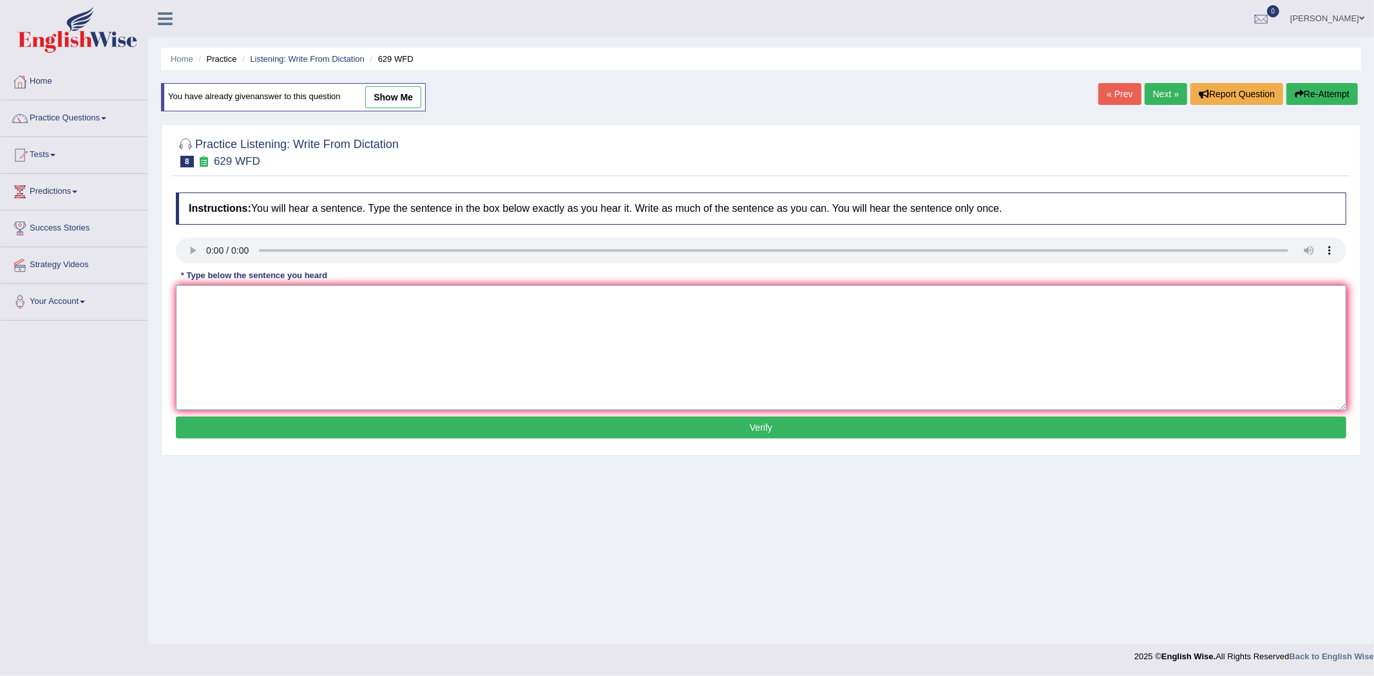
click at [222, 316] on textarea at bounding box center [761, 347] width 1170 height 125
type textarea "Please provide the report to support ideas of the arguments."
click at [665, 426] on button "Verify" at bounding box center [761, 428] width 1170 height 22
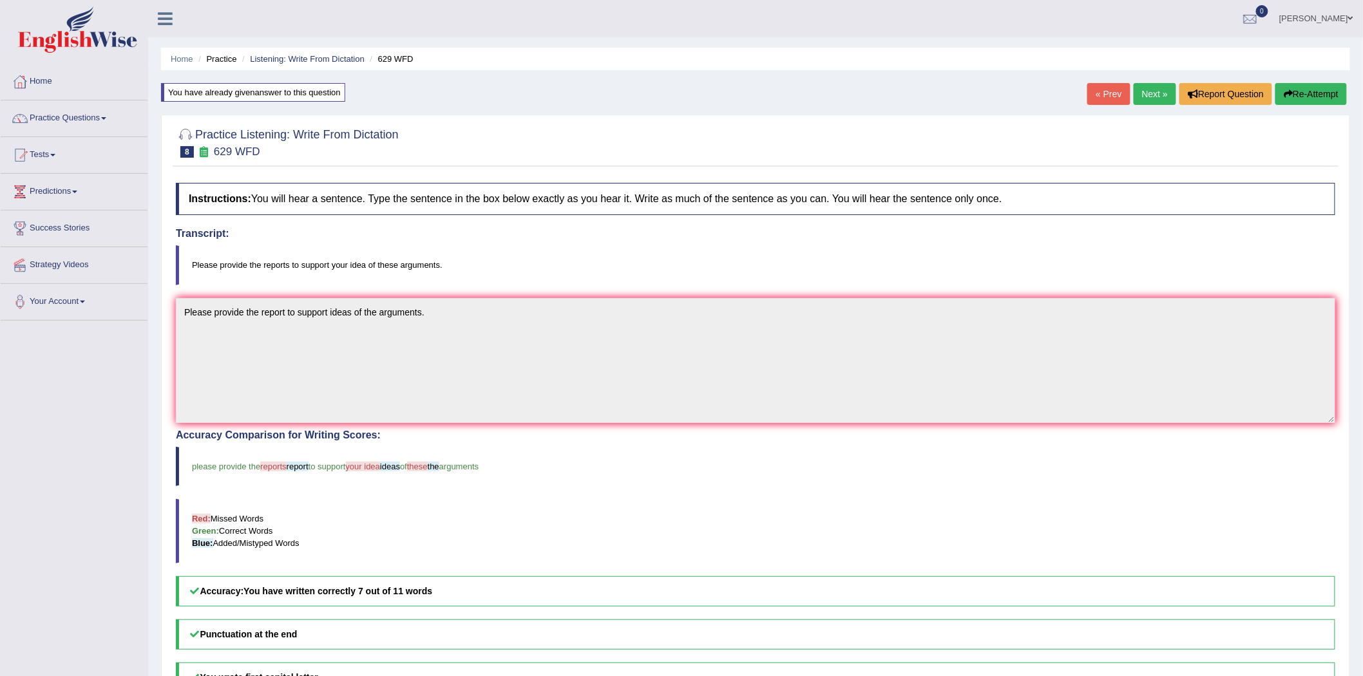
click at [1306, 104] on button "Re-Attempt" at bounding box center [1310, 94] width 71 height 22
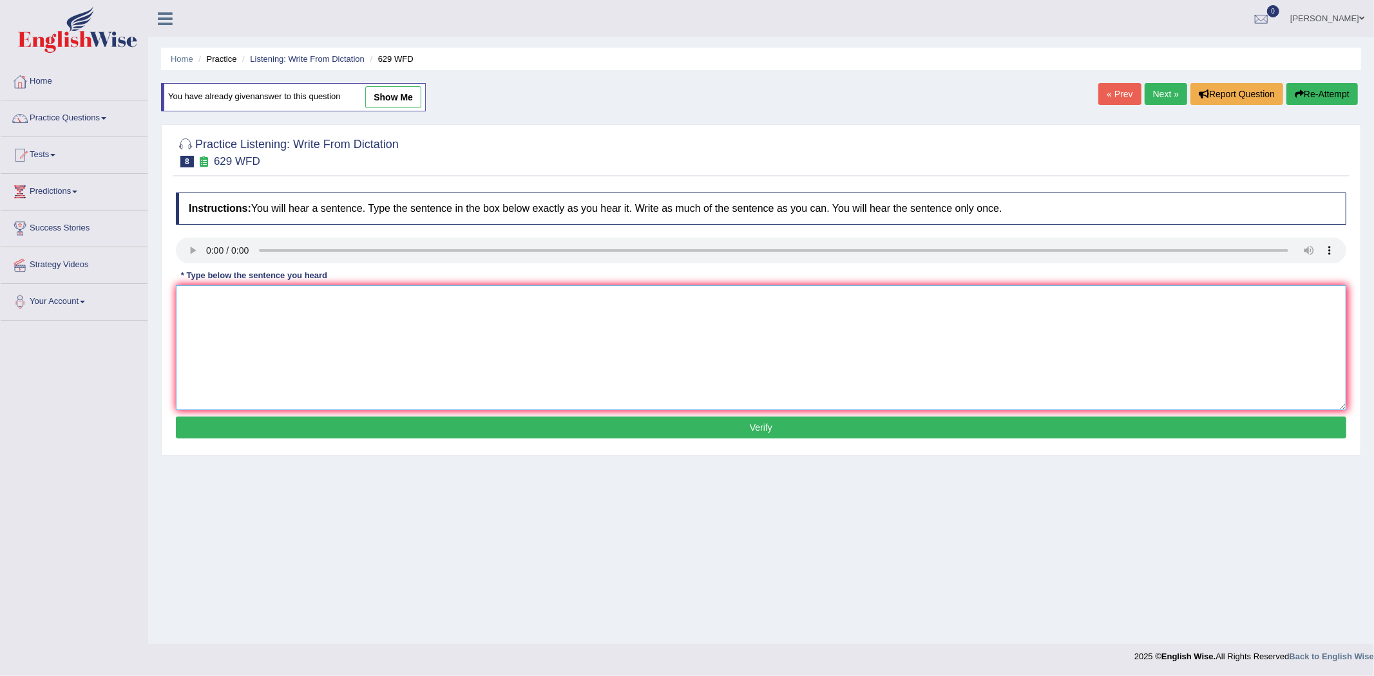
click at [221, 311] on textarea at bounding box center [761, 347] width 1170 height 125
click at [359, 299] on textarea "Please provide the reports to support of th" at bounding box center [761, 347] width 1170 height 125
type textarea "Please provide the reports to support these ideas if these arguments."
click at [754, 424] on button "Verify" at bounding box center [761, 428] width 1170 height 22
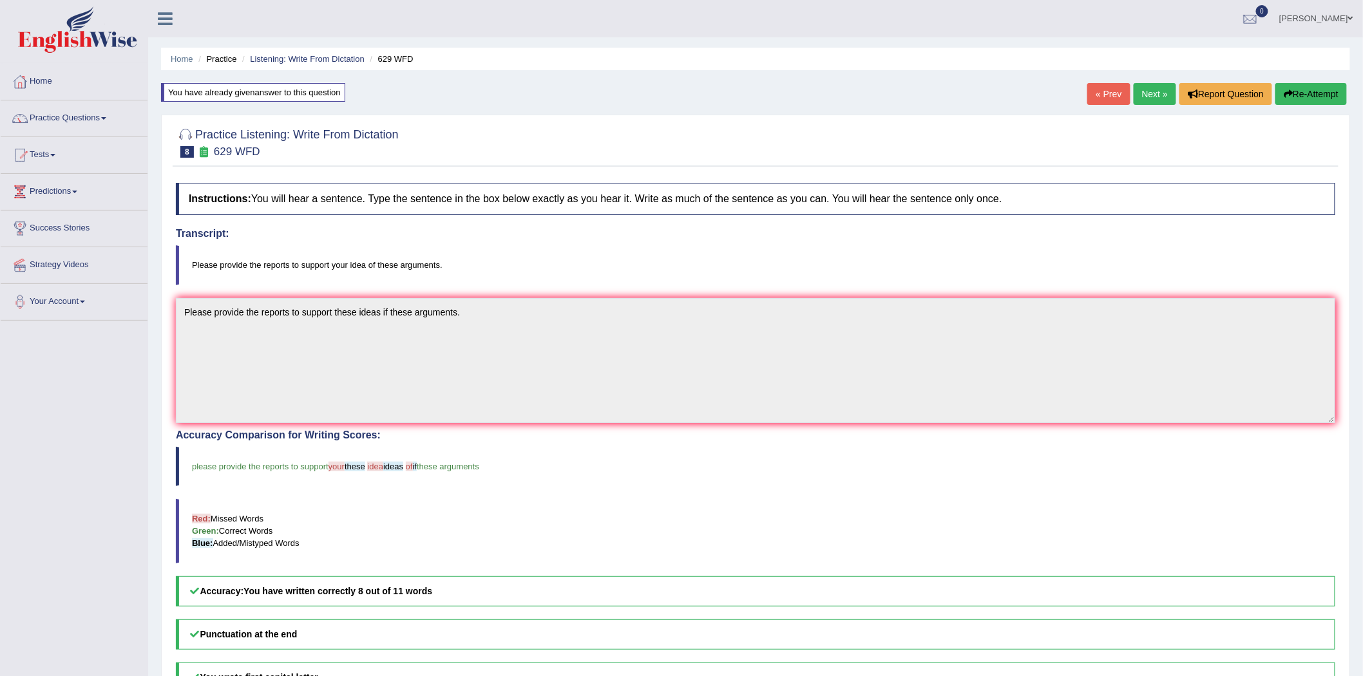
click at [1296, 98] on button "Re-Attempt" at bounding box center [1310, 94] width 71 height 22
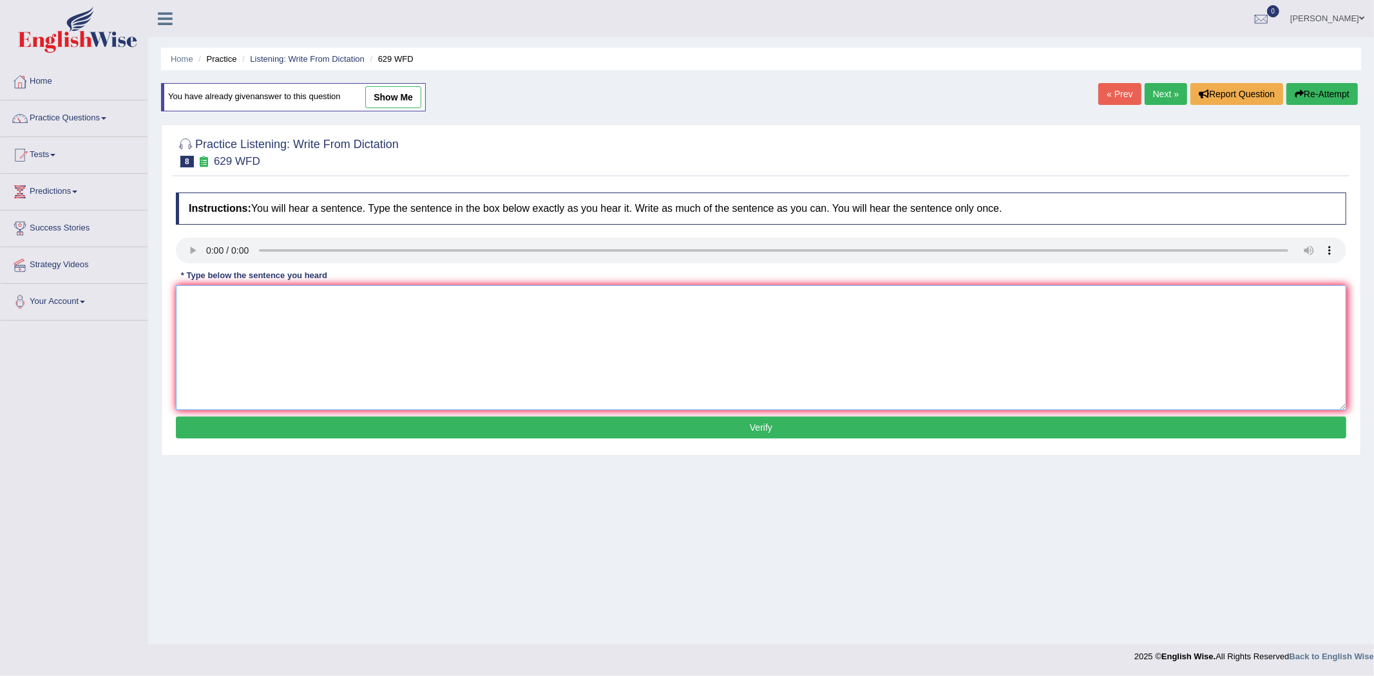
click at [332, 314] on textarea at bounding box center [761, 347] width 1170 height 125
type textarea "Please provide the reports to support the ideas of these arguments."
click at [719, 428] on button "Verify" at bounding box center [761, 428] width 1170 height 22
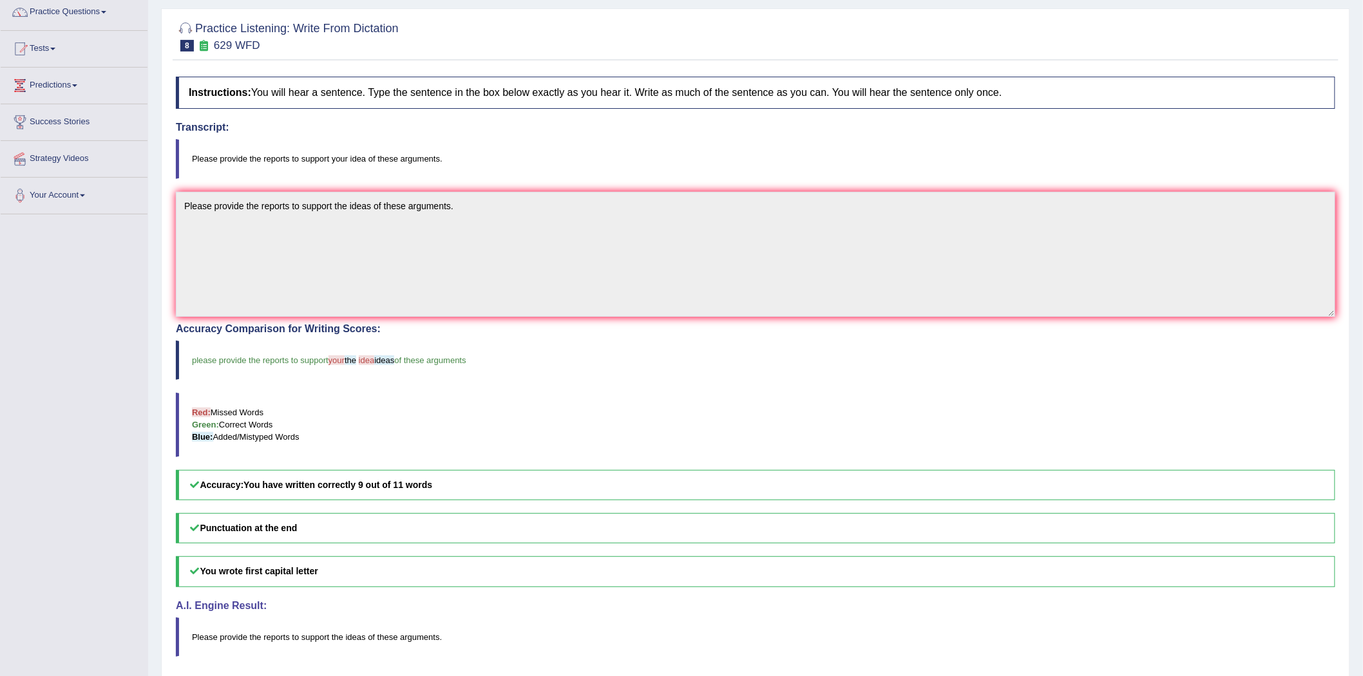
scroll to position [71, 0]
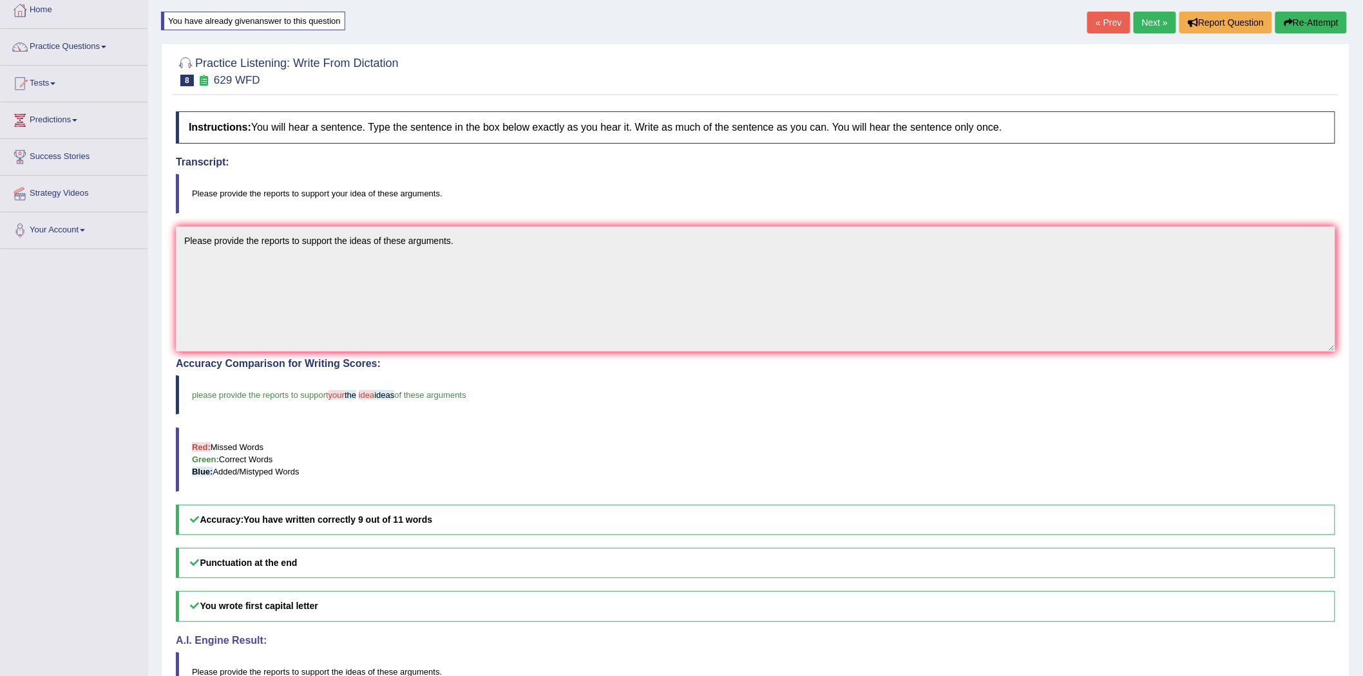
click at [1316, 18] on button "Re-Attempt" at bounding box center [1310, 23] width 71 height 22
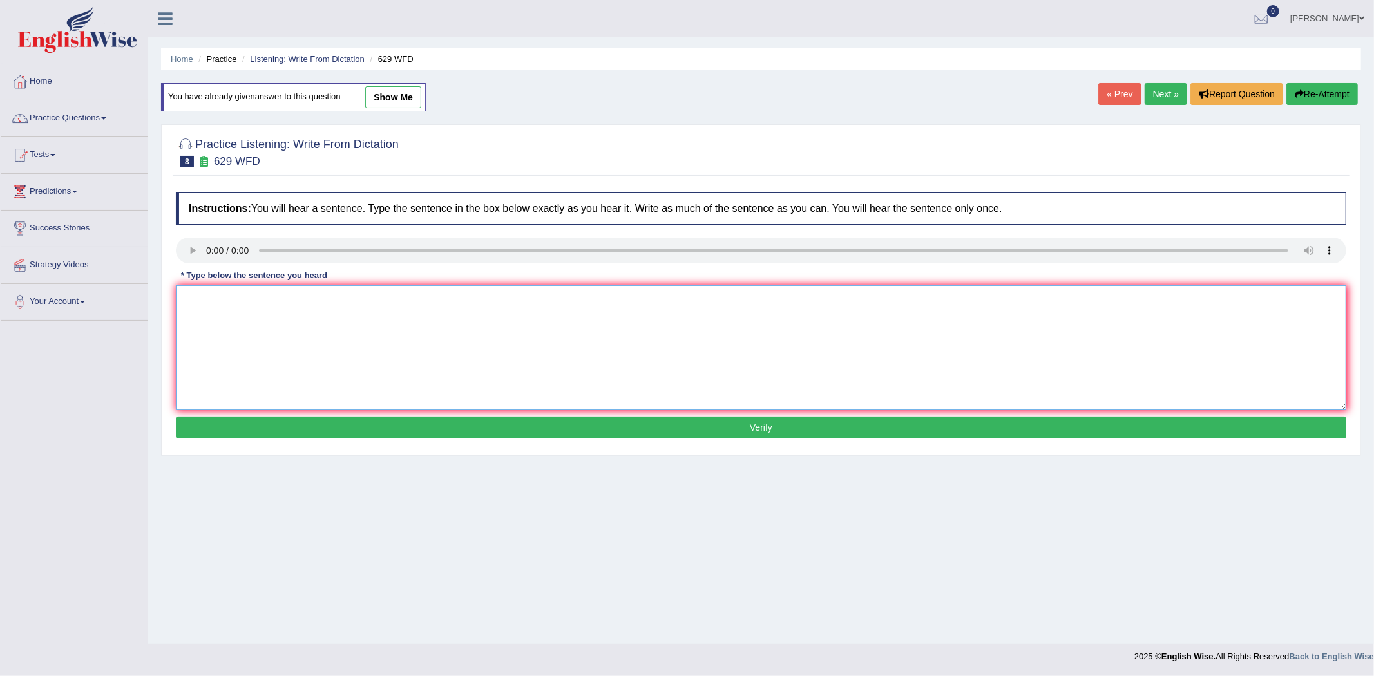
click at [280, 291] on textarea at bounding box center [761, 347] width 1170 height 125
type textarea "Please provide the reports to support the idea of these arguments."
click at [752, 419] on button "Verify" at bounding box center [761, 428] width 1170 height 22
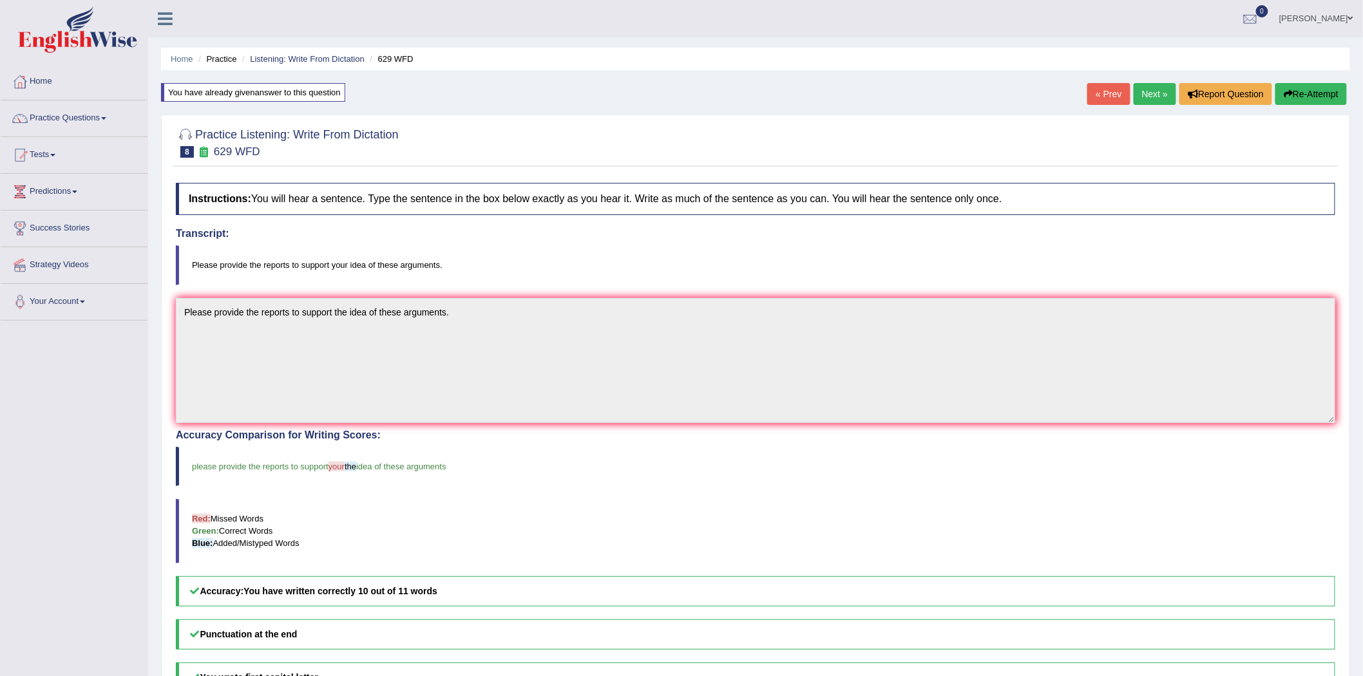
click at [1298, 98] on button "Re-Attempt" at bounding box center [1310, 94] width 71 height 22
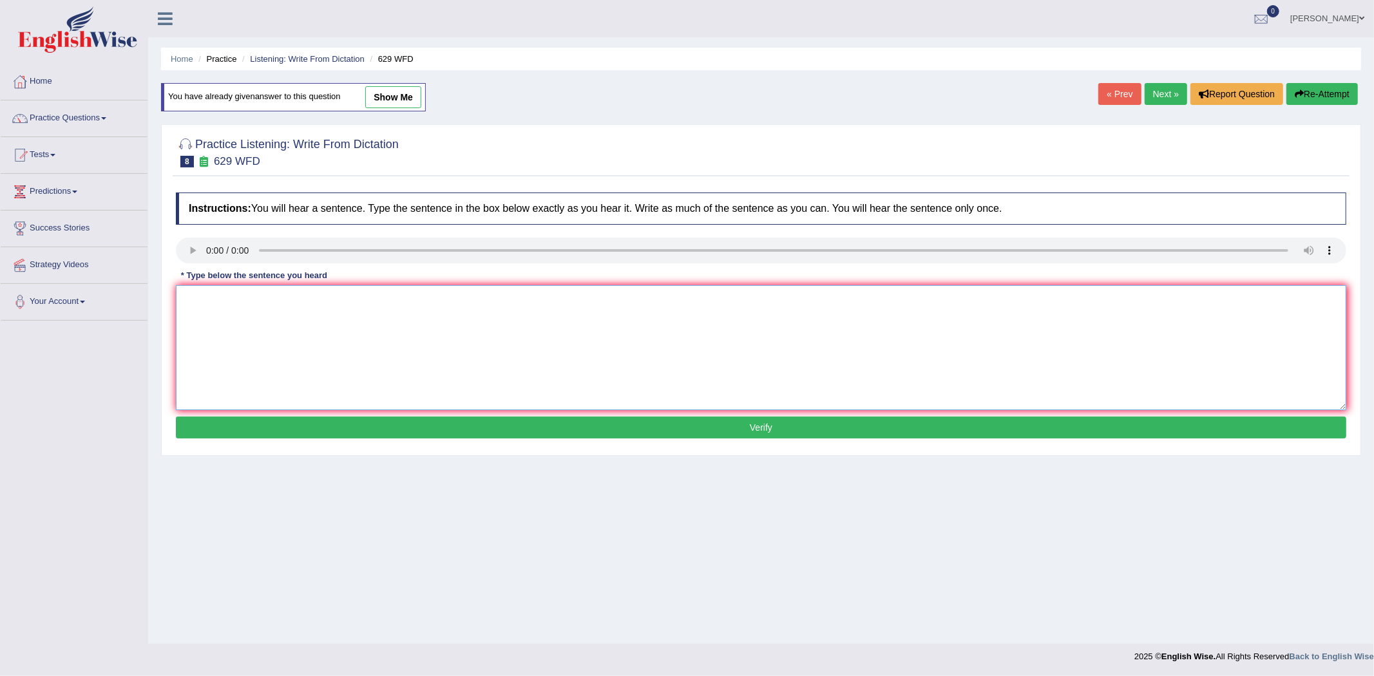
click at [316, 327] on textarea at bounding box center [761, 347] width 1170 height 125
type textarea "Please provide the reports to support the idea of these arguments."
click at [741, 422] on button "Verify" at bounding box center [761, 428] width 1170 height 22
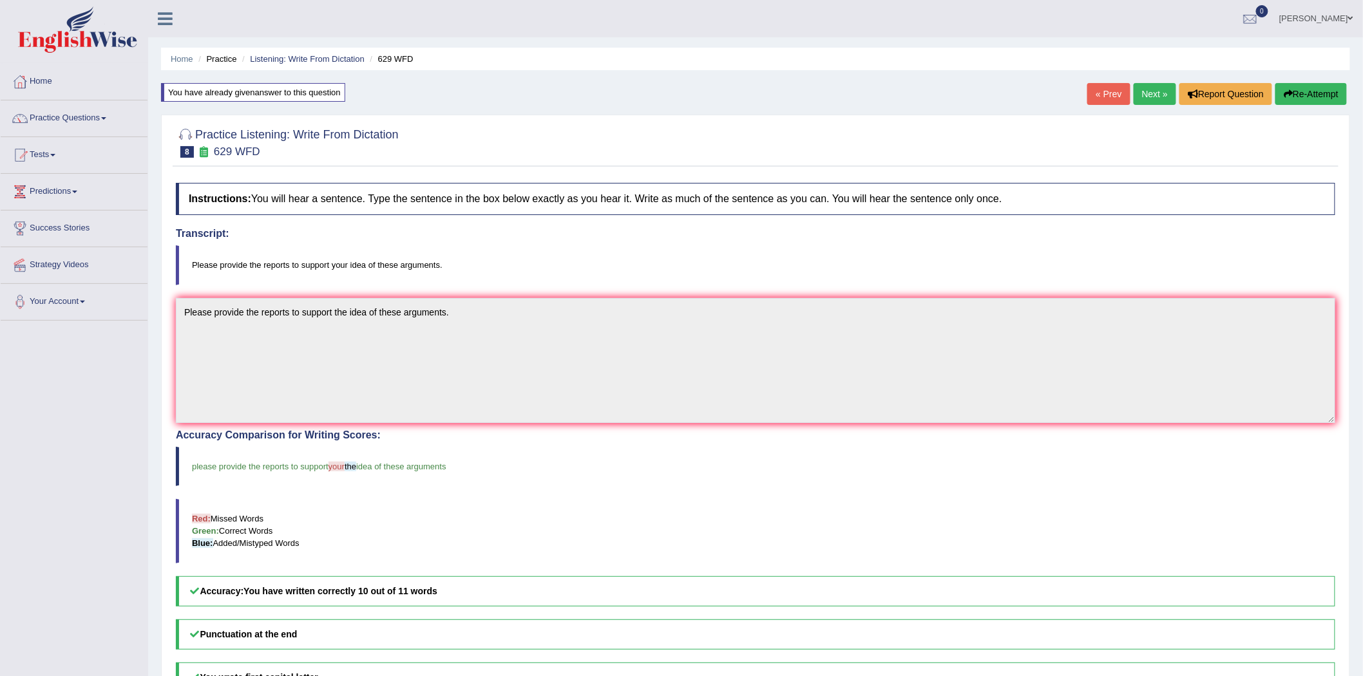
click at [1297, 88] on button "Re-Attempt" at bounding box center [1310, 94] width 71 height 22
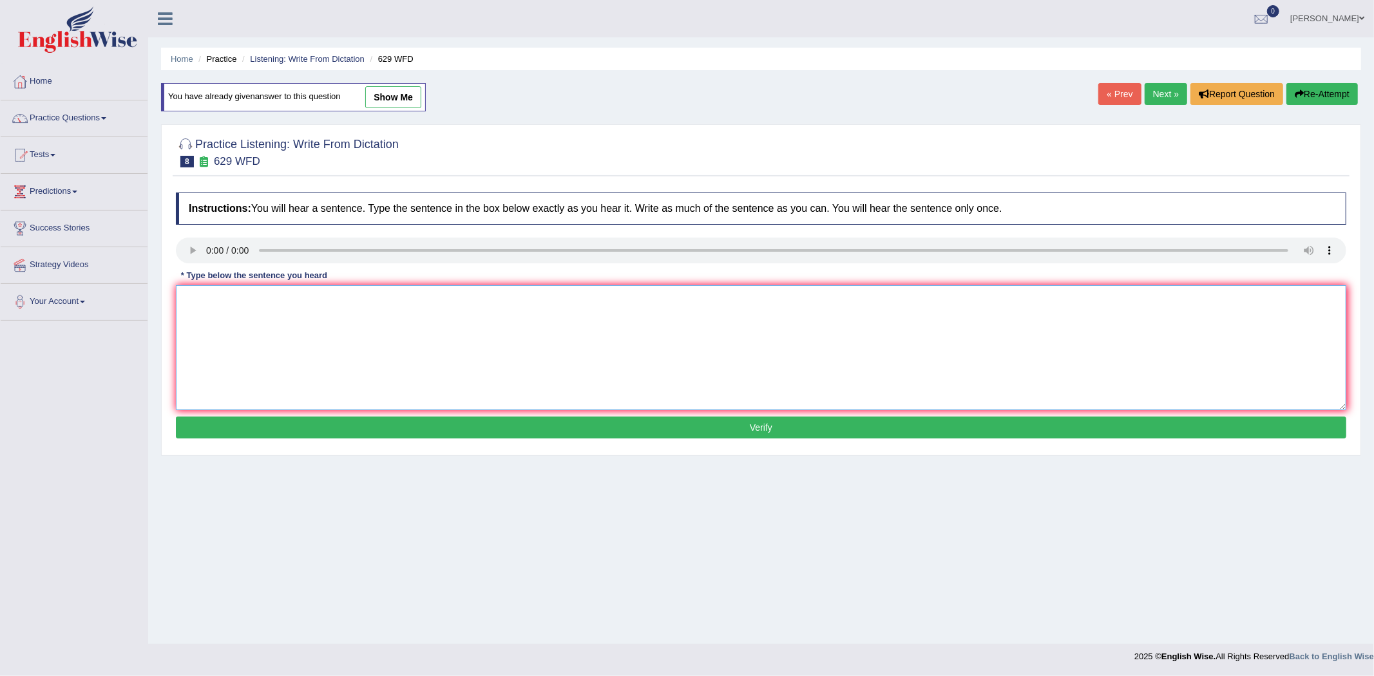
click at [213, 301] on textarea at bounding box center [761, 347] width 1170 height 125
type textarea "Please provide the reports to support your idea of these arguments."
click at [780, 433] on button "Verify" at bounding box center [761, 428] width 1170 height 22
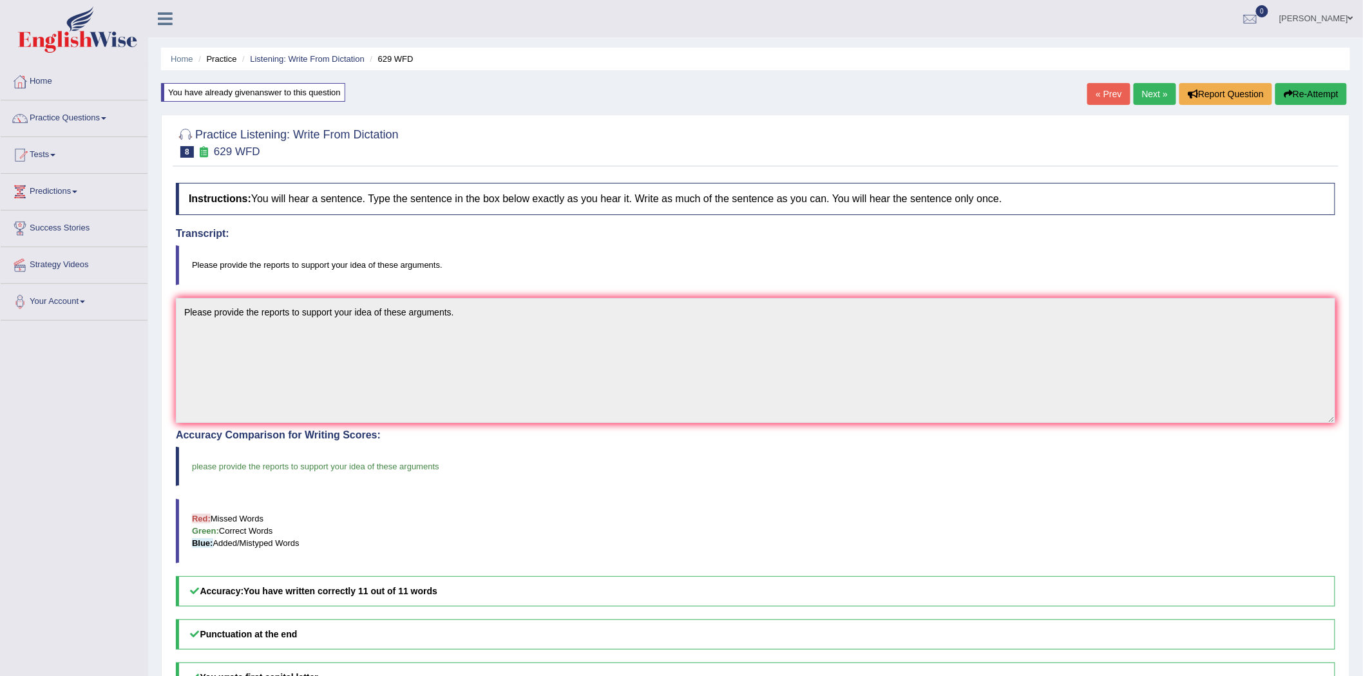
click at [1148, 91] on link "Next »" at bounding box center [1154, 94] width 43 height 22
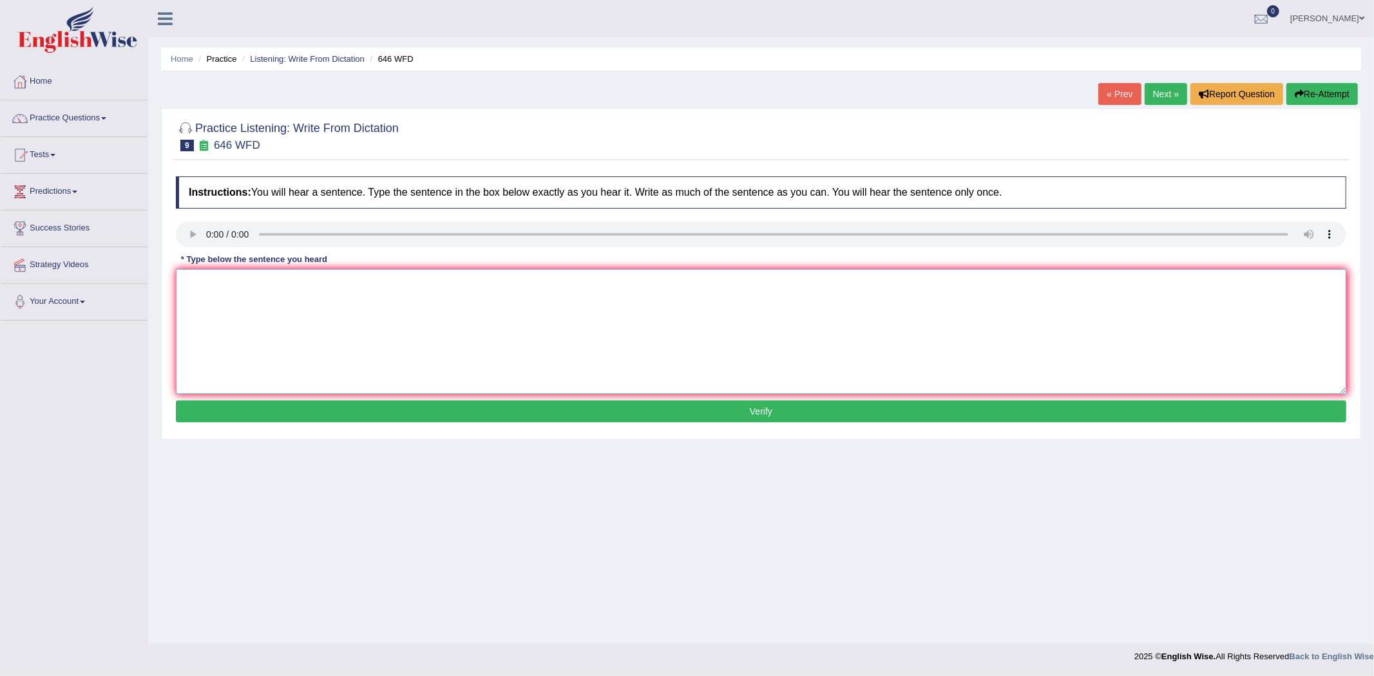
click at [260, 292] on textarea at bounding box center [761, 331] width 1170 height 125
click at [428, 282] on textarea "The industrial evoulution in [GEOGRAPHIC_DATA] was driven by steam techniology." at bounding box center [761, 331] width 1170 height 125
click at [431, 281] on textarea "The industrial evoulution in [GEOGRAPHIC_DATA] was driven by steam techniology." at bounding box center [761, 331] width 1170 height 125
click at [243, 281] on textarea "The industrial evoulution in [GEOGRAPHIC_DATA] was driven by steam technology." at bounding box center [761, 331] width 1170 height 125
click at [256, 281] on textarea "The industrial revoulution in [GEOGRAPHIC_DATA] was driven by steam technology." at bounding box center [761, 331] width 1170 height 125
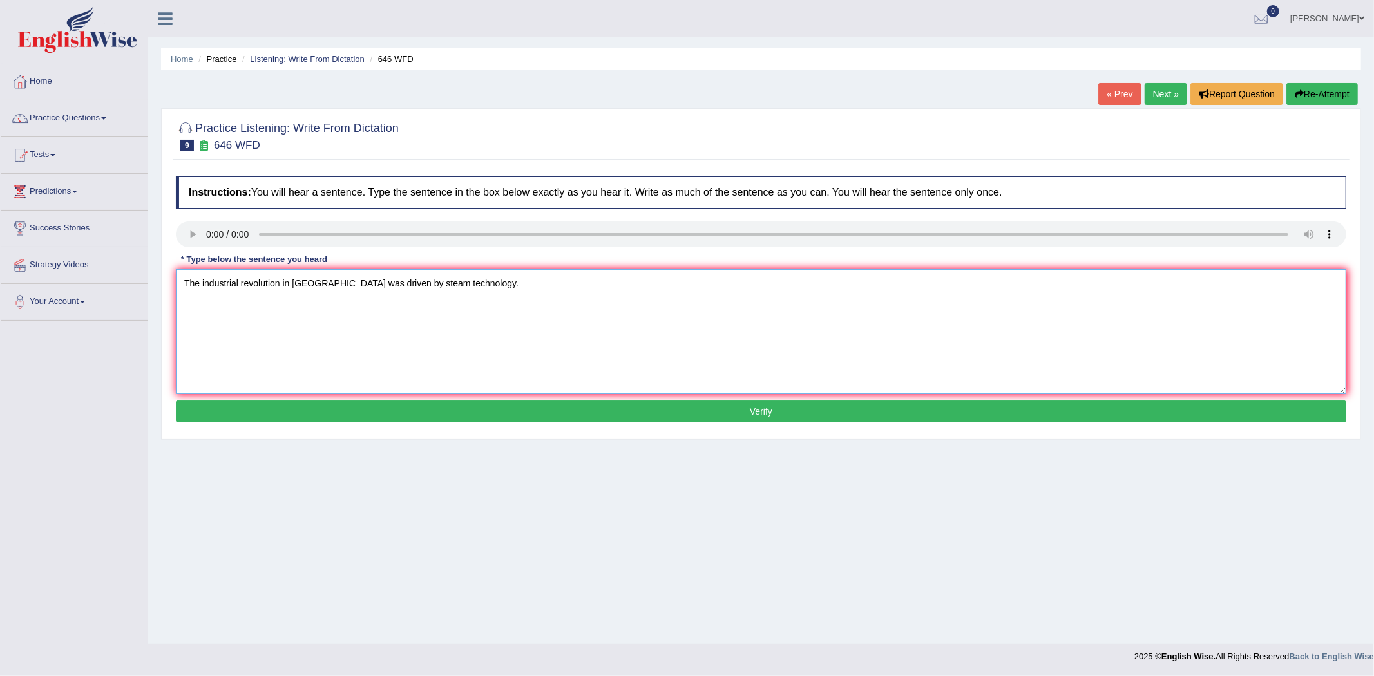
click at [293, 283] on textarea "The industrial revolution in [GEOGRAPHIC_DATA] was driven by steam technology." at bounding box center [761, 331] width 1170 height 125
click at [393, 284] on textarea "The industrial revolution in the [GEOGRAPHIC_DATA] was driven by steam technolo…" at bounding box center [761, 331] width 1170 height 125
click at [308, 284] on textarea "The industrial revolution in the [GEOGRAPHIC_DATA] was driven by the steam tech…" at bounding box center [761, 331] width 1170 height 125
type textarea "The industrial revolution in [GEOGRAPHIC_DATA] was driven by the steam technolo…"
click at [767, 413] on button "Verify" at bounding box center [761, 412] width 1170 height 22
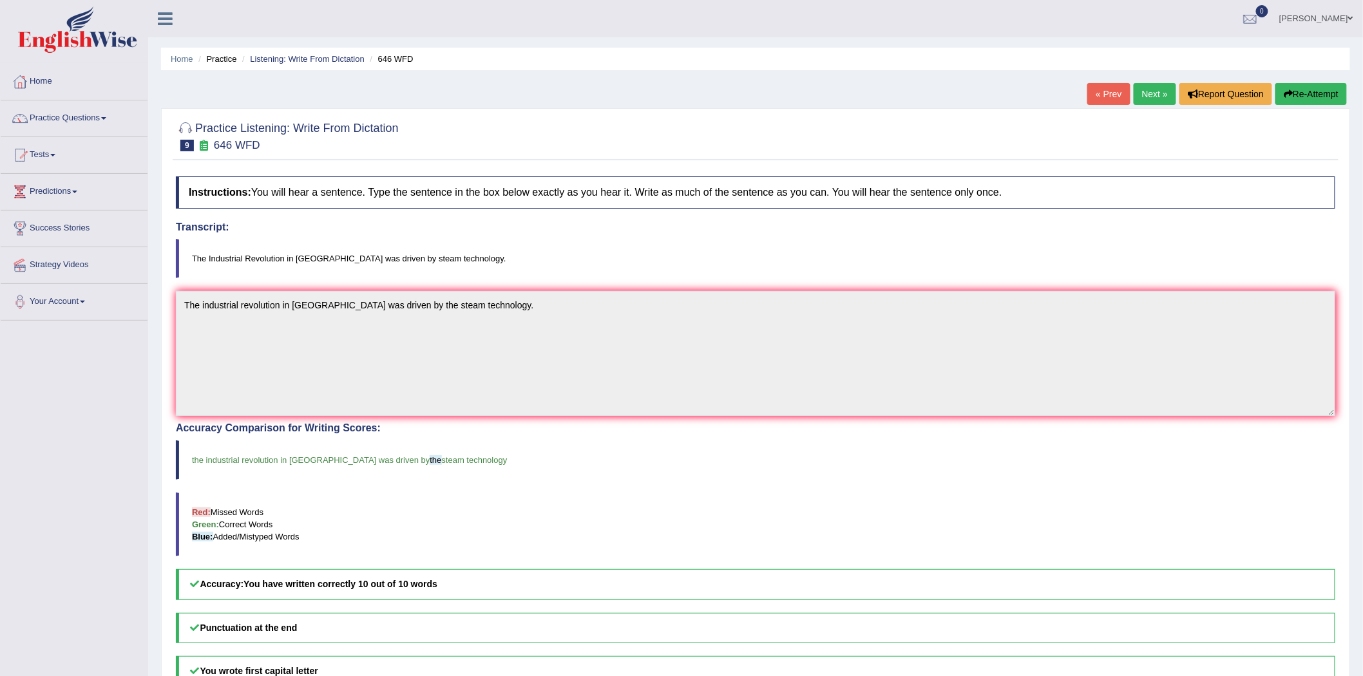
scroll to position [71, 0]
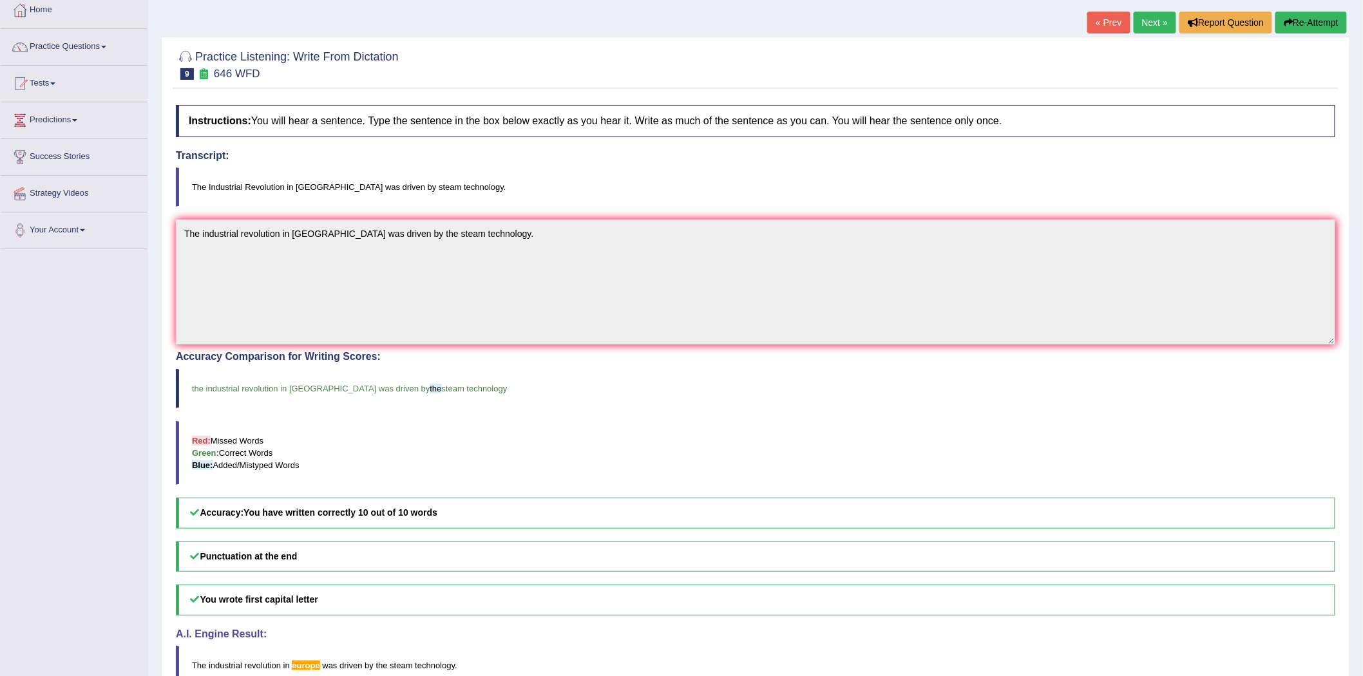
click at [1145, 23] on link "Next »" at bounding box center [1154, 23] width 43 height 22
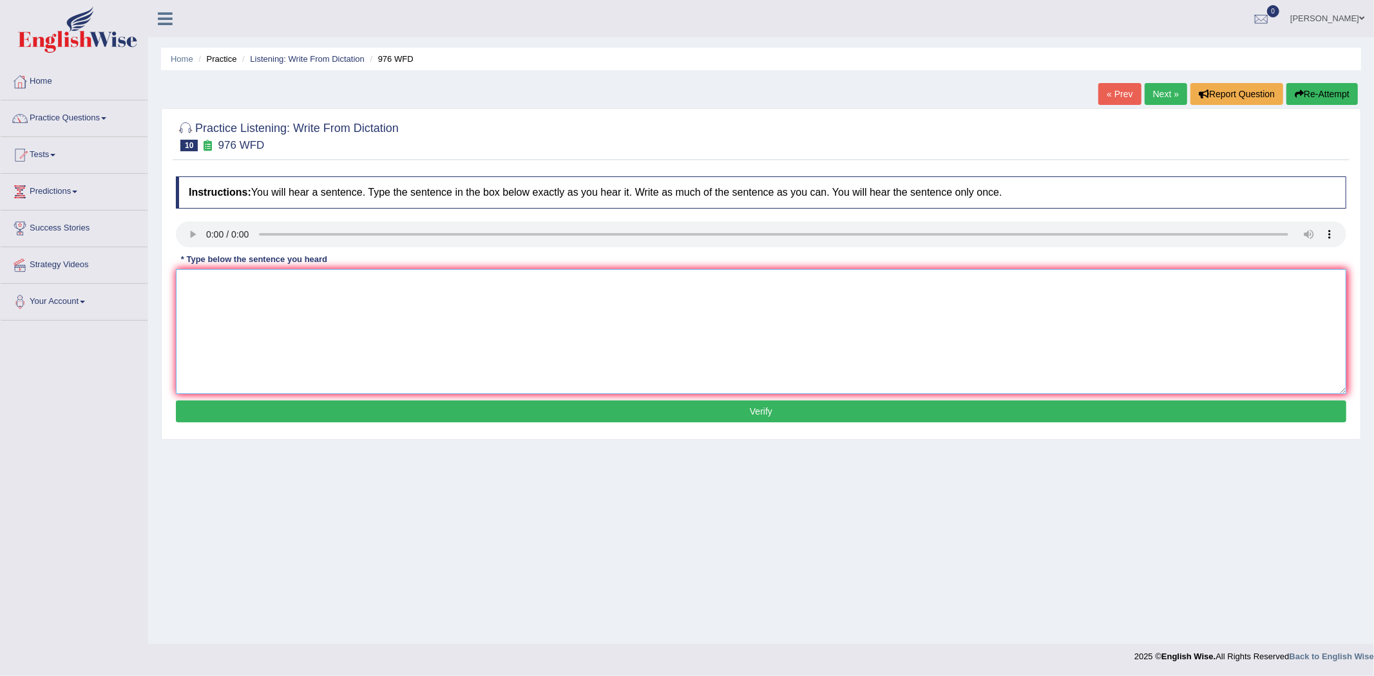
click at [281, 320] on textarea at bounding box center [761, 331] width 1170 height 125
type textarea "The study of the economy is tricky subject of the research."
click at [752, 416] on button "Verify" at bounding box center [761, 412] width 1170 height 22
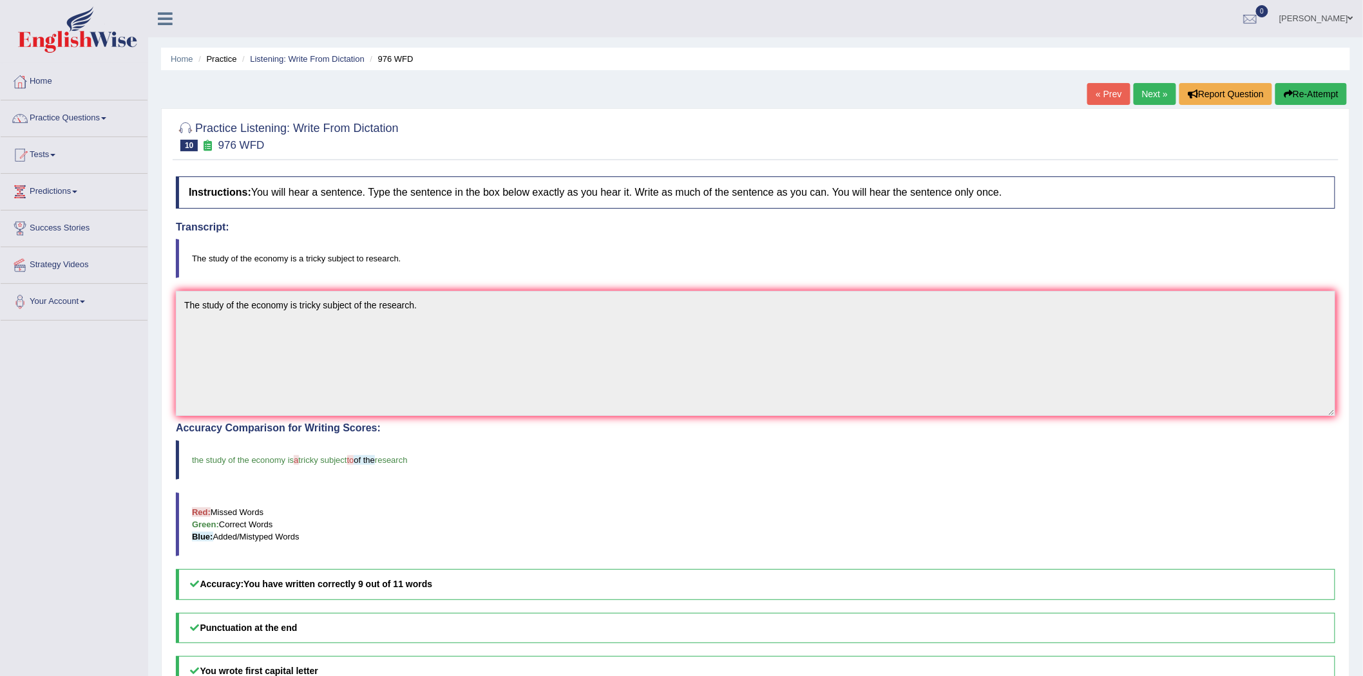
click at [1324, 93] on button "Re-Attempt" at bounding box center [1310, 94] width 71 height 22
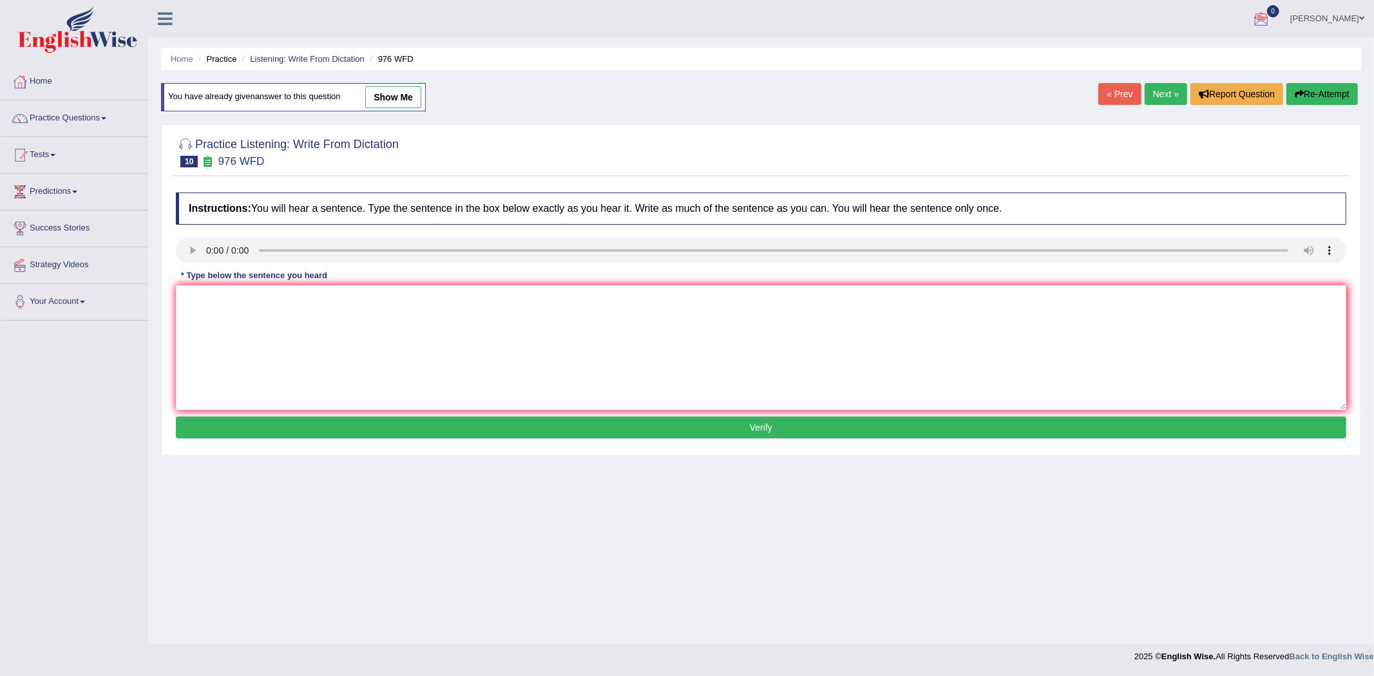
click at [1305, 16] on link "Sanjaykumar Dadhania" at bounding box center [1326, 16] width 93 height 33
click at [1269, 158] on link "Log out" at bounding box center [1302, 168] width 139 height 30
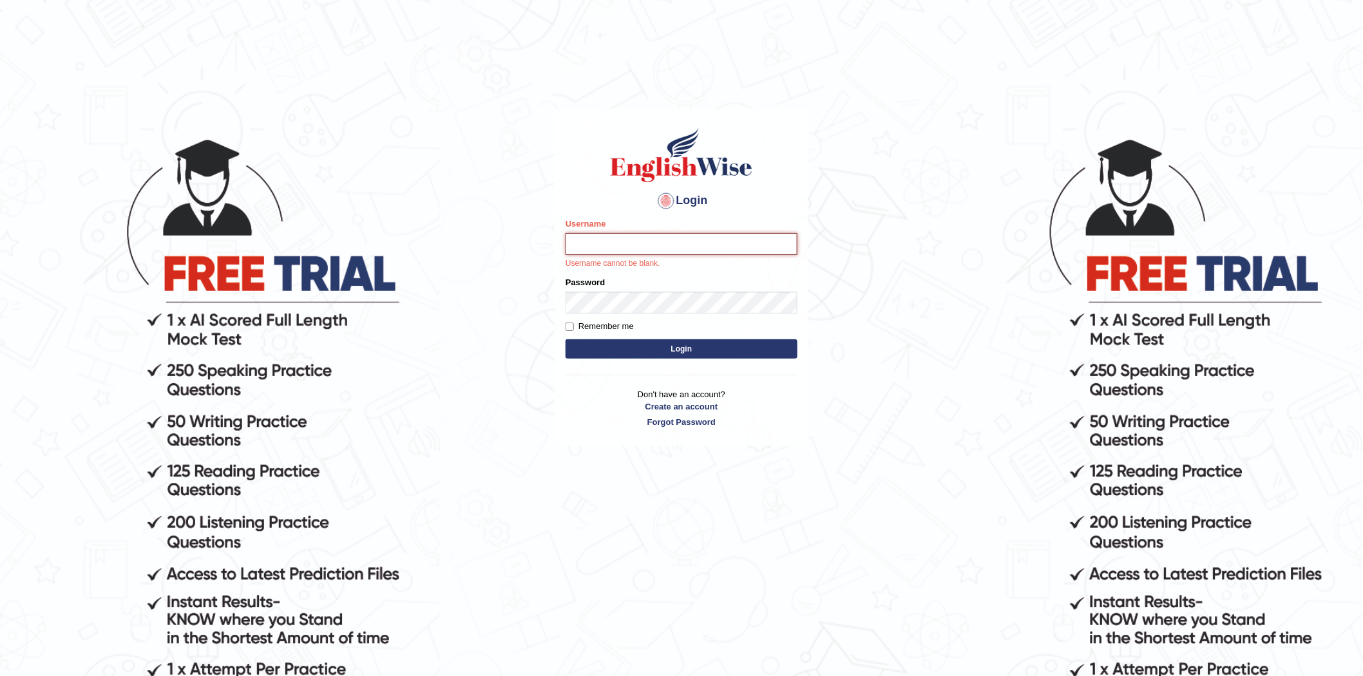
click at [641, 238] on input "Username" at bounding box center [681, 244] width 232 height 22
type input "m"
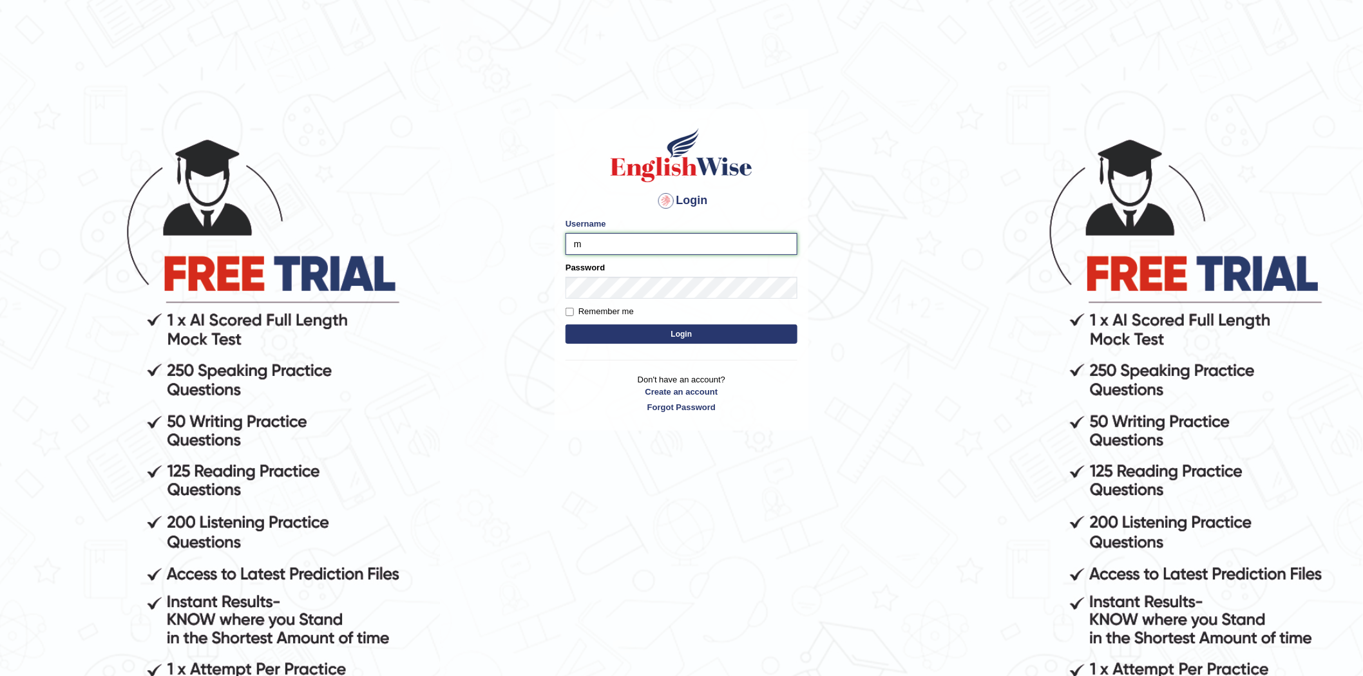
click at [636, 242] on input "m" at bounding box center [681, 244] width 232 height 22
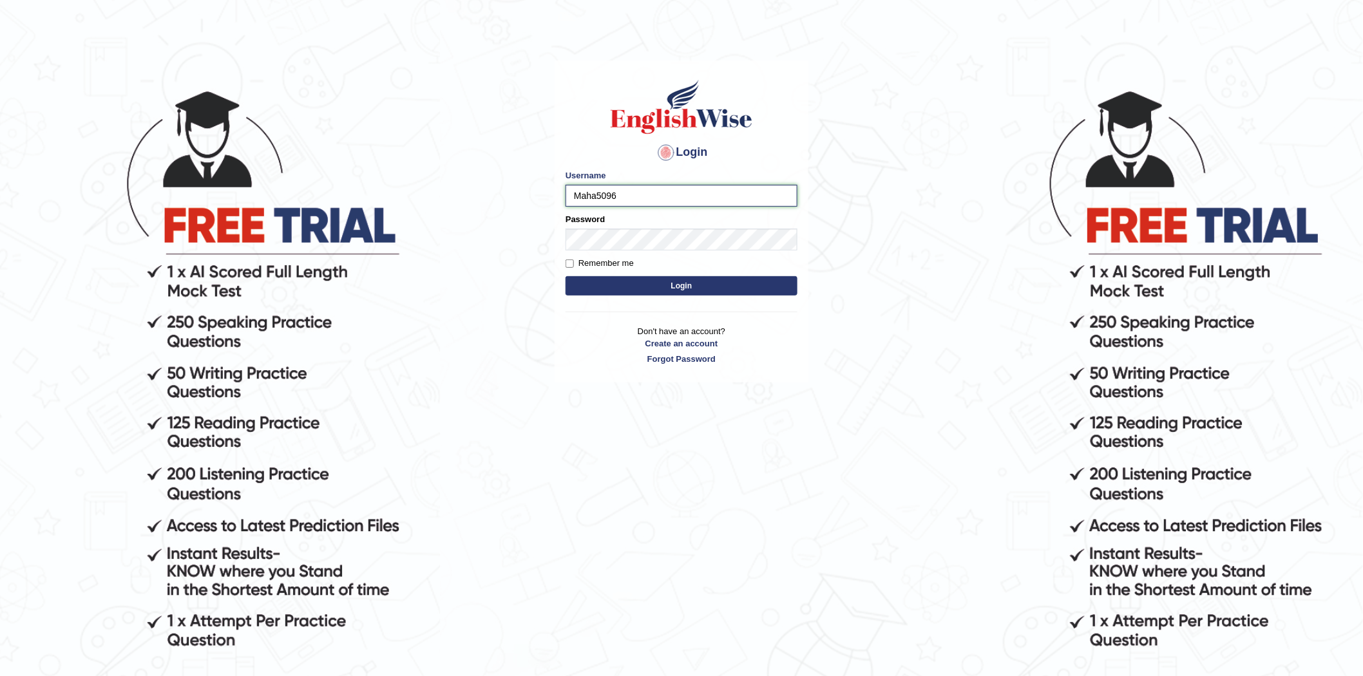
scroll to position [71, 0]
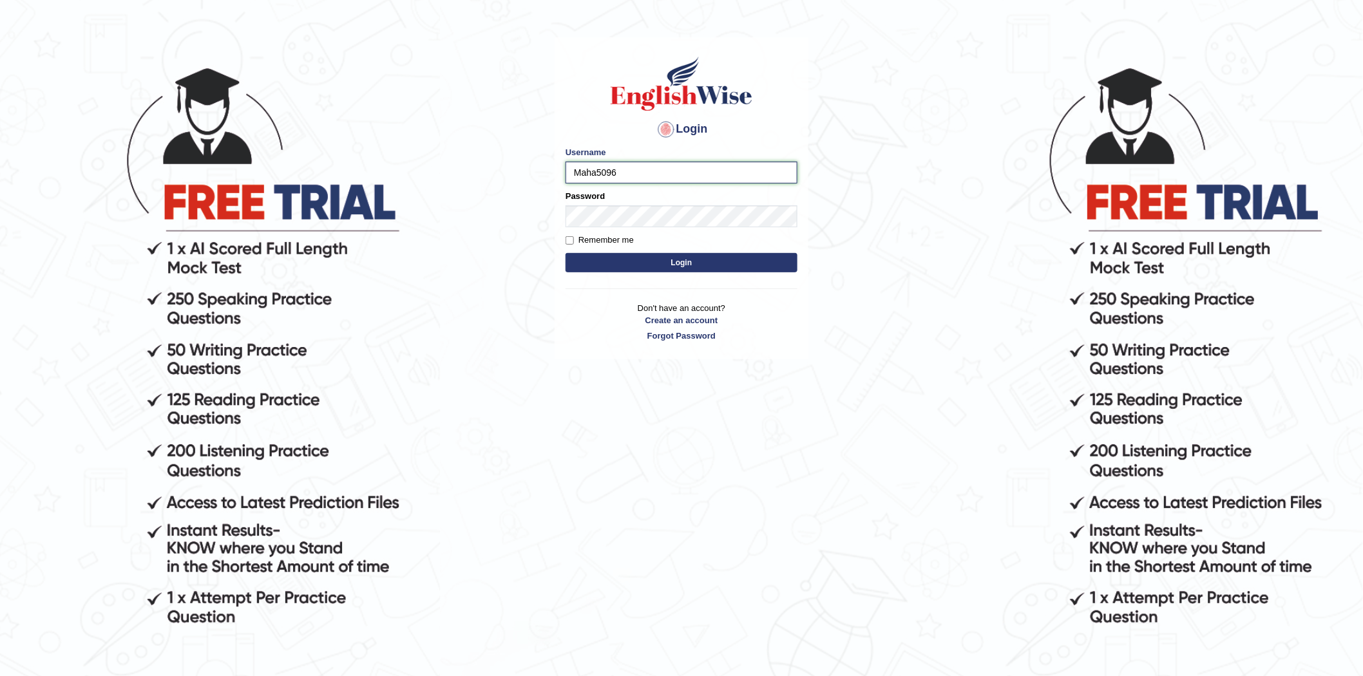
type input "Maha5096"
click at [646, 261] on button "Login" at bounding box center [681, 262] width 232 height 19
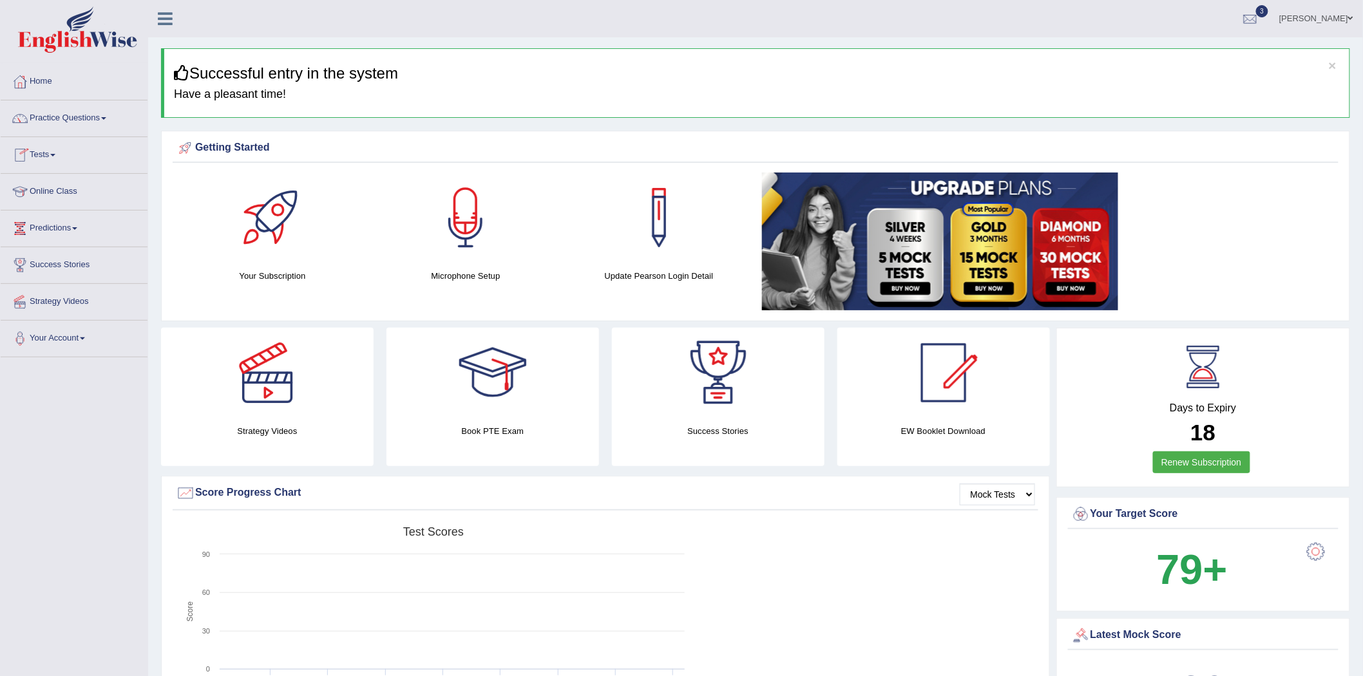
click at [50, 152] on link "Tests" at bounding box center [74, 153] width 147 height 32
click at [43, 233] on link "History" at bounding box center [84, 230] width 120 height 23
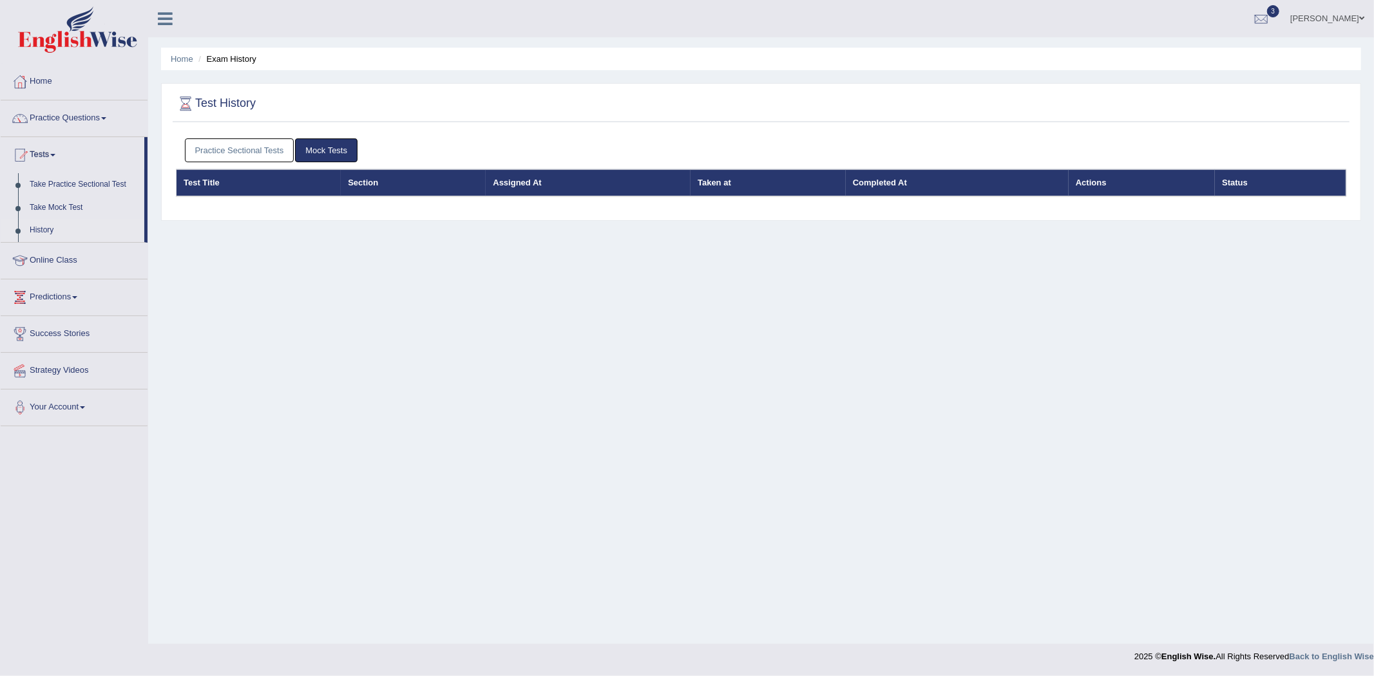
click at [203, 151] on link "Practice Sectional Tests" at bounding box center [239, 150] width 109 height 24
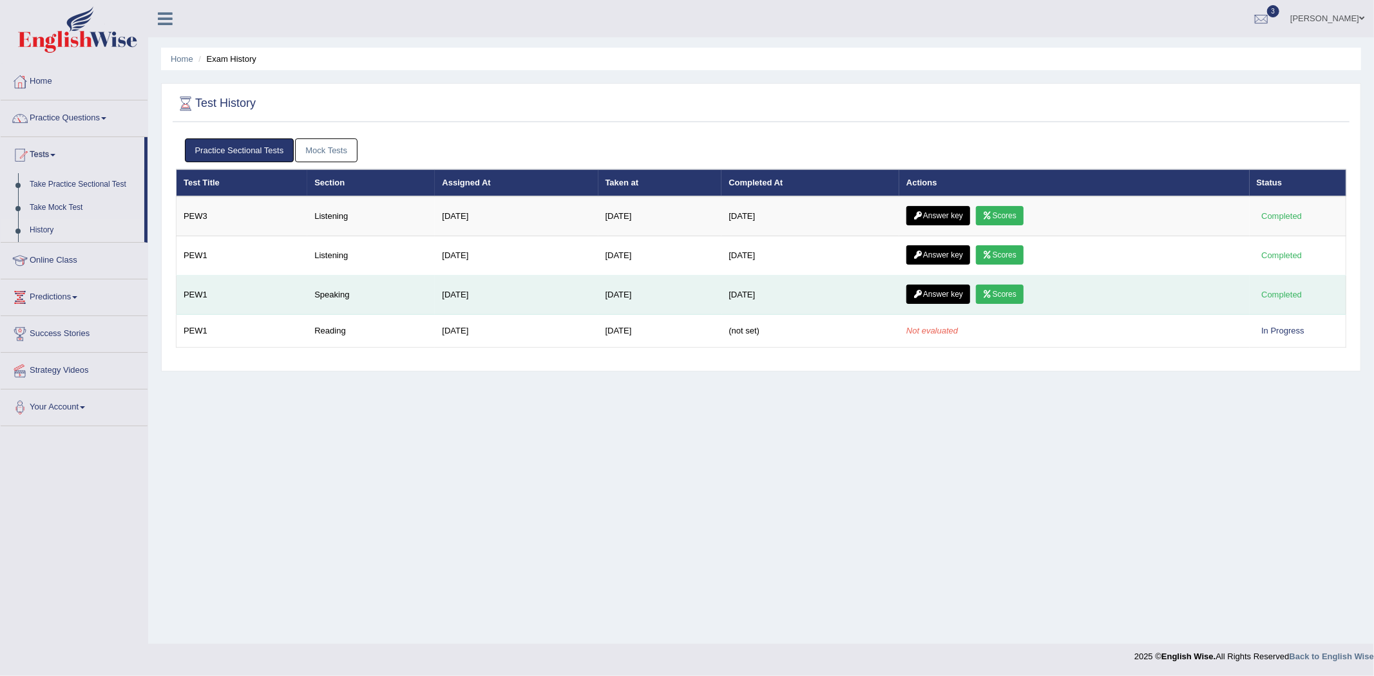
click at [948, 292] on link "Answer key" at bounding box center [938, 294] width 64 height 19
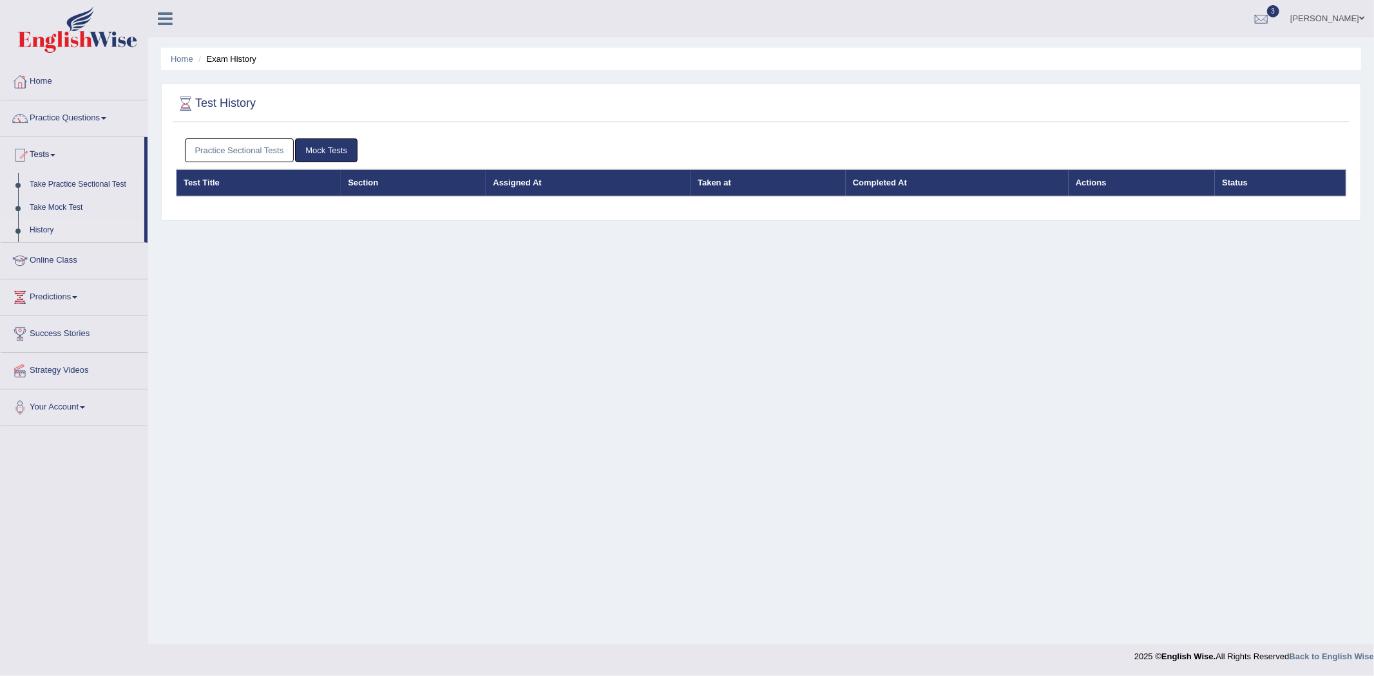
click at [270, 142] on link "Practice Sectional Tests" at bounding box center [239, 150] width 109 height 24
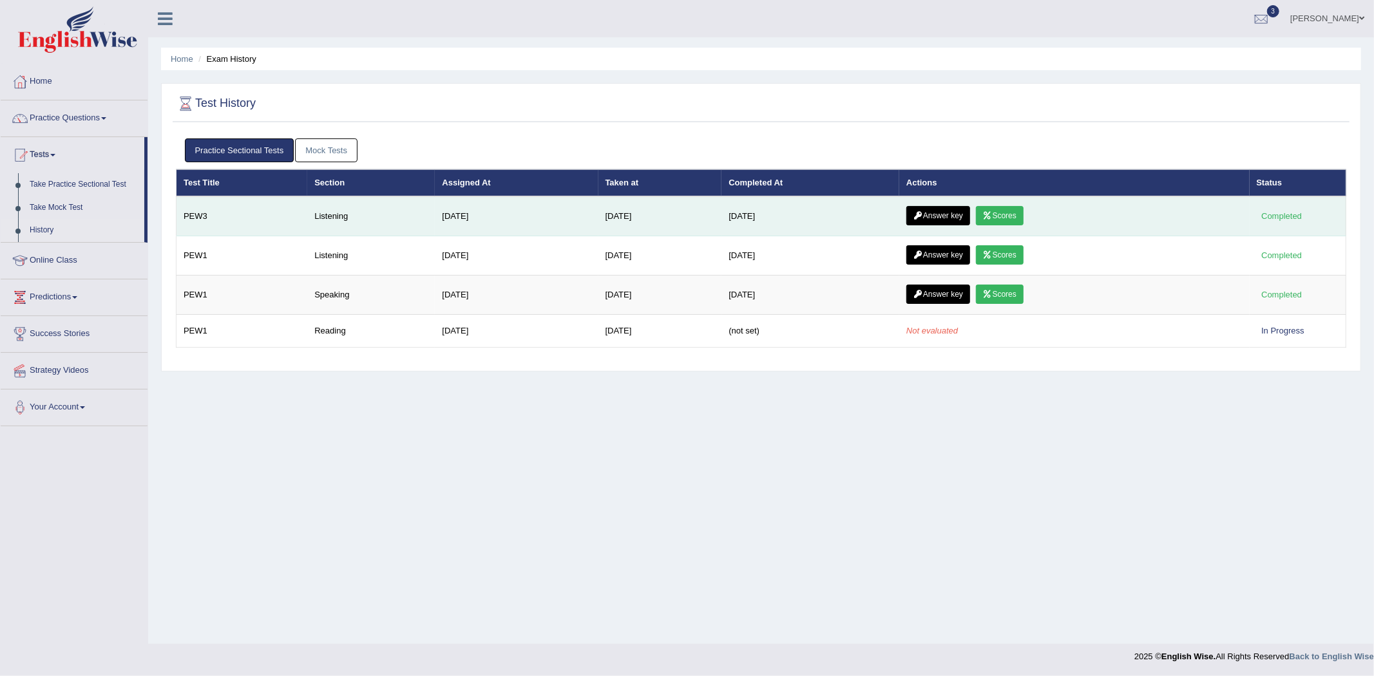
click at [1002, 214] on link "Scores" at bounding box center [1000, 215] width 48 height 19
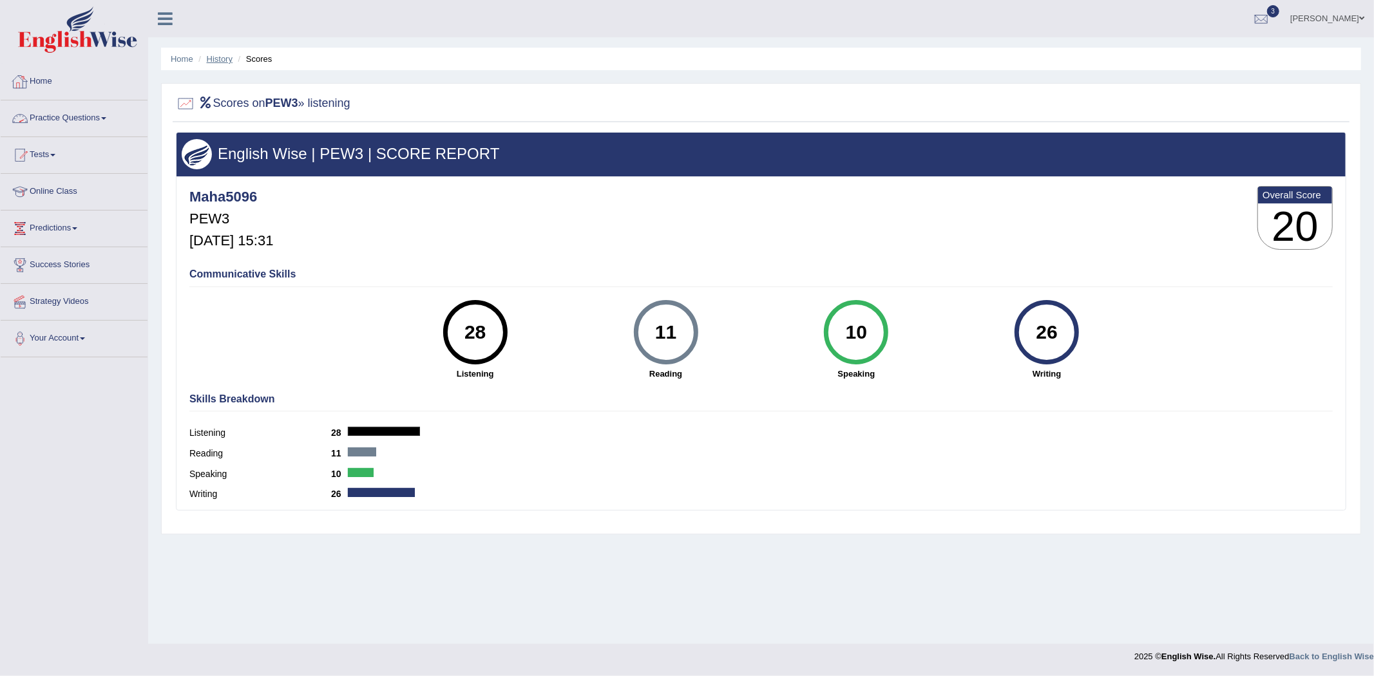
click at [222, 60] on link "History" at bounding box center [220, 59] width 26 height 10
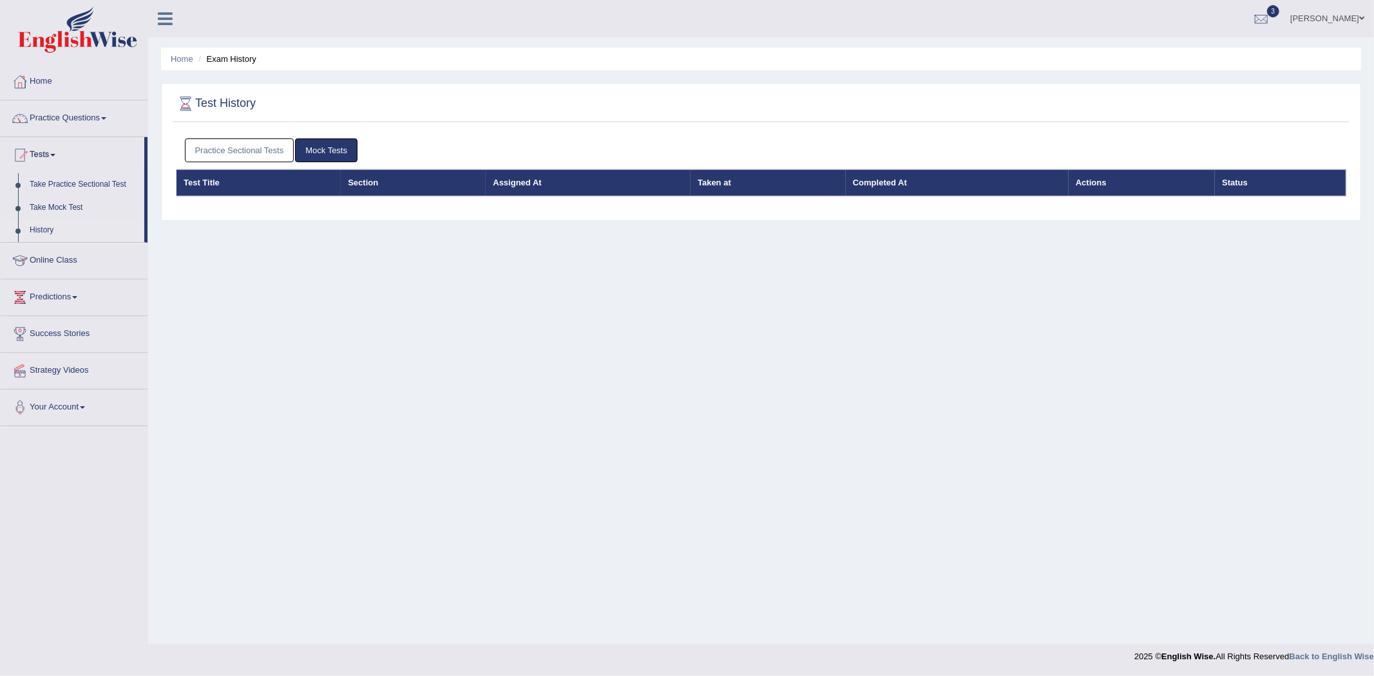
click at [245, 148] on link "Practice Sectional Tests" at bounding box center [239, 150] width 109 height 24
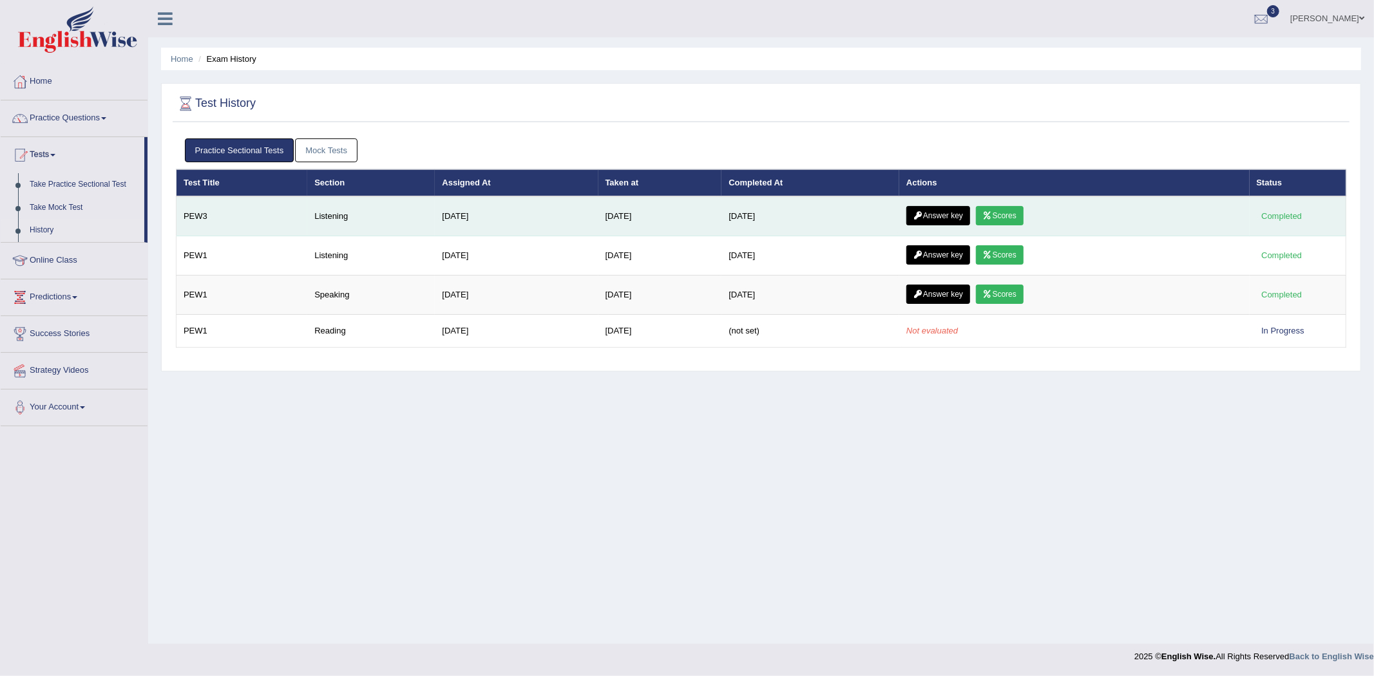
click at [942, 219] on link "Answer key" at bounding box center [938, 215] width 64 height 19
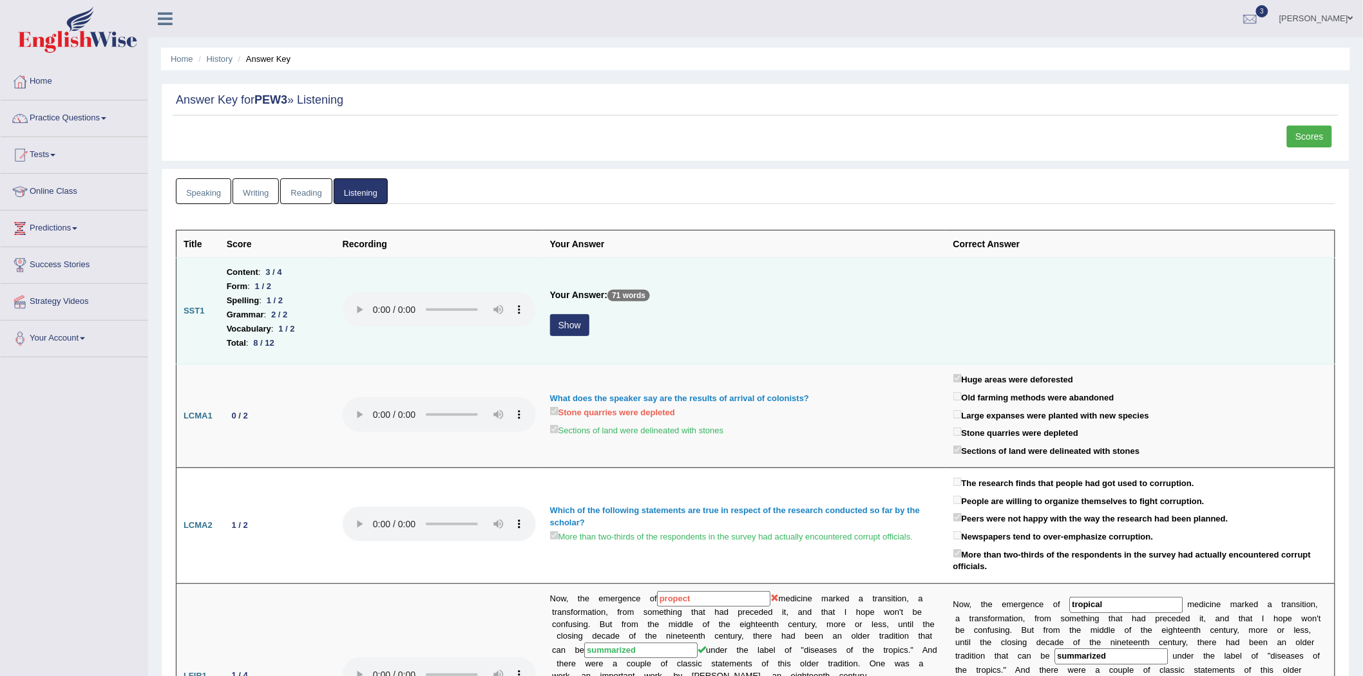
click at [575, 323] on button "Show" at bounding box center [569, 325] width 39 height 22
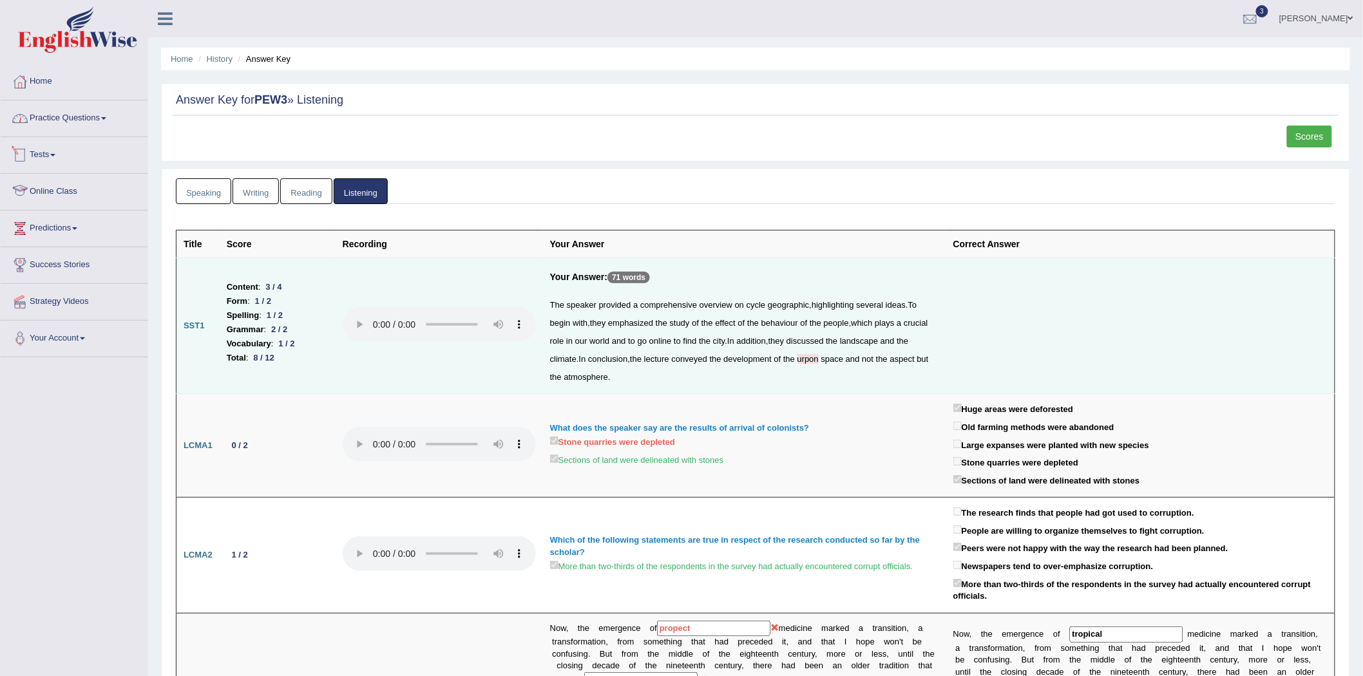
click at [55, 123] on link "Practice Questions" at bounding box center [74, 116] width 147 height 32
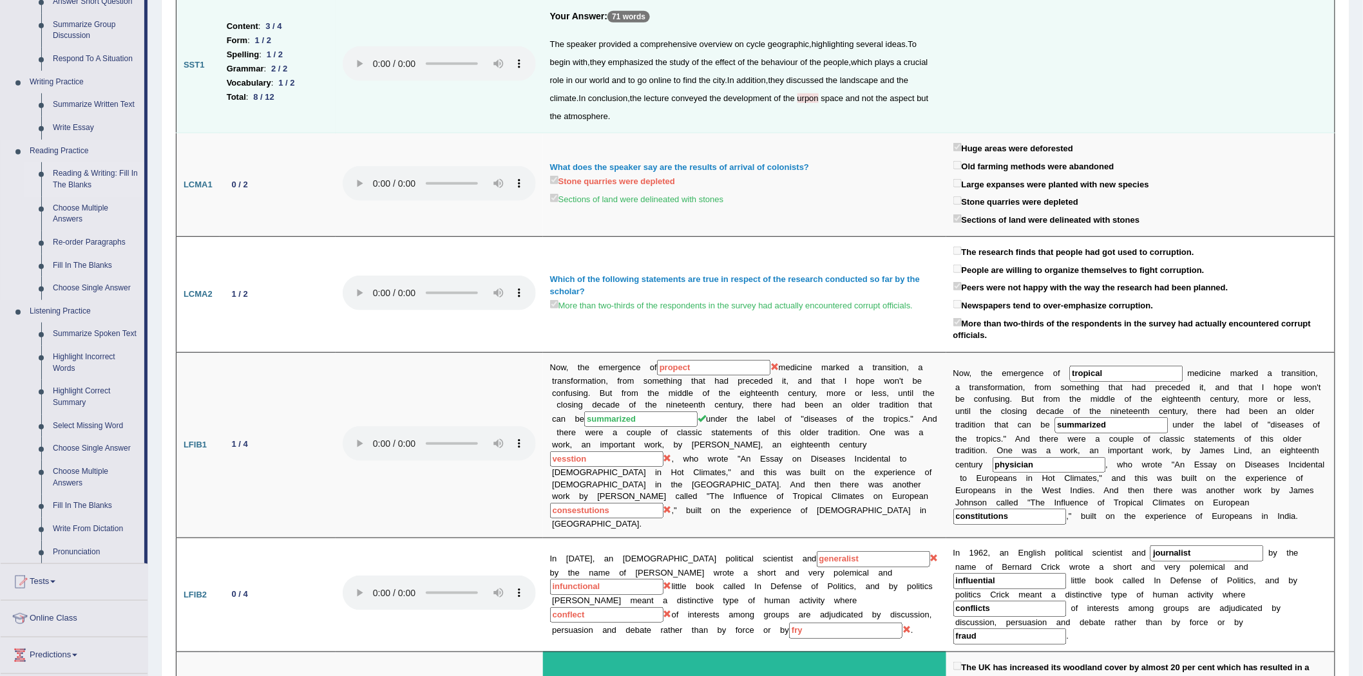
scroll to position [286, 0]
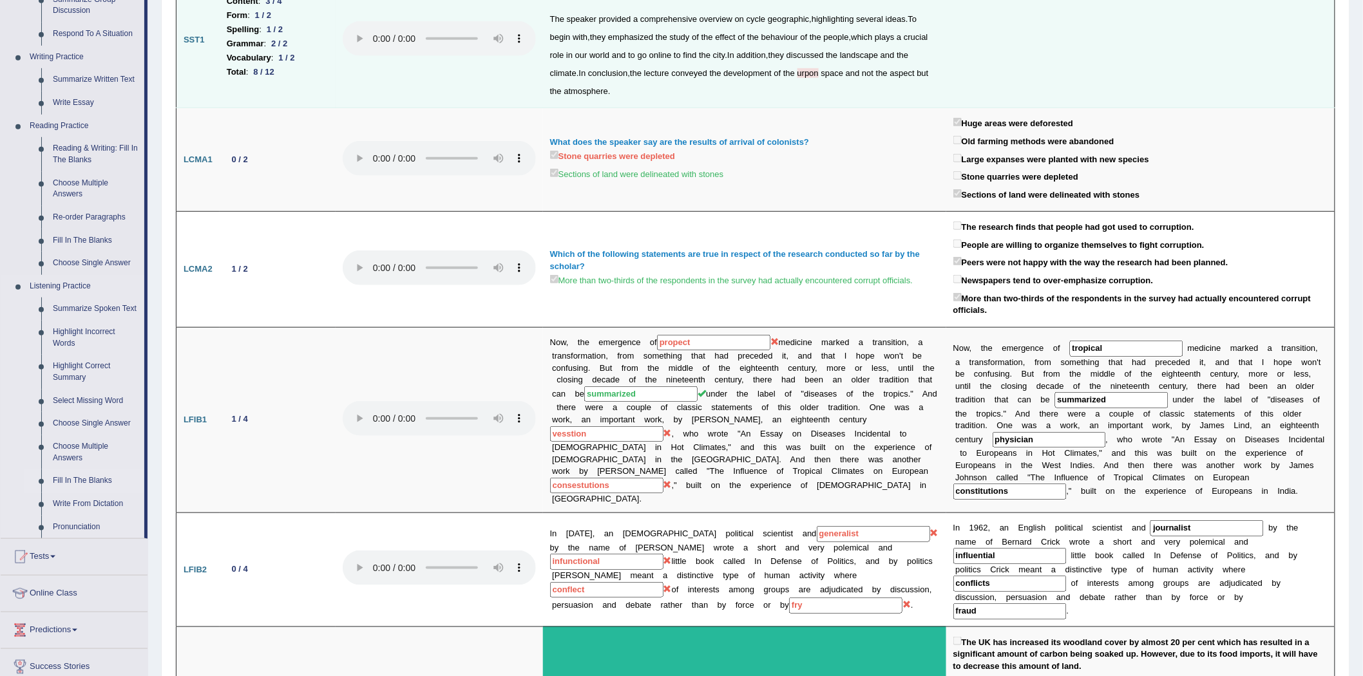
click at [73, 481] on link "Fill In The Blanks" at bounding box center [95, 480] width 97 height 23
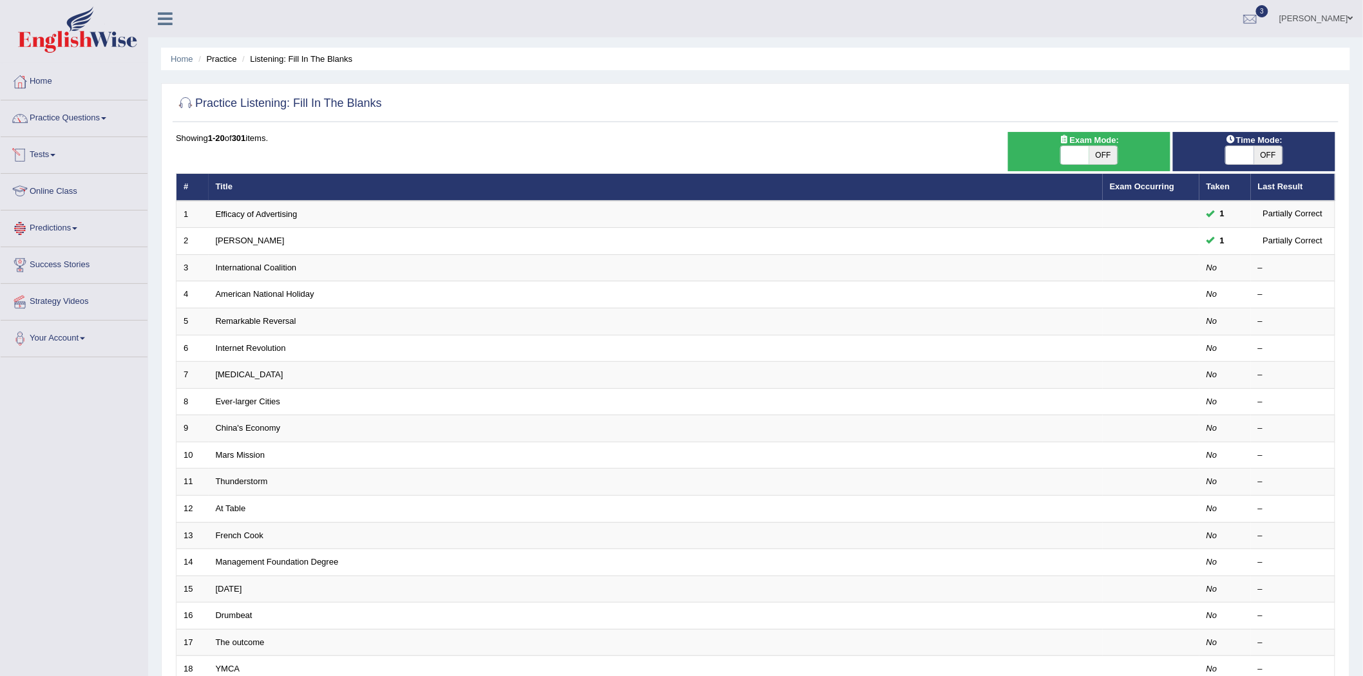
click at [53, 234] on link "Predictions" at bounding box center [74, 227] width 147 height 32
click at [59, 258] on link "Latest Predictions" at bounding box center [84, 258] width 120 height 23
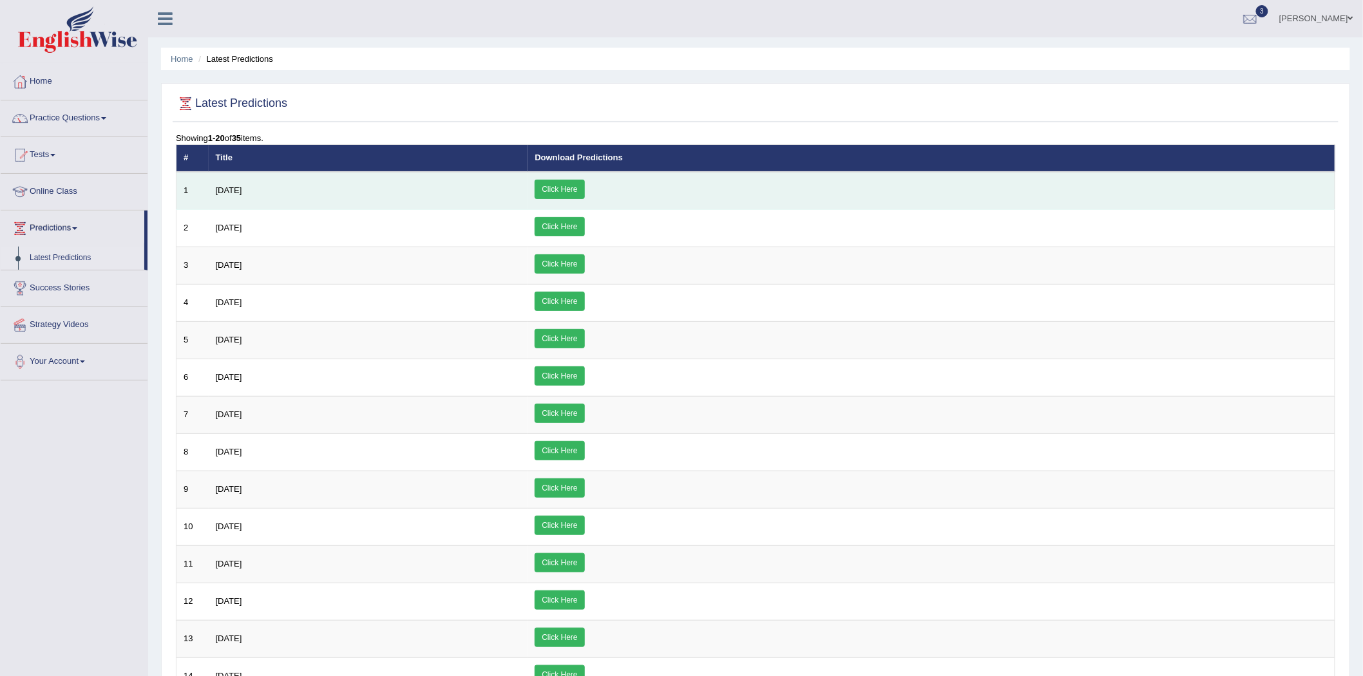
click at [233, 192] on span "[DATE]" at bounding box center [229, 190] width 26 height 10
click at [584, 189] on link "Click Here" at bounding box center [560, 189] width 50 height 19
